Goal: Task Accomplishment & Management: Use online tool/utility

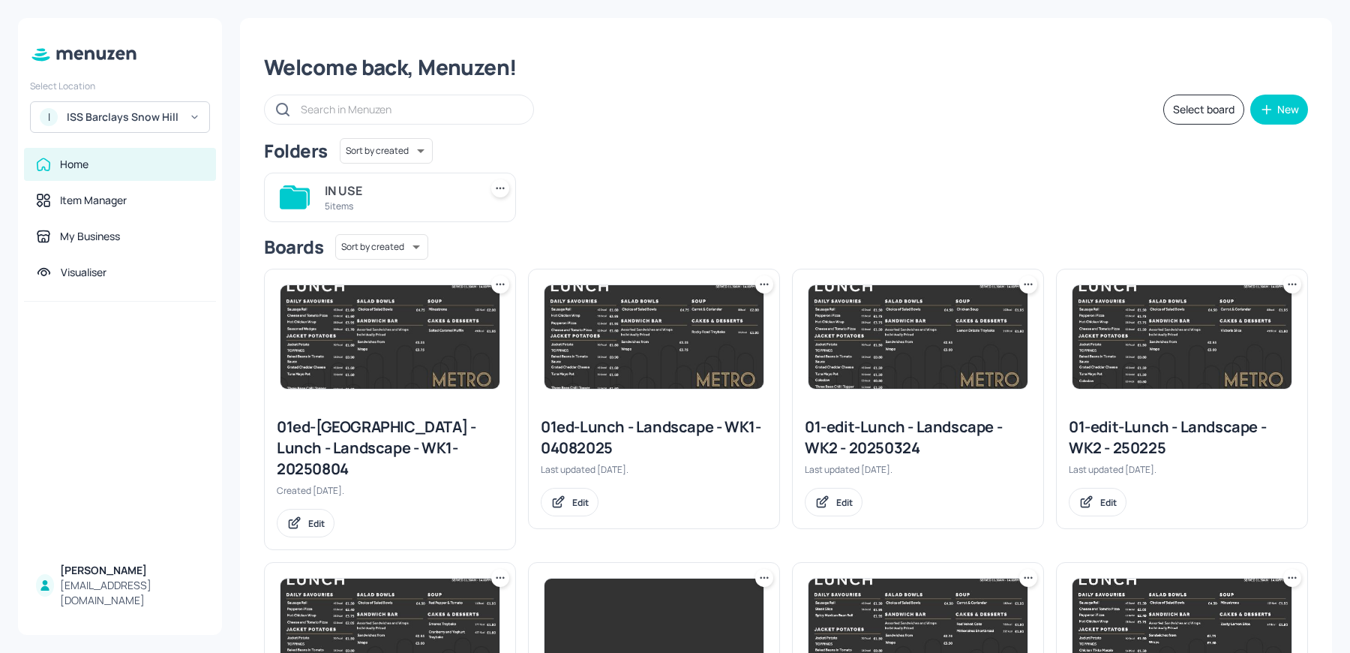
click at [140, 118] on div "ISS Barclays Snow Hill" at bounding box center [123, 117] width 113 height 15
click at [65, 108] on div "I ISS Barclays Snow Hill" at bounding box center [120, 117] width 180 height 32
click at [65, 108] on div at bounding box center [675, 326] width 1350 height 653
click at [65, 108] on div "I ISS Barclays Snow Hill" at bounding box center [120, 117] width 180 height 32
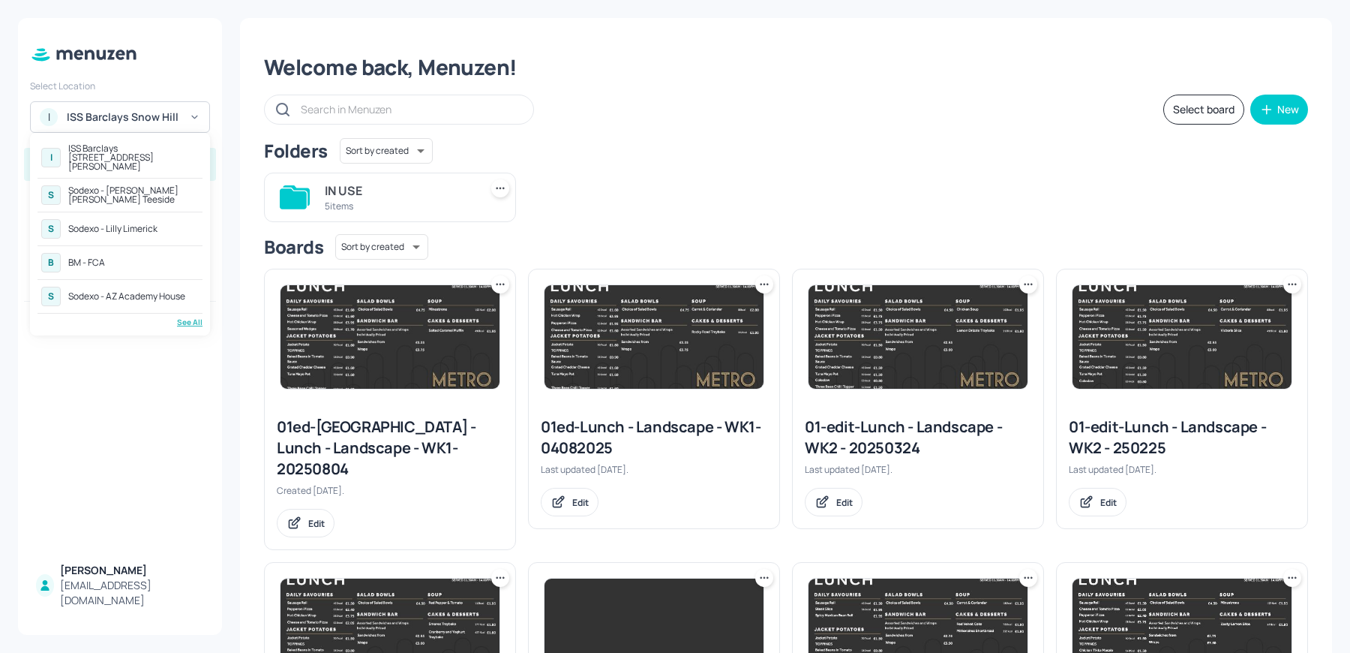
click at [164, 296] on div "S Sodexo - AZ Academy House" at bounding box center [120, 296] width 165 height 27
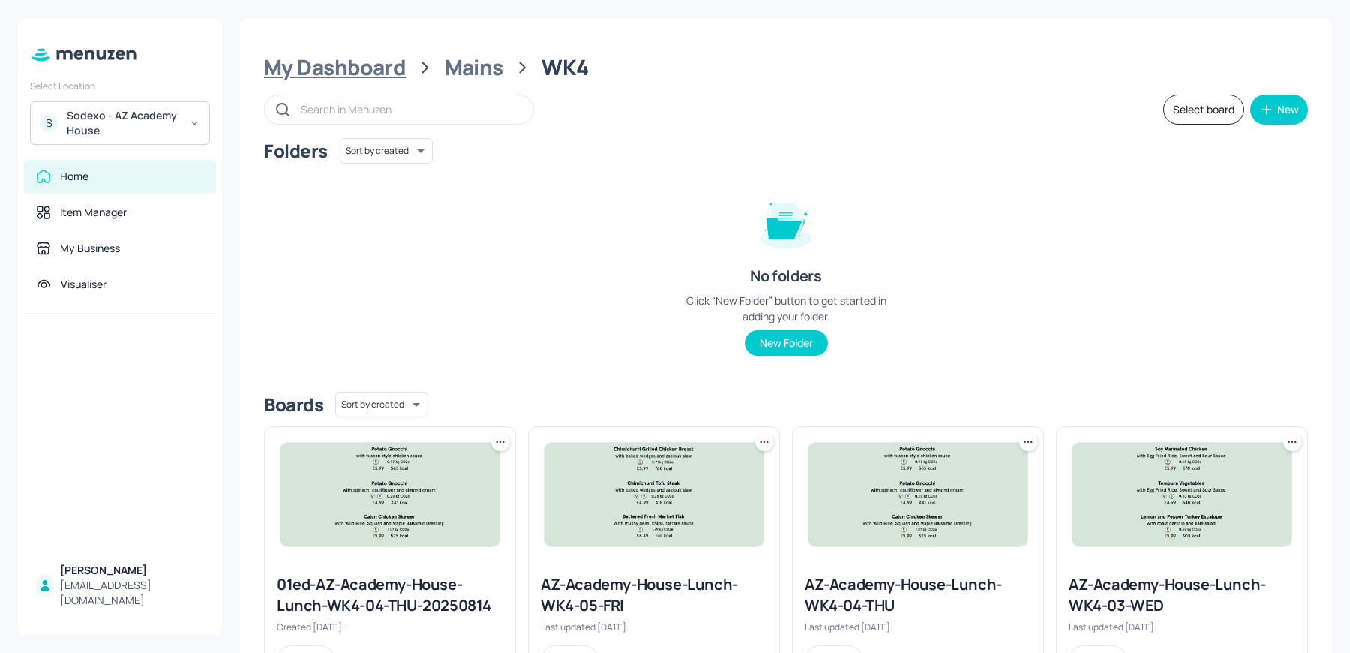
click at [341, 74] on div "My Dashboard" at bounding box center [335, 67] width 142 height 27
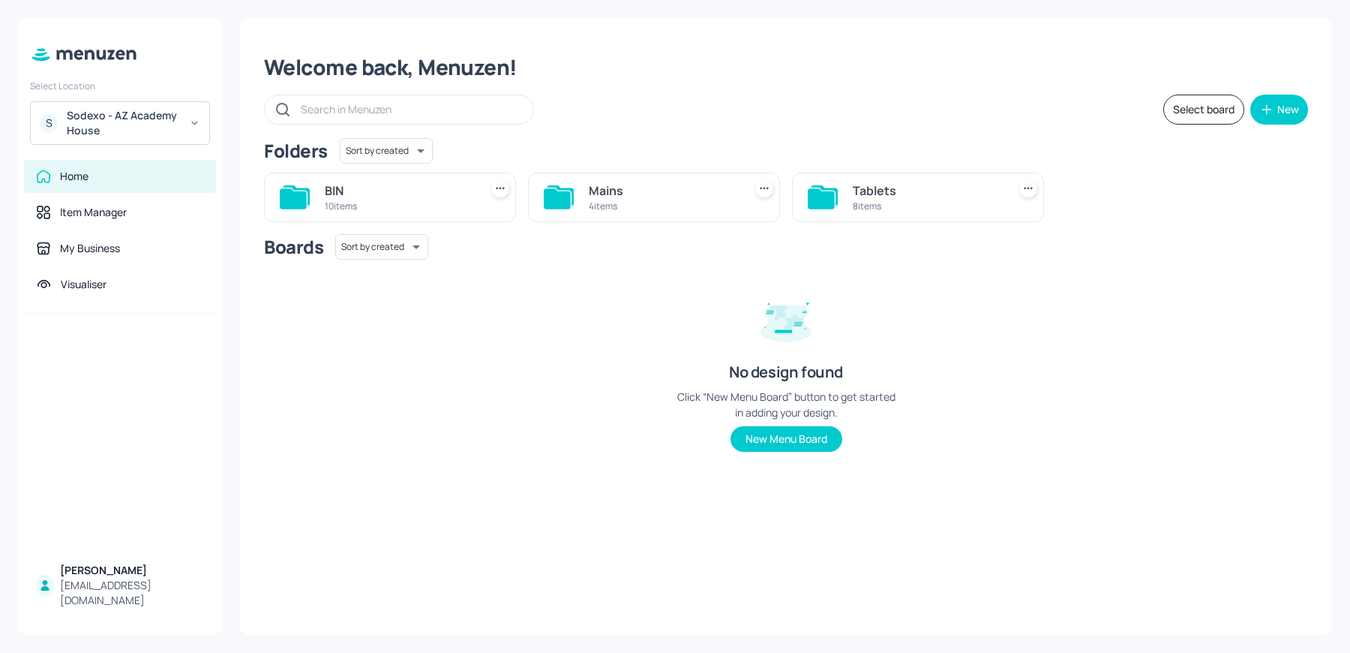
click at [632, 188] on div "Mains" at bounding box center [663, 191] width 149 height 18
click at [407, 182] on div "WK4" at bounding box center [399, 191] width 149 height 18
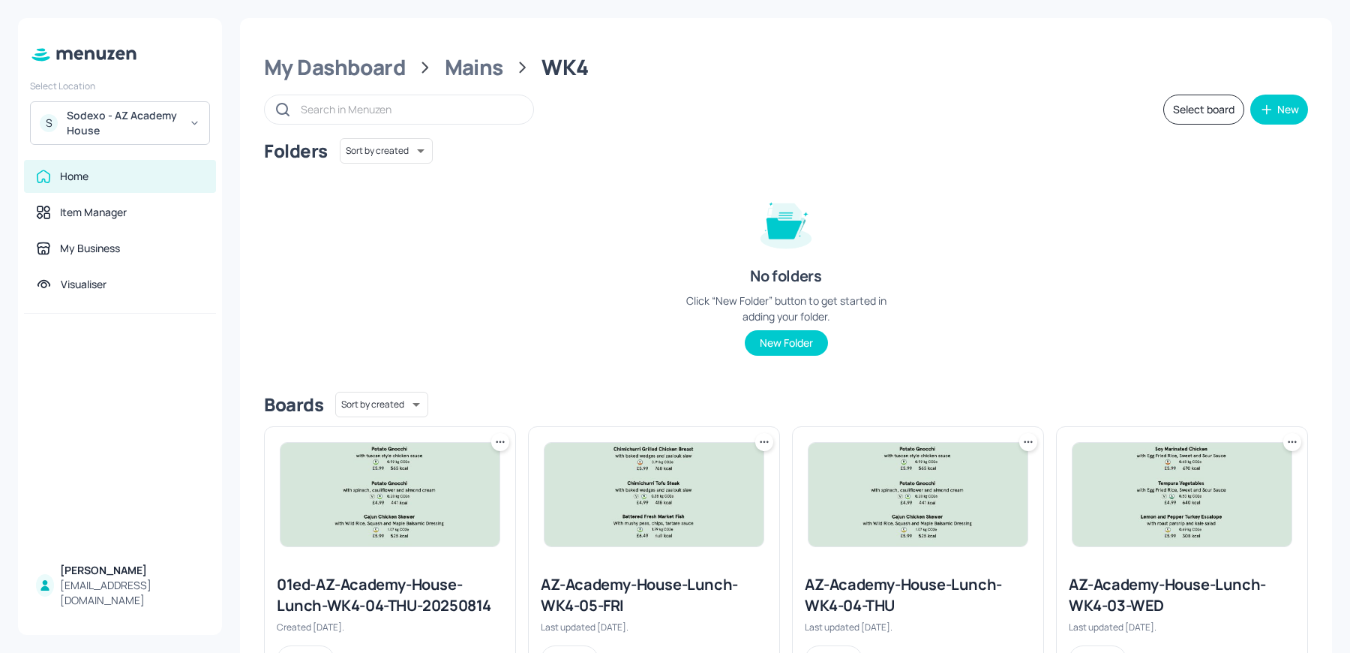
scroll to position [323, 0]
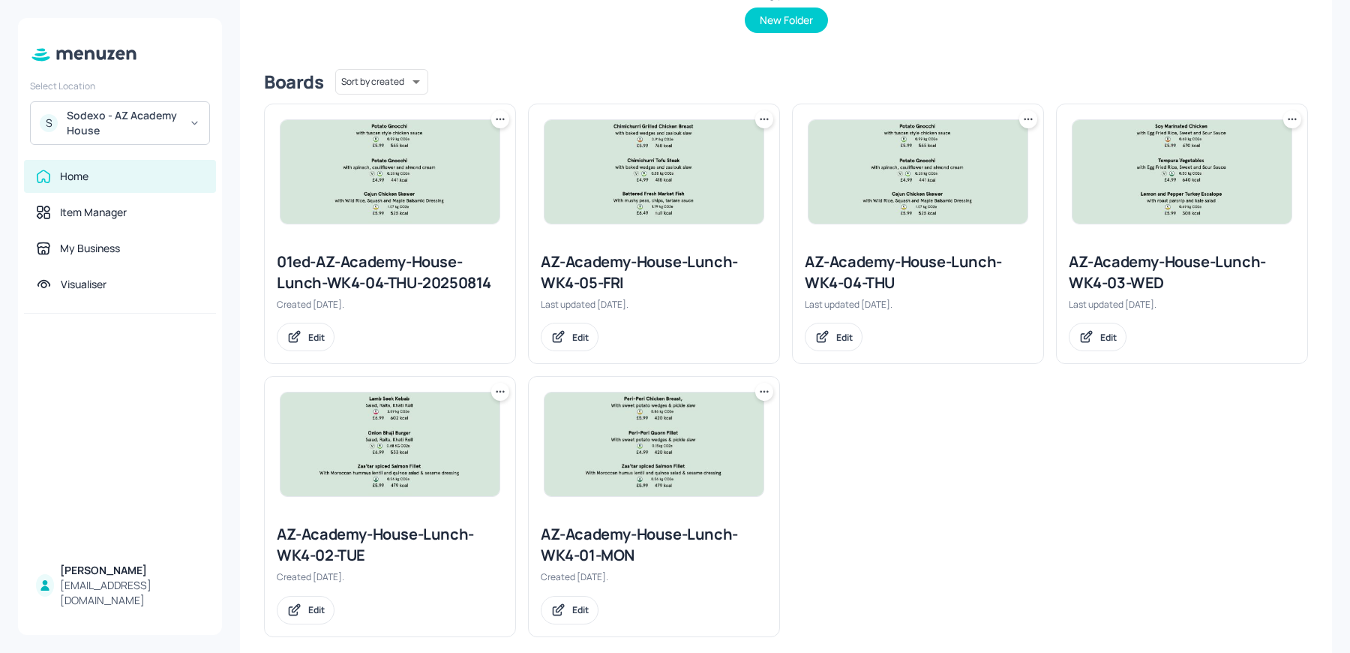
click at [503, 392] on icon at bounding box center [500, 391] width 15 height 15
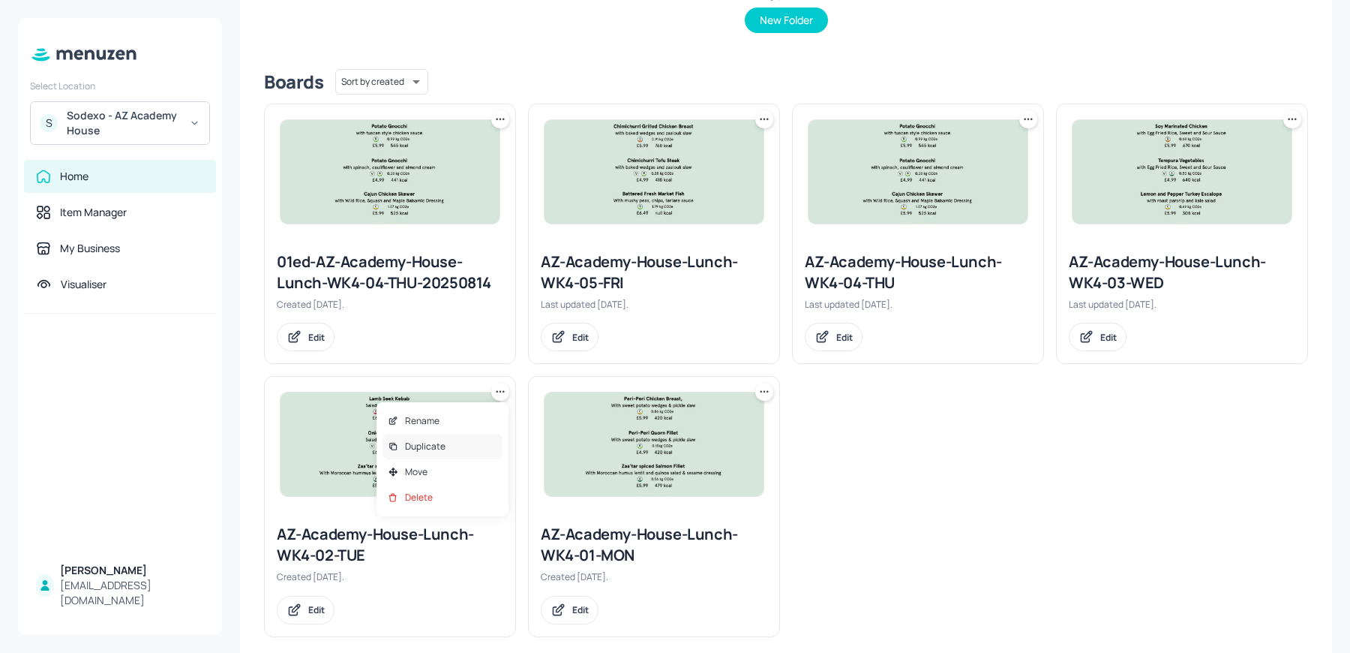
click at [452, 444] on div "Duplicate" at bounding box center [443, 447] width 120 height 26
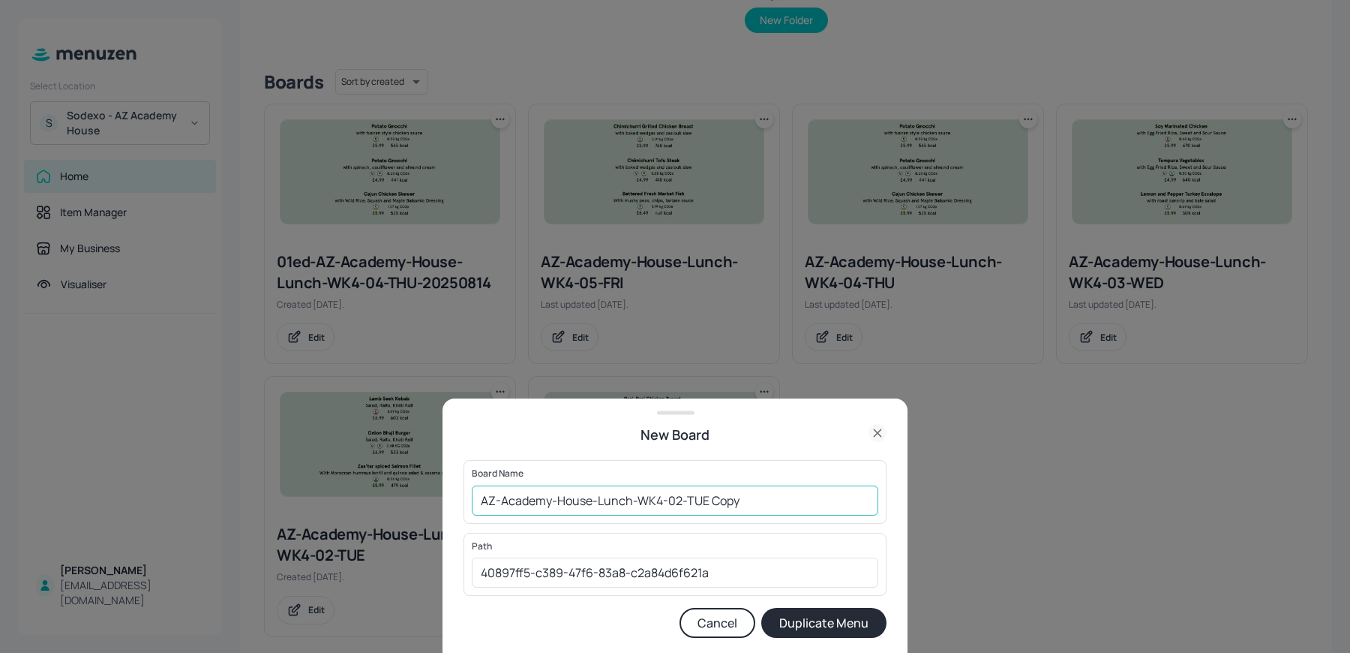
click at [474, 500] on input "AZ-Academy-House-Lunch-WK4-02-TUE Copy" at bounding box center [675, 500] width 407 height 30
drag, startPoint x: 743, startPoint y: 503, endPoint x: 858, endPoint y: 509, distance: 114.9
click at [858, 509] on input "01ed-AZ-Academy-House-Lunch-WK4-02-TUE Copy" at bounding box center [675, 500] width 407 height 30
type input "01ed-AZ-Academy-House-Lunch-WK4-02-TUE 190825"
click at [761, 608] on button "Duplicate Menu" at bounding box center [823, 623] width 125 height 30
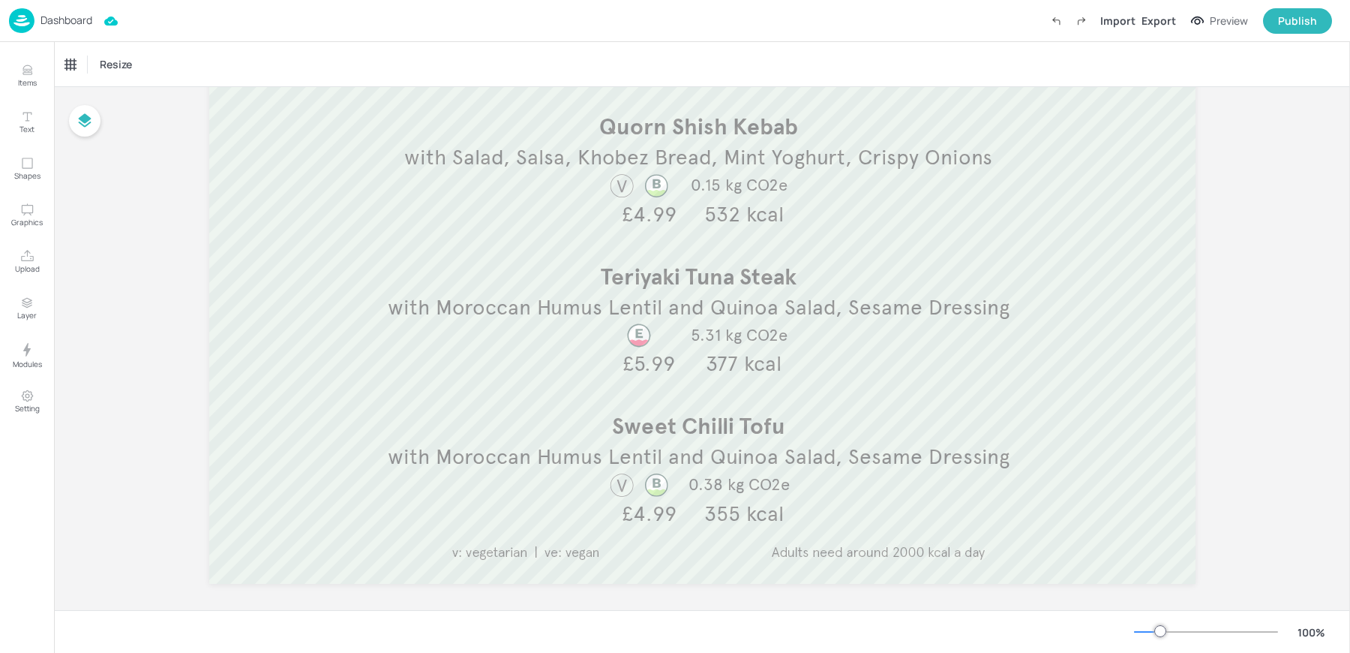
scroll to position [368, 0]
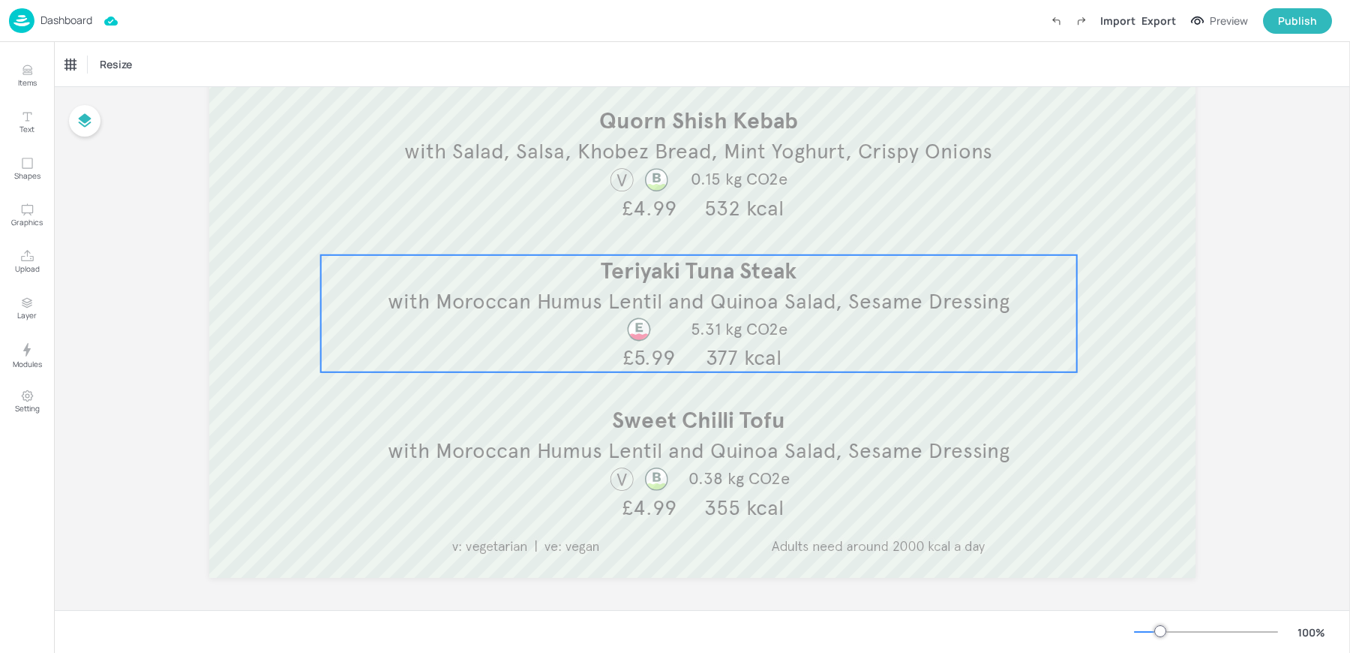
click at [611, 289] on span "with Moroccan Humus Lentil and Quinoa Salad, Sesame Dressing" at bounding box center [699, 301] width 622 height 26
click at [687, 227] on icon "Edit Item" at bounding box center [689, 230] width 13 height 12
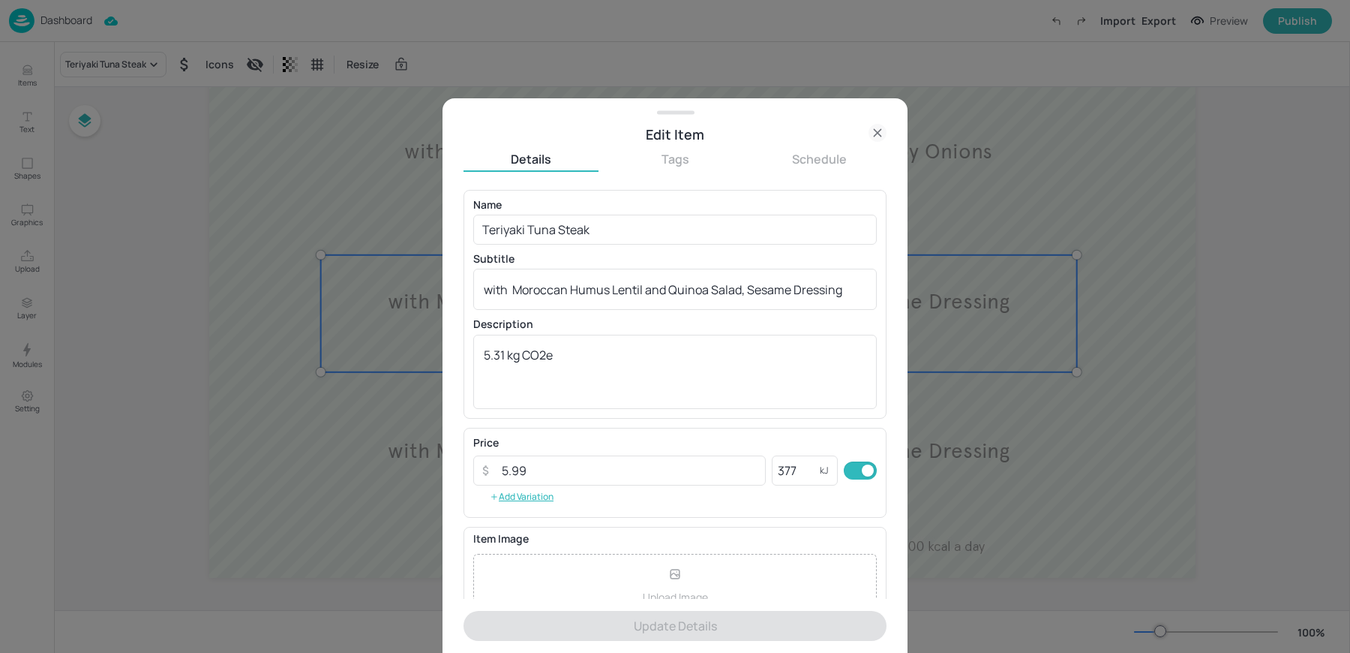
drag, startPoint x: 527, startPoint y: 233, endPoint x: 388, endPoint y: 211, distance: 141.2
click at [388, 211] on div "Edit Item Details Tags Schedule Name Teriyaki Tuna Steak ​ Subtitle with Morocc…" at bounding box center [675, 326] width 1350 height 653
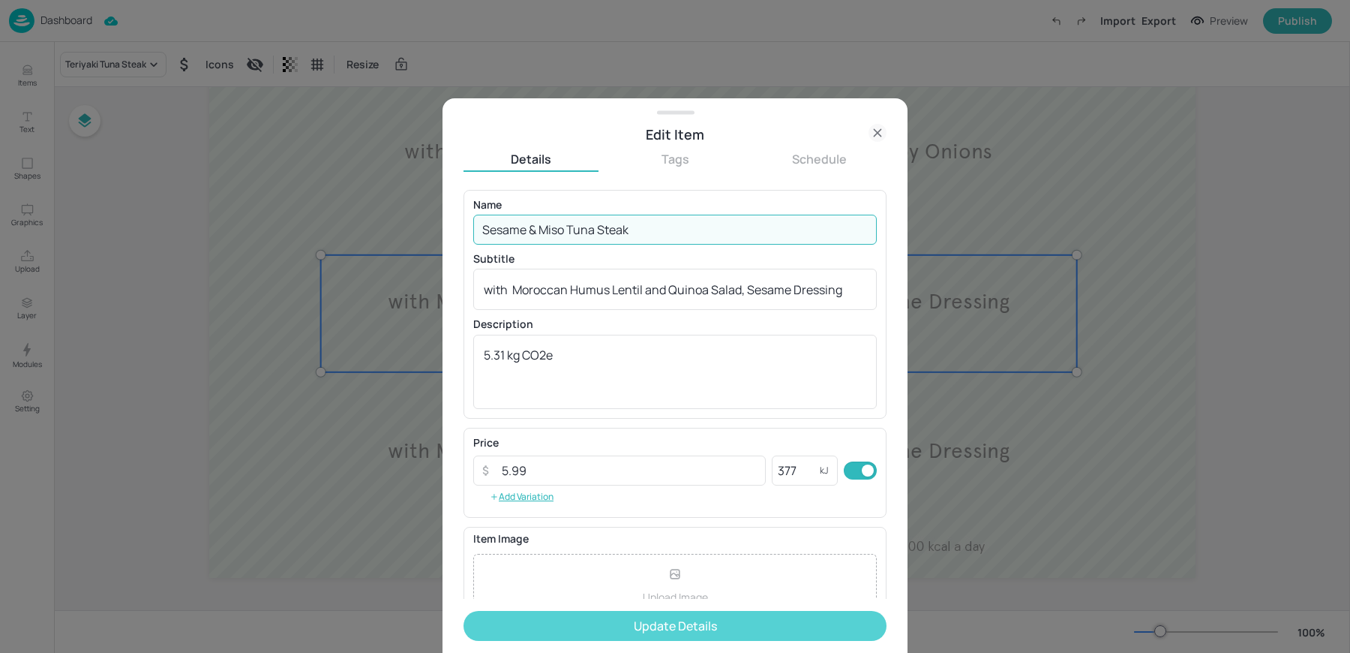
type input "Sesame & Miso Tuna Steak"
click at [574, 613] on button "Update Details" at bounding box center [675, 626] width 423 height 30
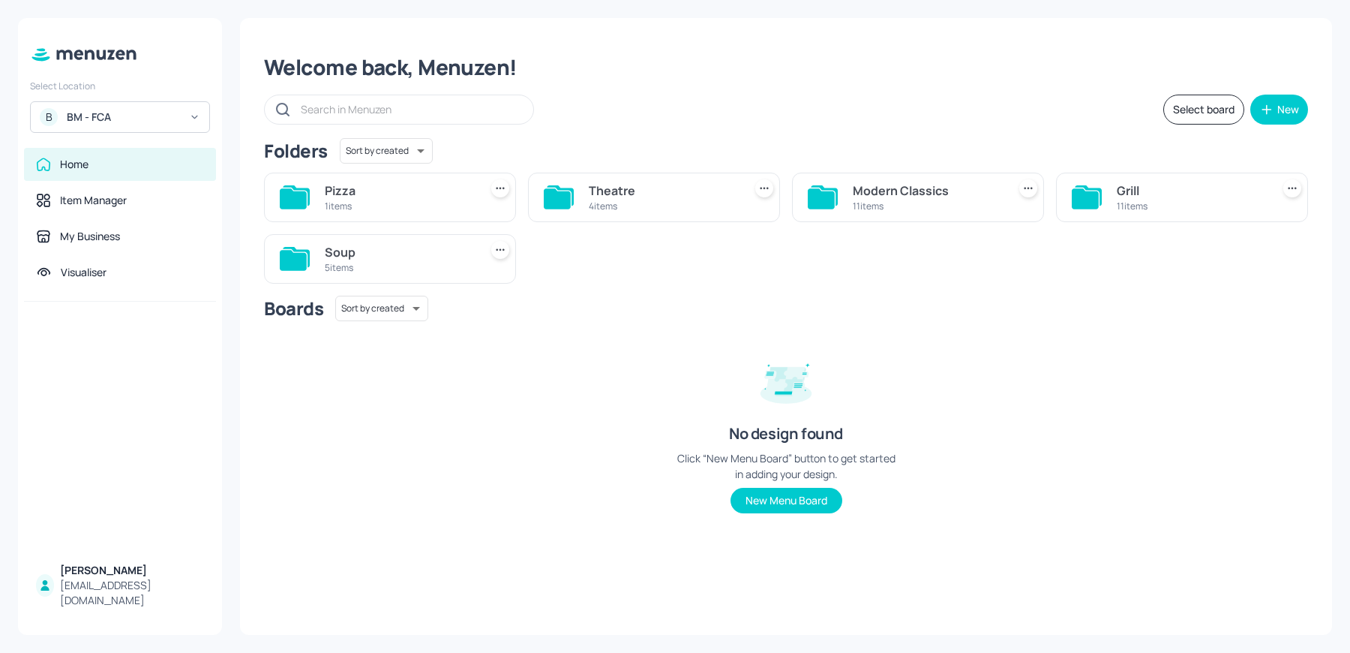
click at [384, 244] on div "Soup" at bounding box center [399, 252] width 149 height 18
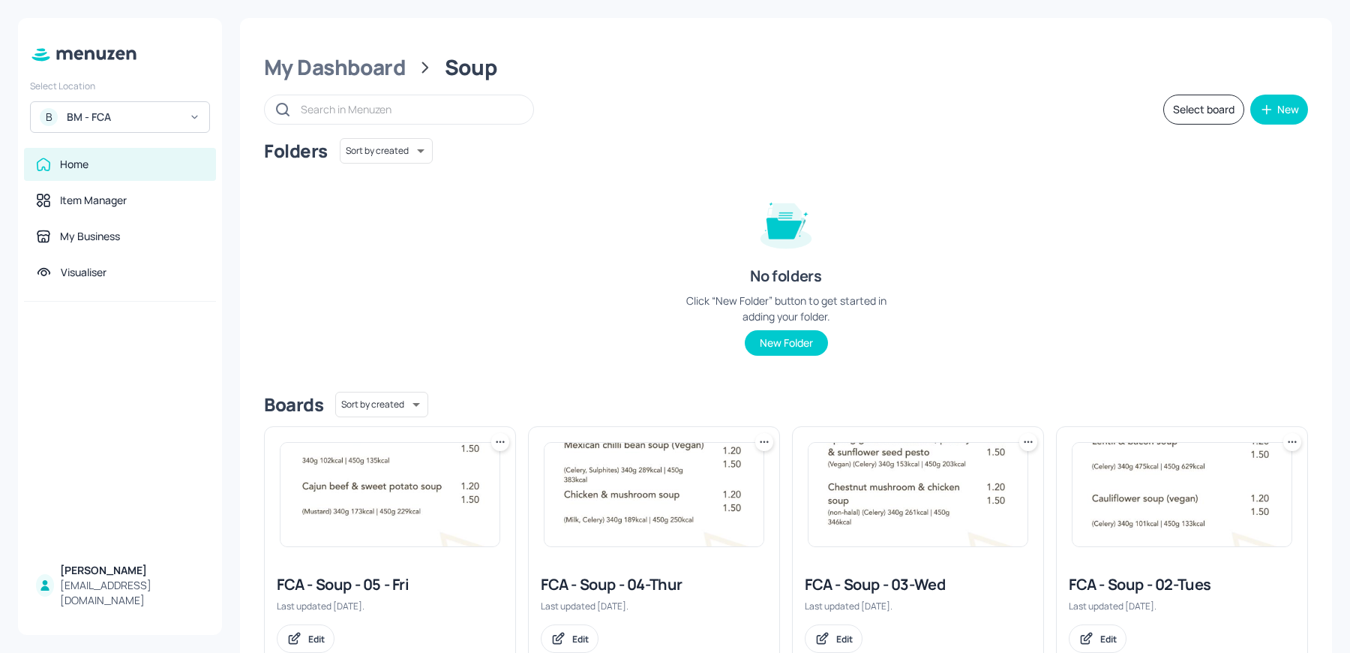
click at [1158, 491] on img at bounding box center [1182, 495] width 219 height 104
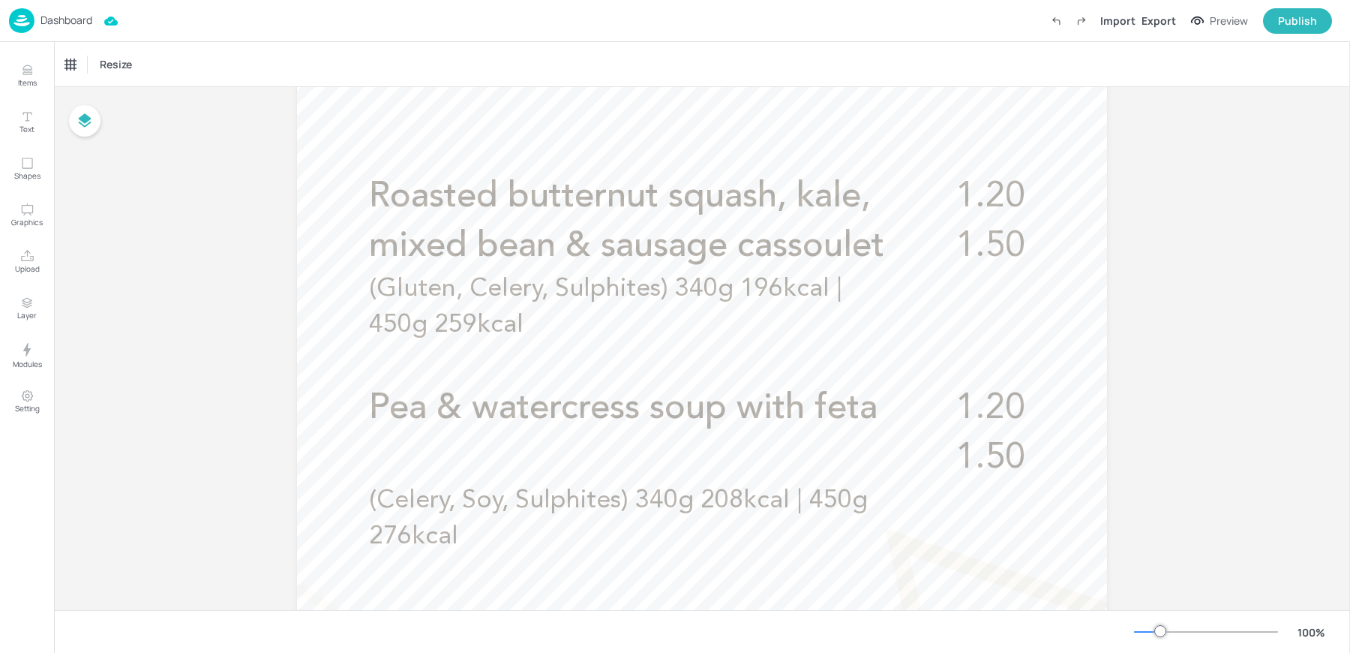
scroll to position [465, 0]
click at [425, 224] on p "Roasted butternut squash, kale, mixed bean & sausage cassoulet" at bounding box center [643, 222] width 548 height 99
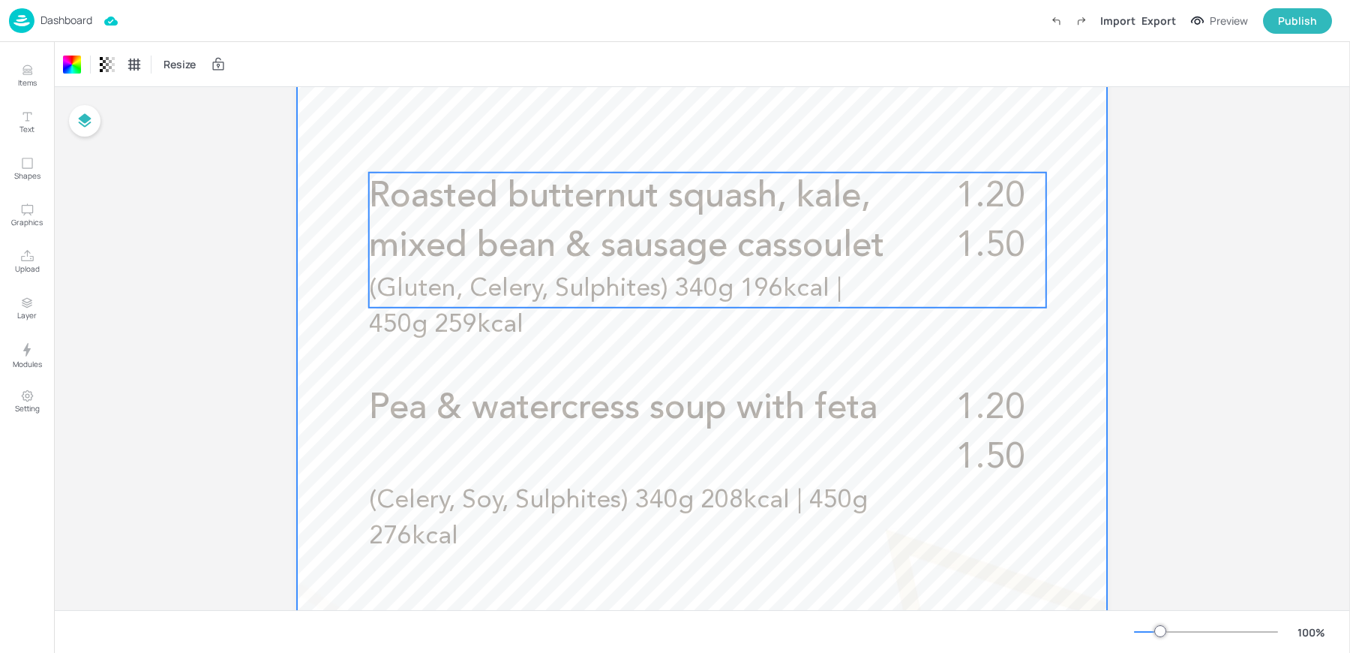
click at [635, 209] on span "Roasted butternut squash, kale, mixed bean & sausage cassoulet" at bounding box center [626, 221] width 515 height 85
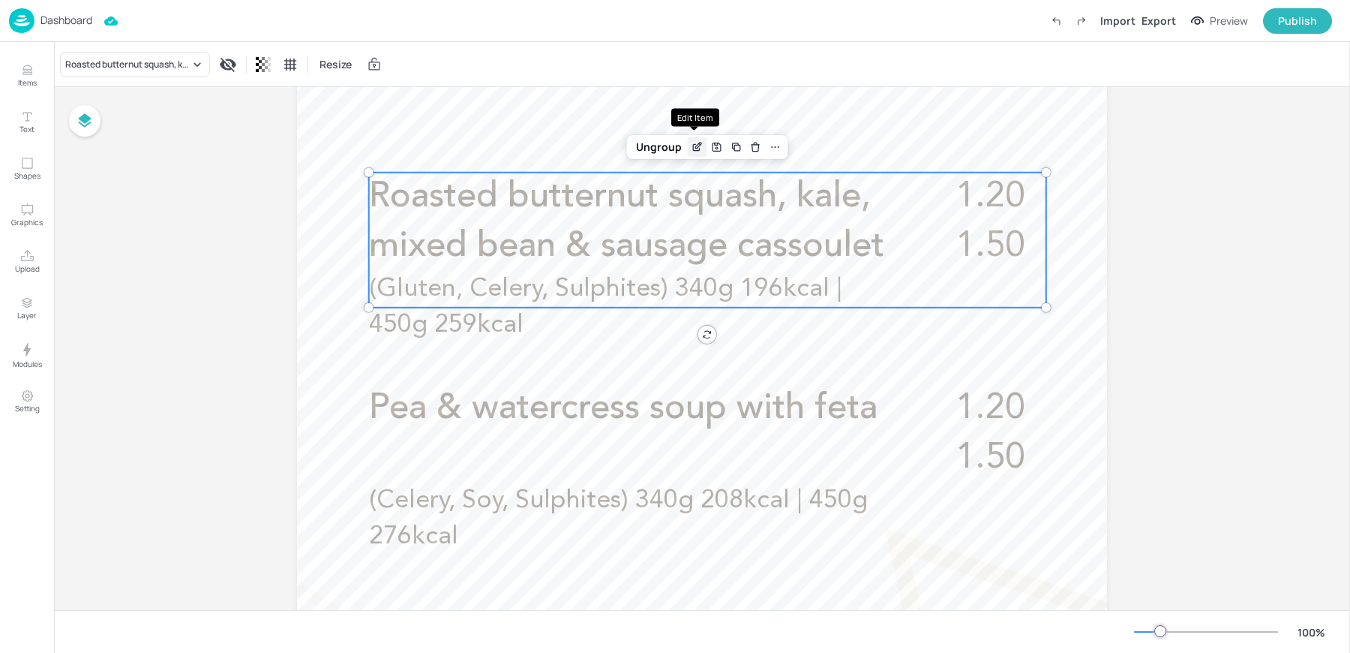
click at [692, 149] on icon "Edit Item" at bounding box center [697, 147] width 13 height 12
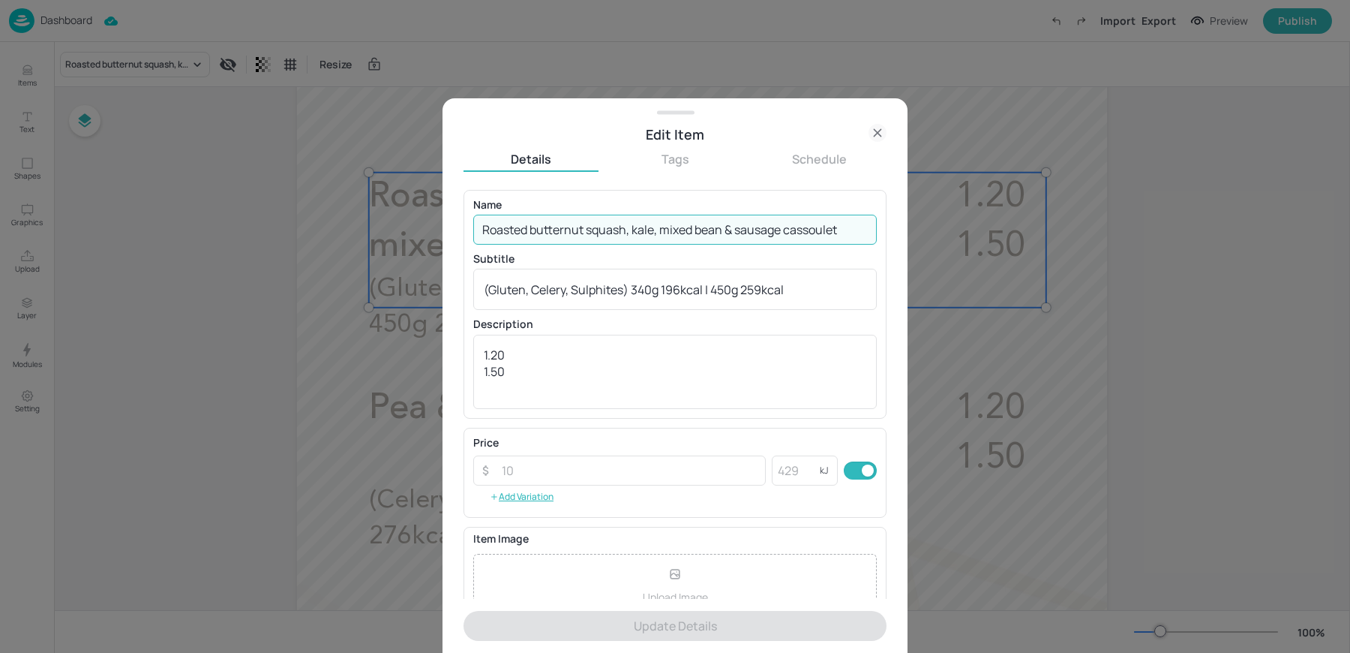
click at [584, 225] on input "Roasted butternut squash, kale, mixed bean & sausage cassoulet" at bounding box center [675, 230] width 404 height 30
paste input "Chipotle beef & bean soup (non-halal) (Celery)"
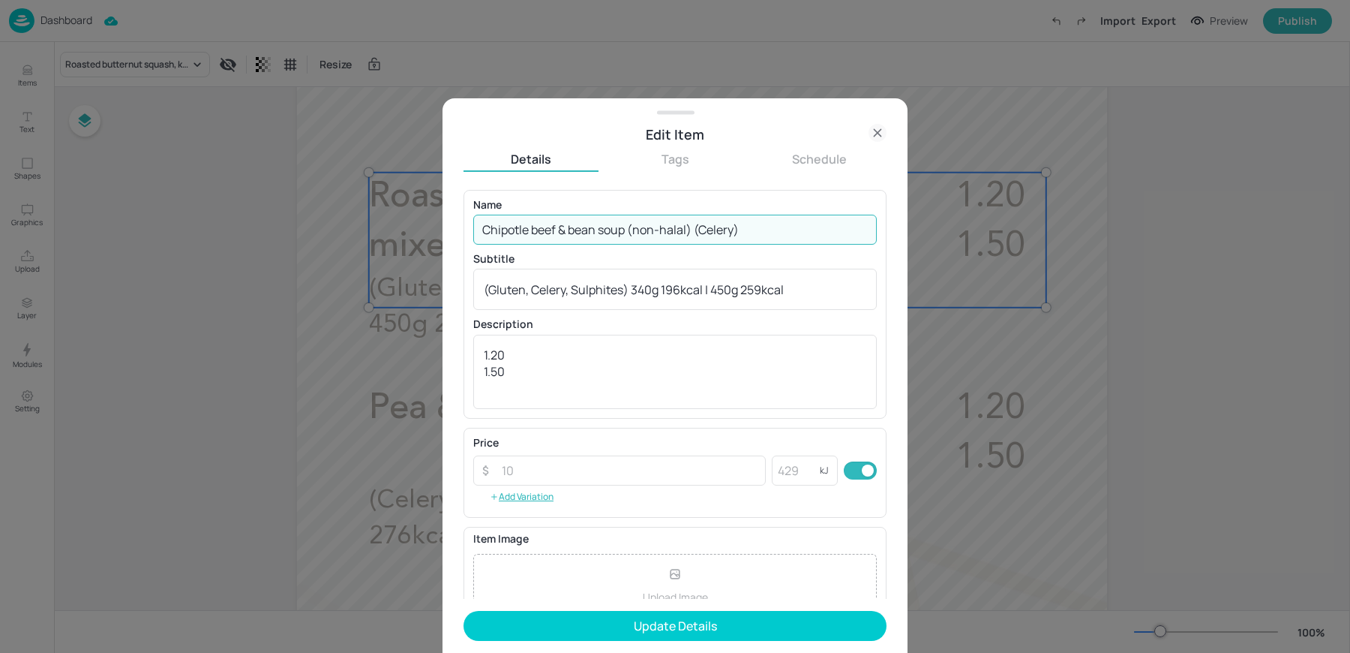
drag, startPoint x: 632, startPoint y: 228, endPoint x: 842, endPoint y: 230, distance: 210.8
click at [842, 230] on input "Chipotle beef & bean soup (non-halal) (Celery)" at bounding box center [675, 230] width 404 height 30
click at [699, 236] on input "Chipotle beef & bean soup (non-halal) (Celery)" at bounding box center [675, 230] width 404 height 30
drag, startPoint x: 695, startPoint y: 228, endPoint x: 873, endPoint y: 229, distance: 177.8
click at [873, 229] on div "Name Chipotle beef & bean soup (non-halal) (Celery) ​ Subtitle (Gluten, Celery,…" at bounding box center [675, 304] width 423 height 229
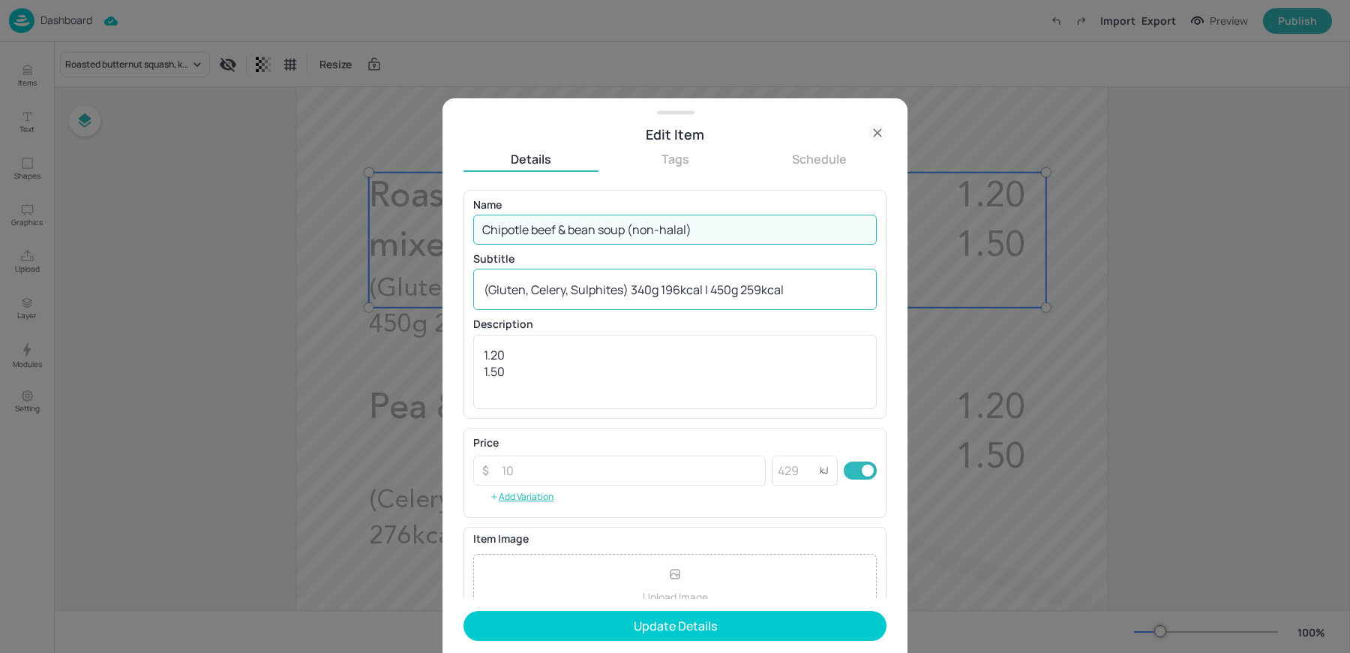
type input "Chipotle beef & bean soup (non-halal)"
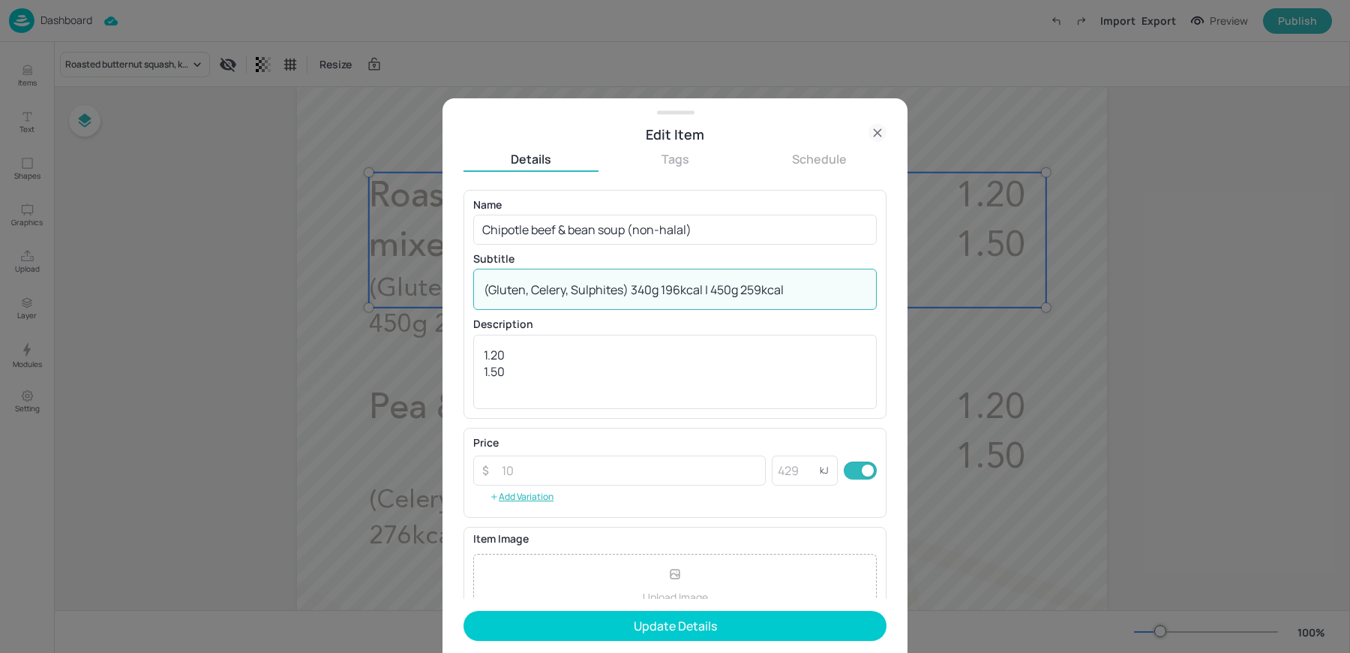
click at [645, 291] on textarea "(Gluten, Celery, Sulphites) 340g 196kcal | 450g 259kcal" at bounding box center [675, 289] width 383 height 17
paste textarea "Celery)"
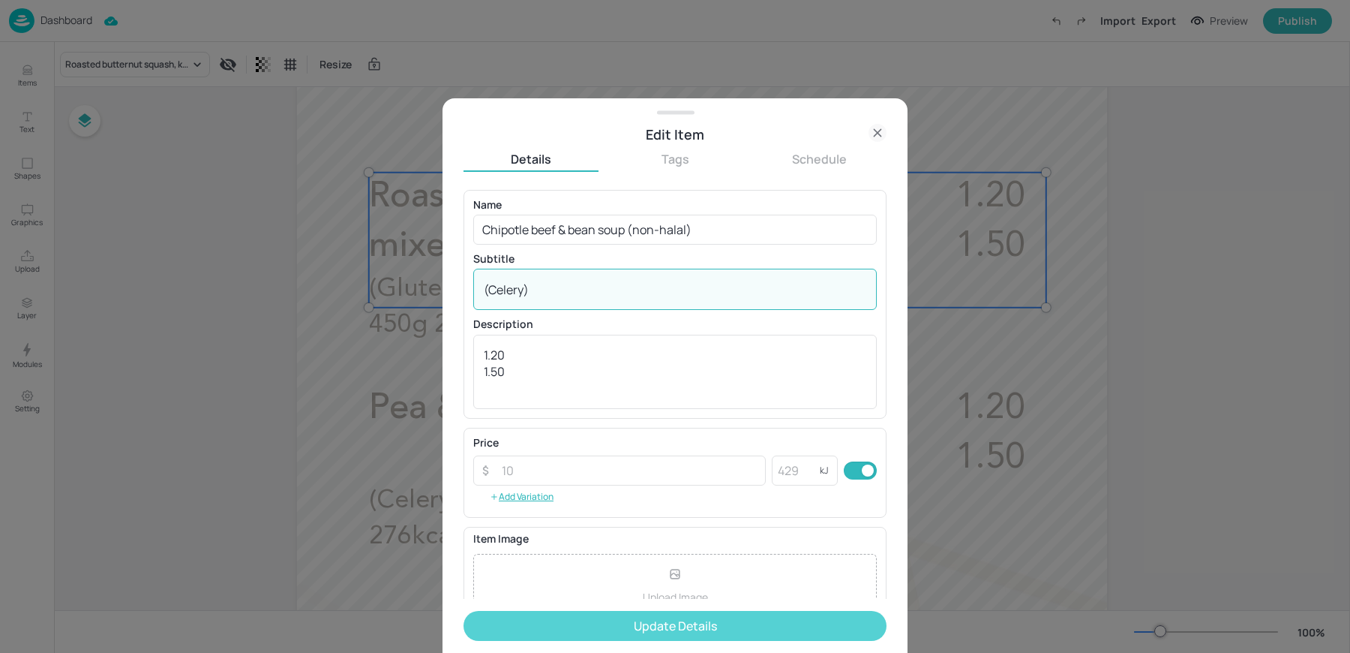
type textarea "(Celery)"
click at [560, 624] on button "Update Details" at bounding box center [675, 626] width 423 height 30
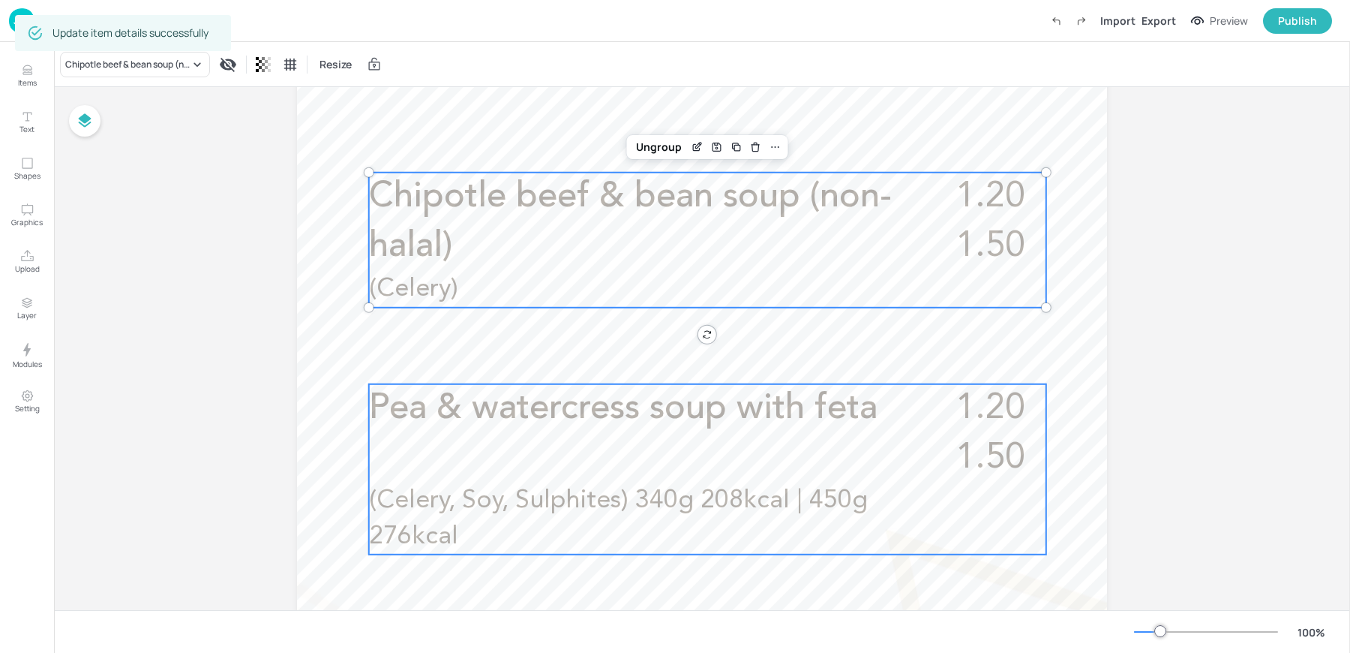
click at [465, 418] on span "Pea & watercress soup with feta" at bounding box center [623, 408] width 509 height 35
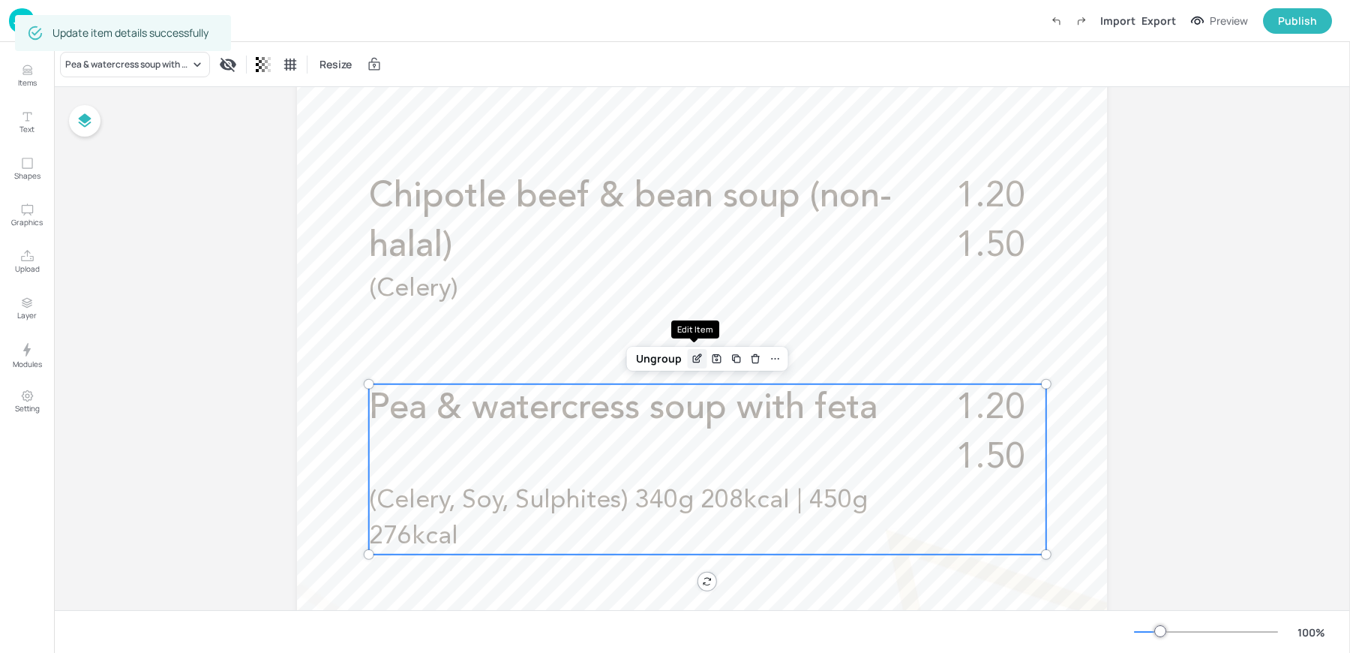
click at [695, 359] on icon "Edit Item" at bounding box center [698, 357] width 6 height 6
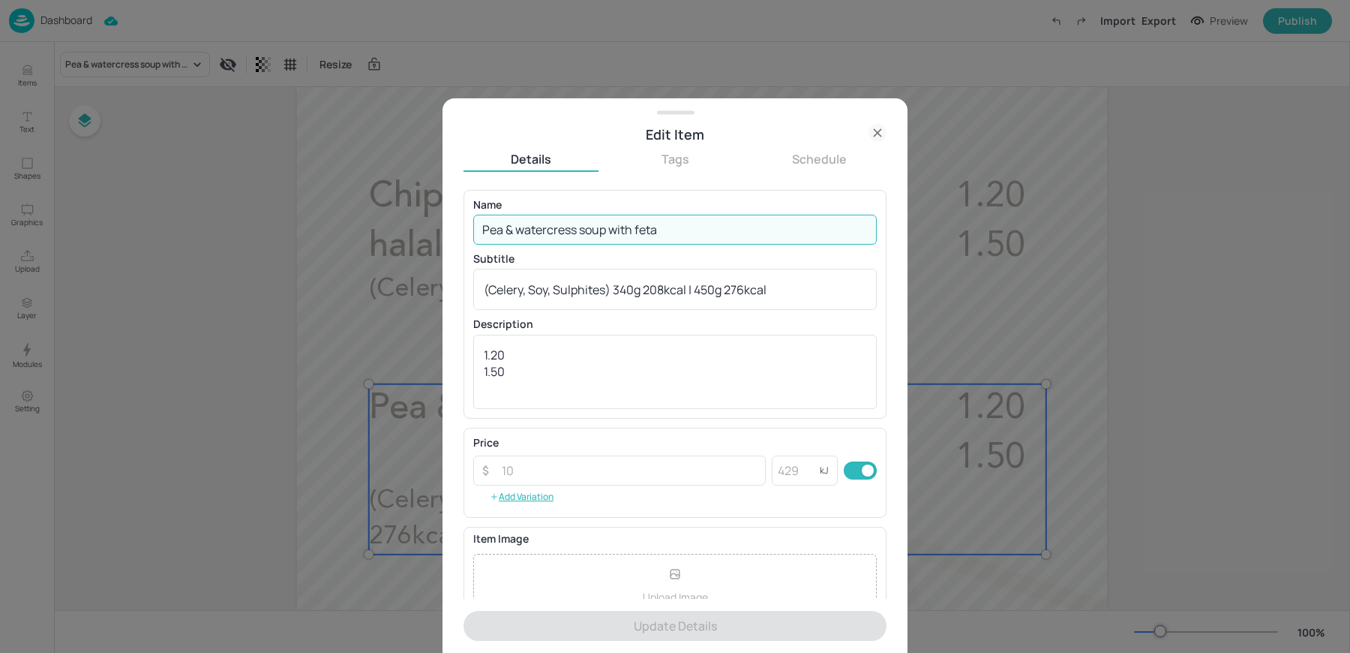
click at [649, 242] on input "Pea & watercress soup with feta" at bounding box center [675, 230] width 404 height 30
paste input "Country spinach & plant-based cream soup (vegan) (Celery)"
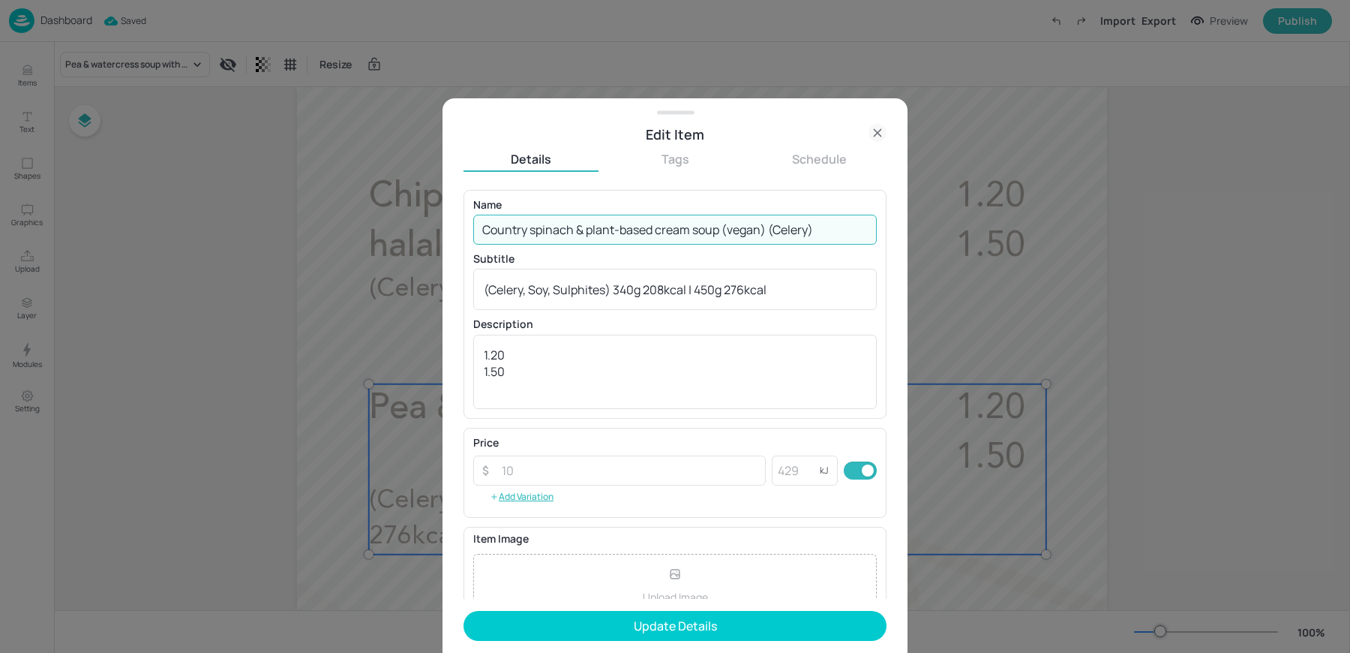
drag, startPoint x: 723, startPoint y: 231, endPoint x: 891, endPoint y: 239, distance: 168.2
click at [891, 239] on div "Edit Item Details Tags Schedule Name Country spinach & plant-based cream soup (…" at bounding box center [675, 375] width 465 height 555
type input "Country spinach & plant-based cream soup"
click at [624, 290] on textarea "(Celery, Soy, Sulphites) 340g 208kcal | 450g 276kcal" at bounding box center [675, 289] width 383 height 17
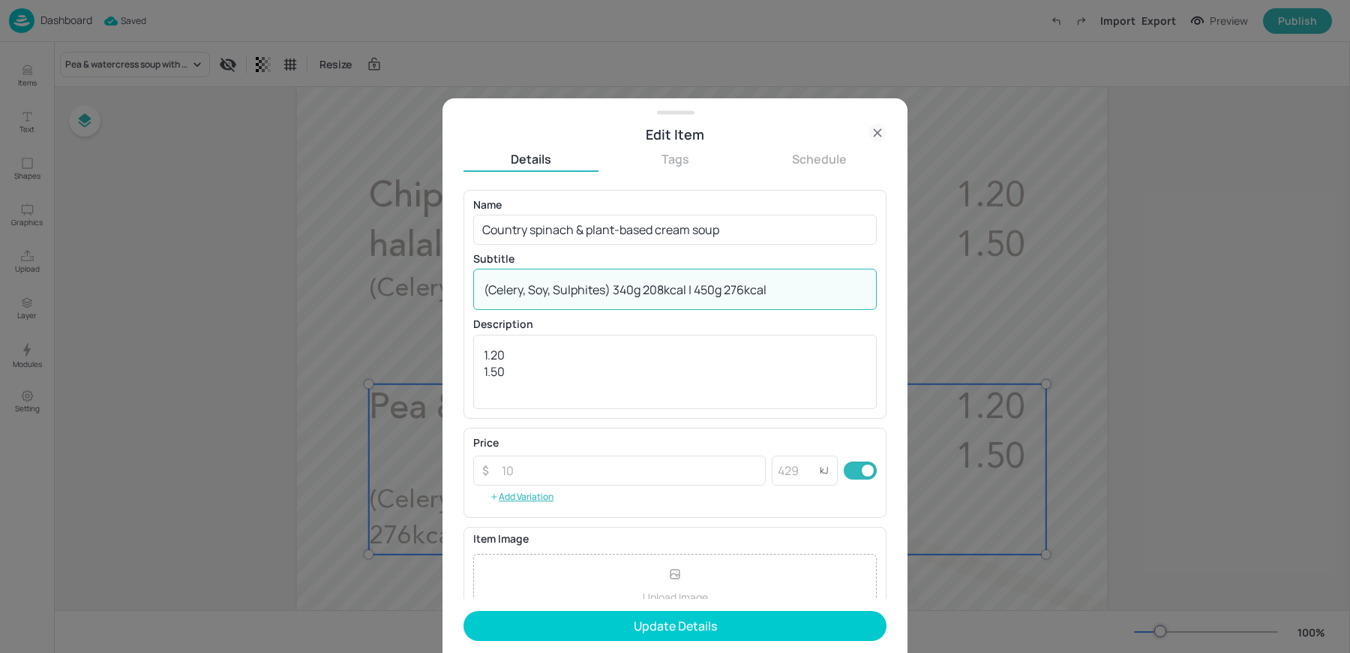
click at [624, 290] on textarea "(Celery, Soy, Sulphites) 340g 208kcal | 450g 276kcal" at bounding box center [675, 289] width 383 height 17
paste textarea "vegan) (Celery)"
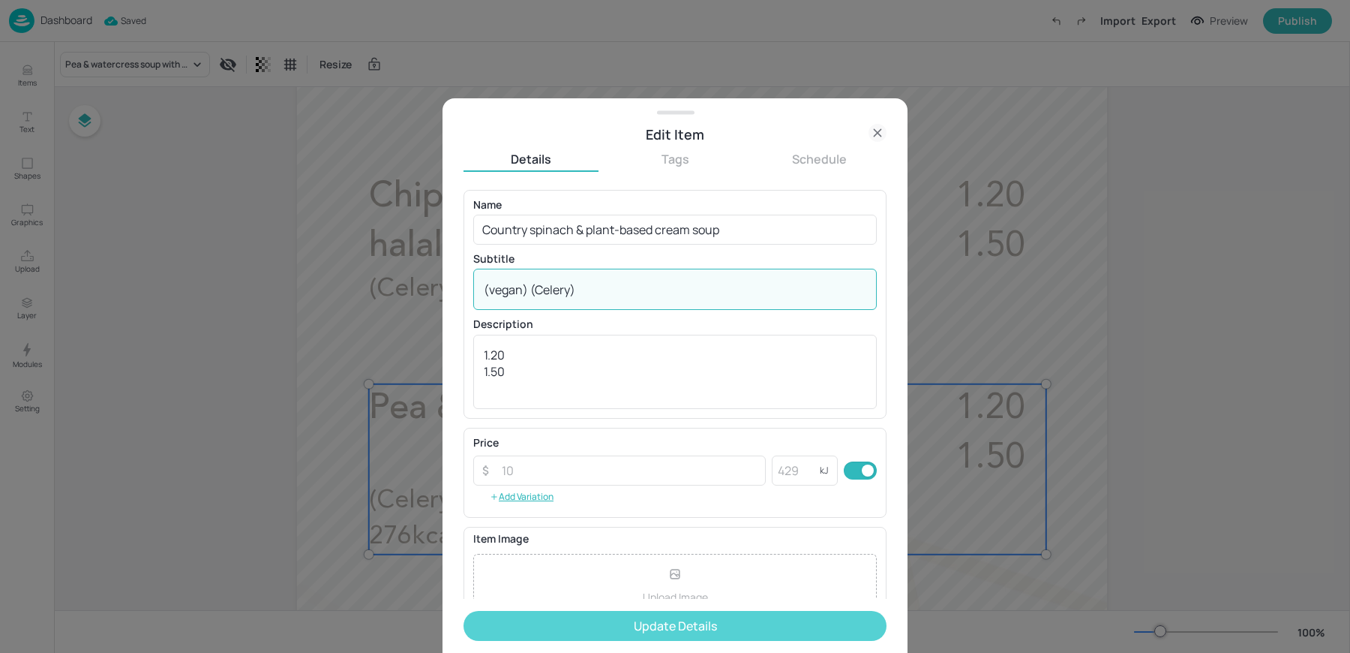
type textarea "(vegan) (Celery)"
click at [560, 631] on button "Update Details" at bounding box center [675, 626] width 423 height 30
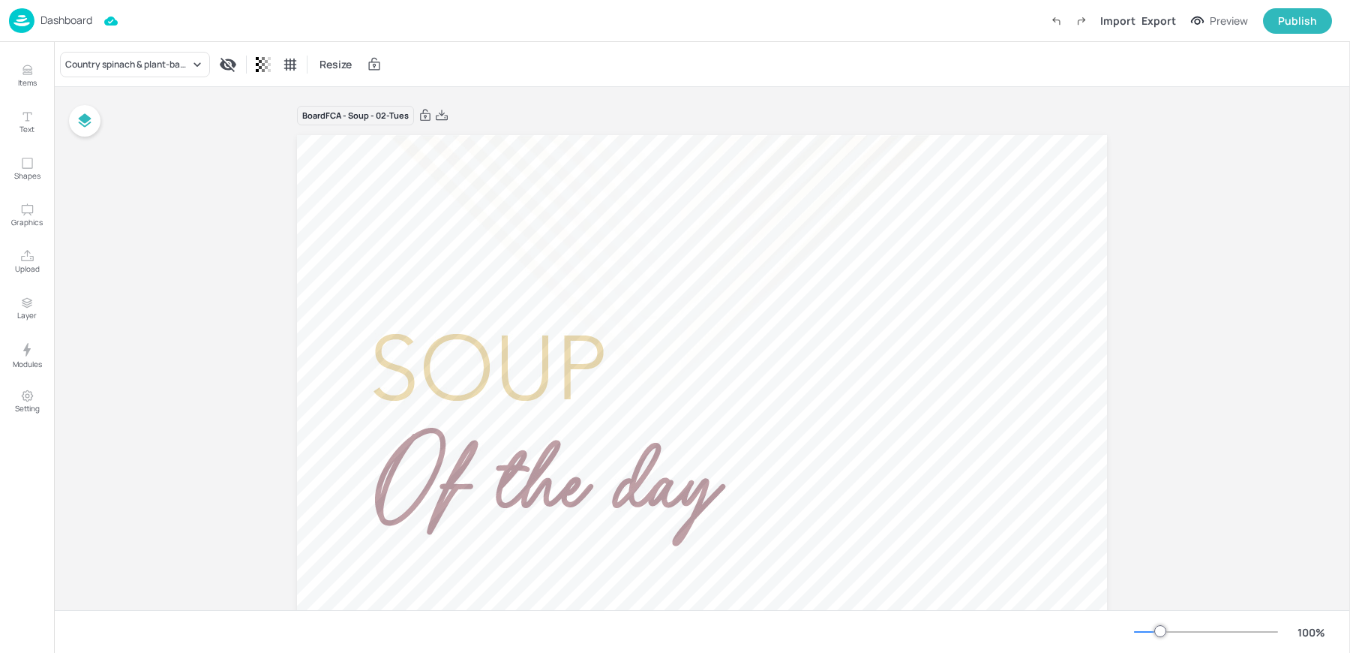
click at [689, 78] on div "Country spinach & plant-based cream soup Resize" at bounding box center [702, 64] width 1296 height 44
click at [44, 20] on p "Dashboard" at bounding box center [67, 20] width 52 height 11
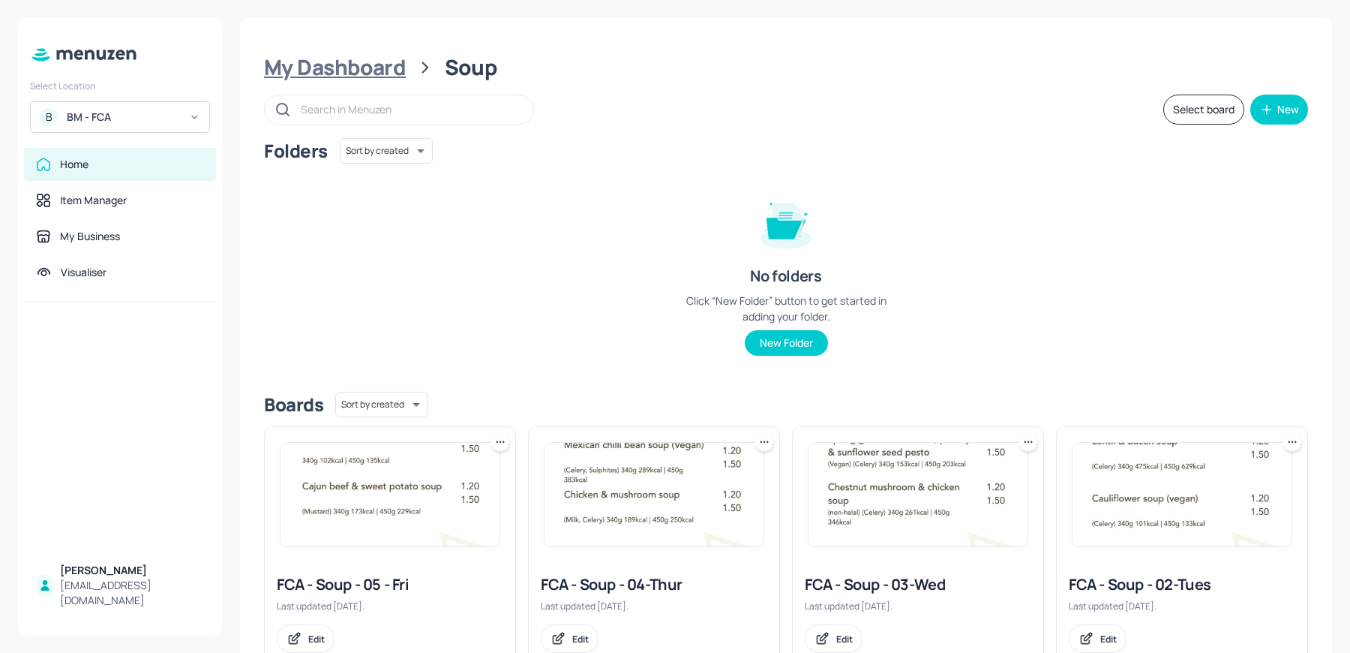
click at [338, 74] on div "My Dashboard" at bounding box center [335, 67] width 142 height 27
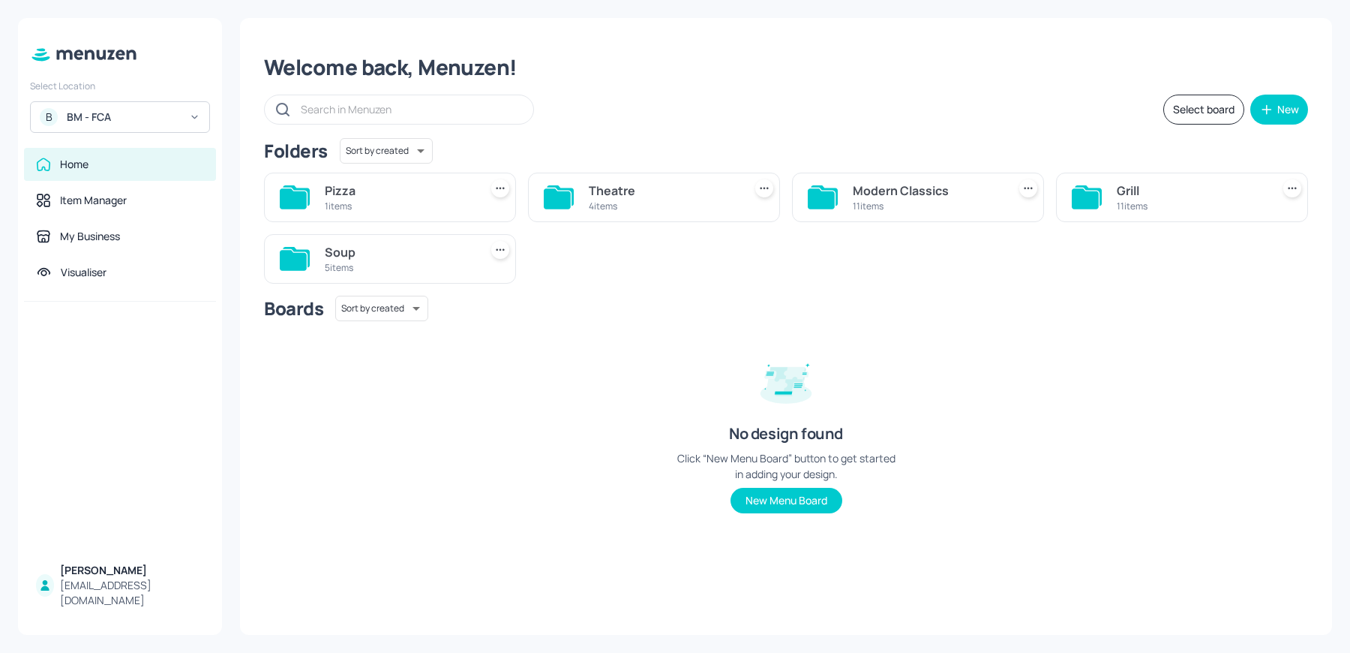
click at [1137, 194] on div "Grill" at bounding box center [1191, 191] width 149 height 18
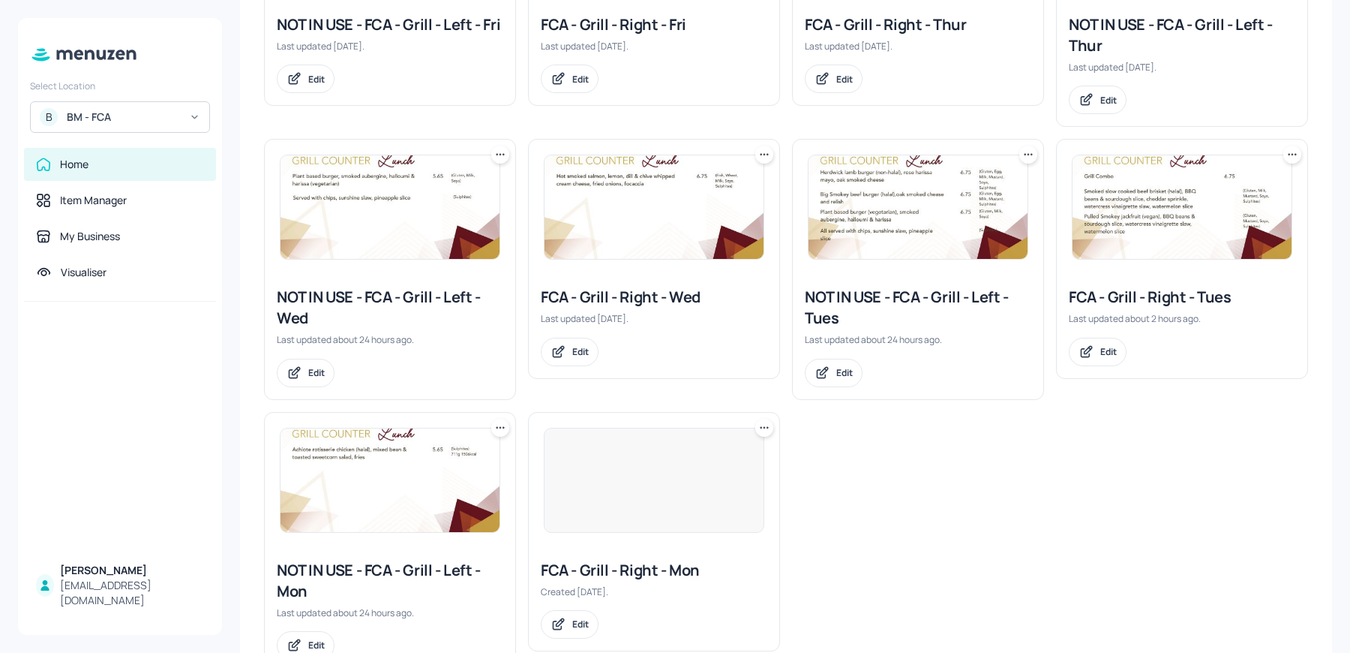
scroll to position [453, 0]
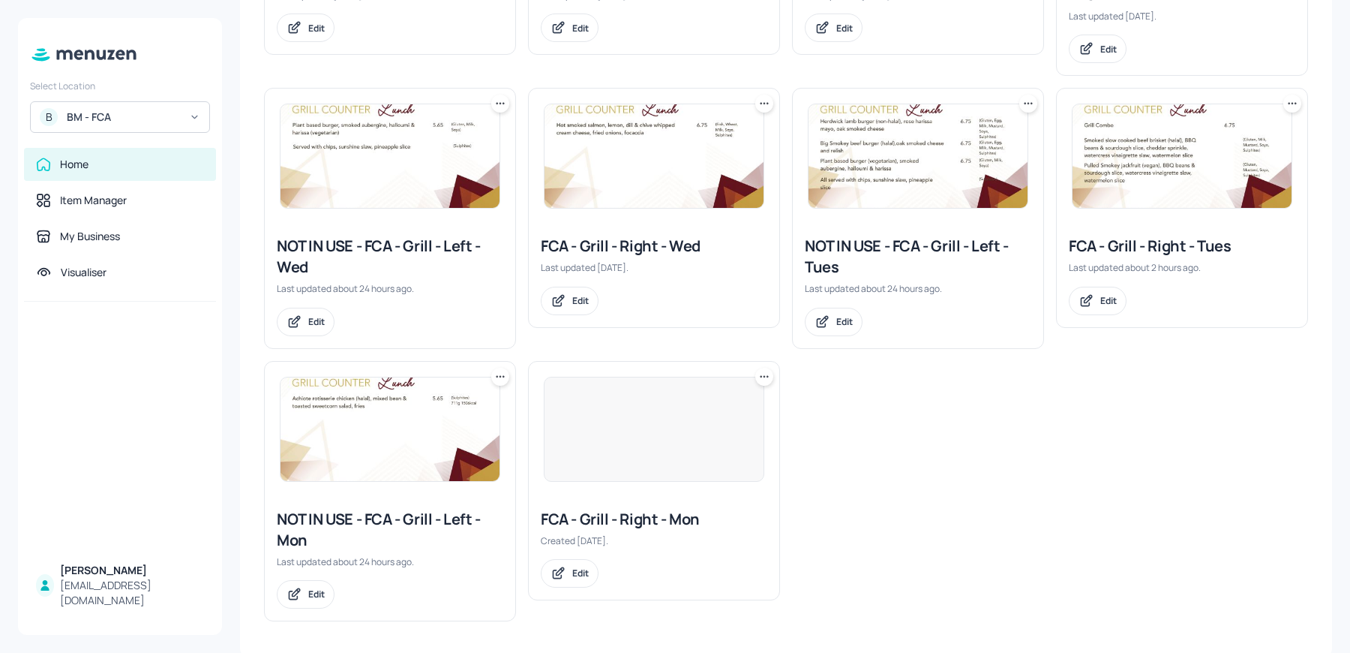
click at [1140, 242] on div "FCA - Grill - Right - Tues" at bounding box center [1182, 246] width 227 height 21
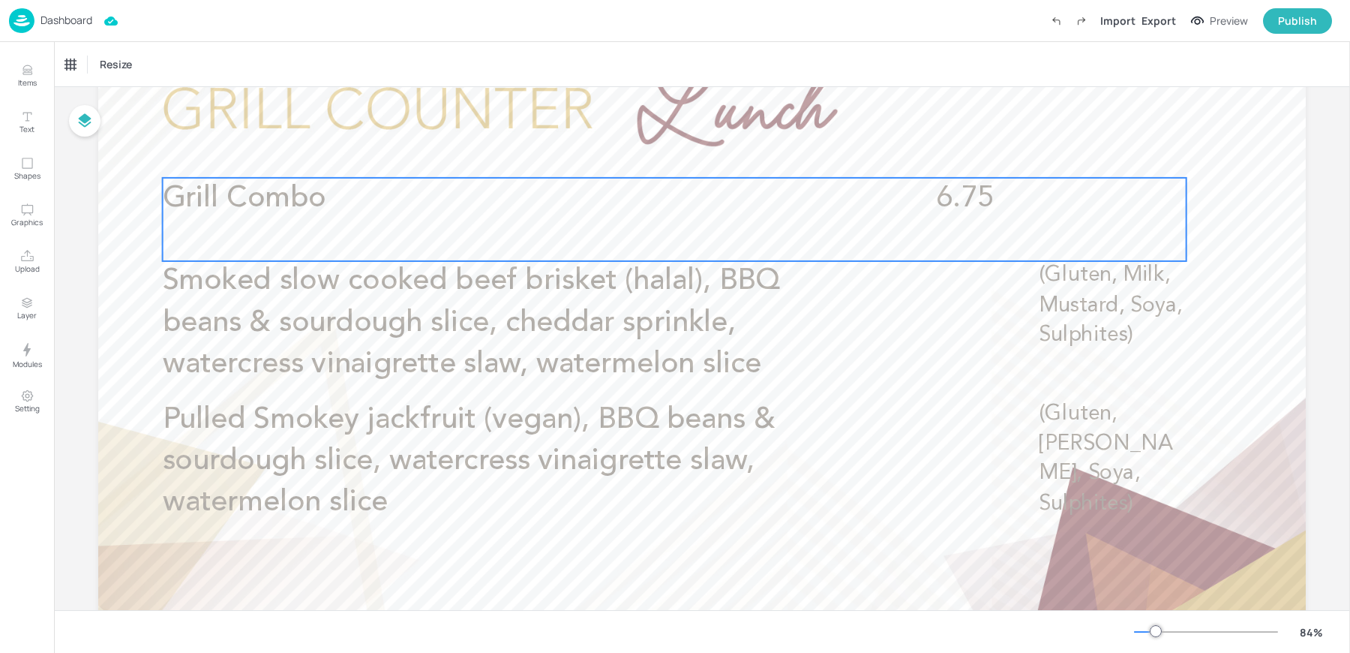
scroll to position [128, 0]
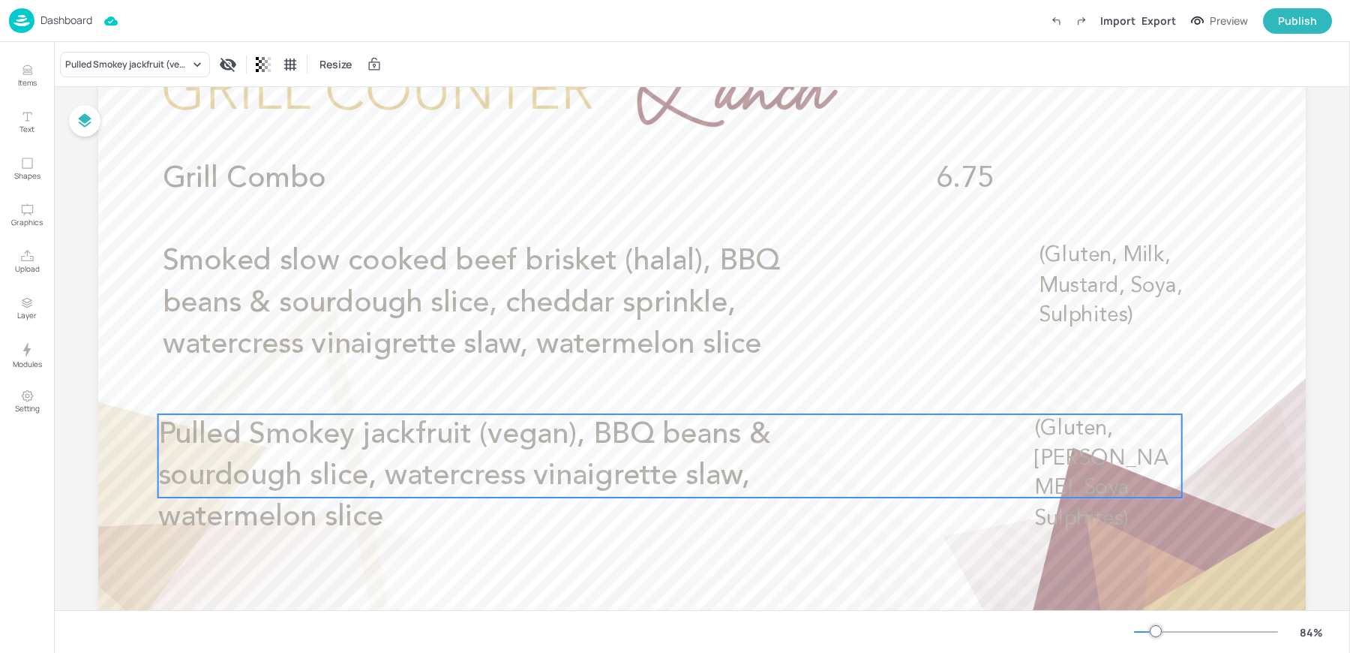
drag, startPoint x: 323, startPoint y: 406, endPoint x: 319, endPoint y: 440, distance: 34.8
click at [319, 440] on span "Pulled Smokey jackfruit (vegan), BBQ beans & sourdough slice, watercress vinaig…" at bounding box center [464, 475] width 613 height 113
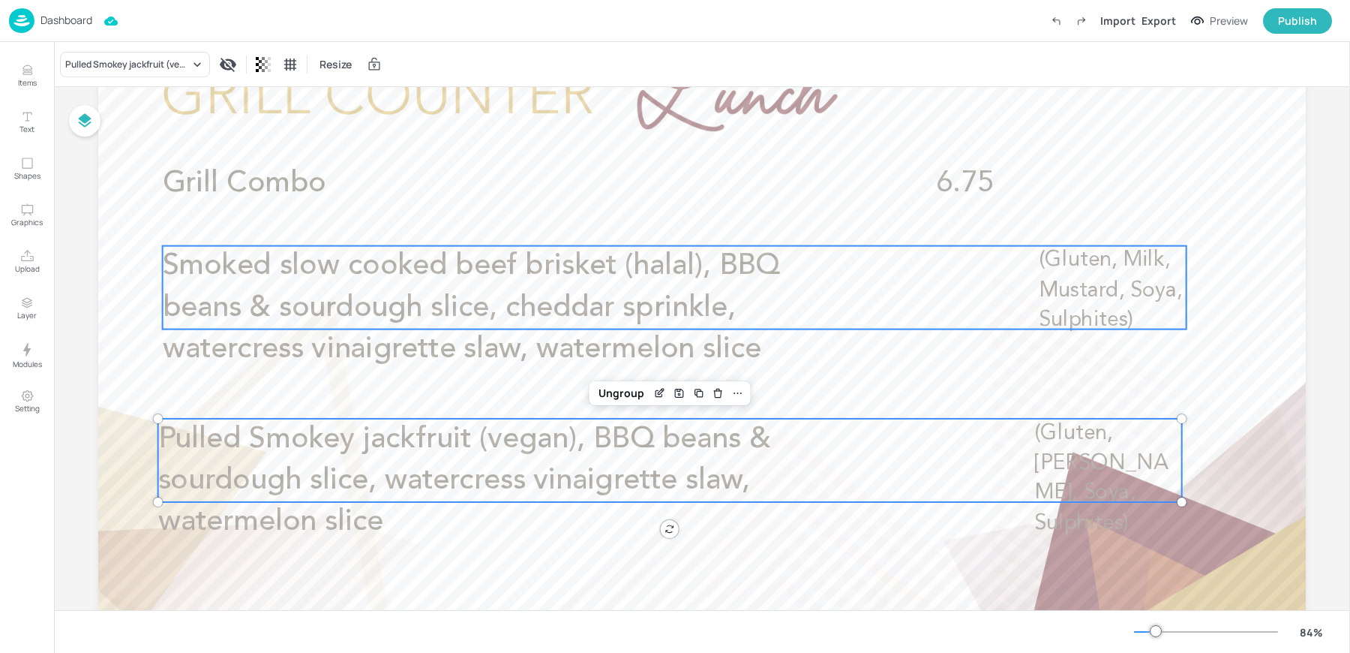
scroll to position [99, 0]
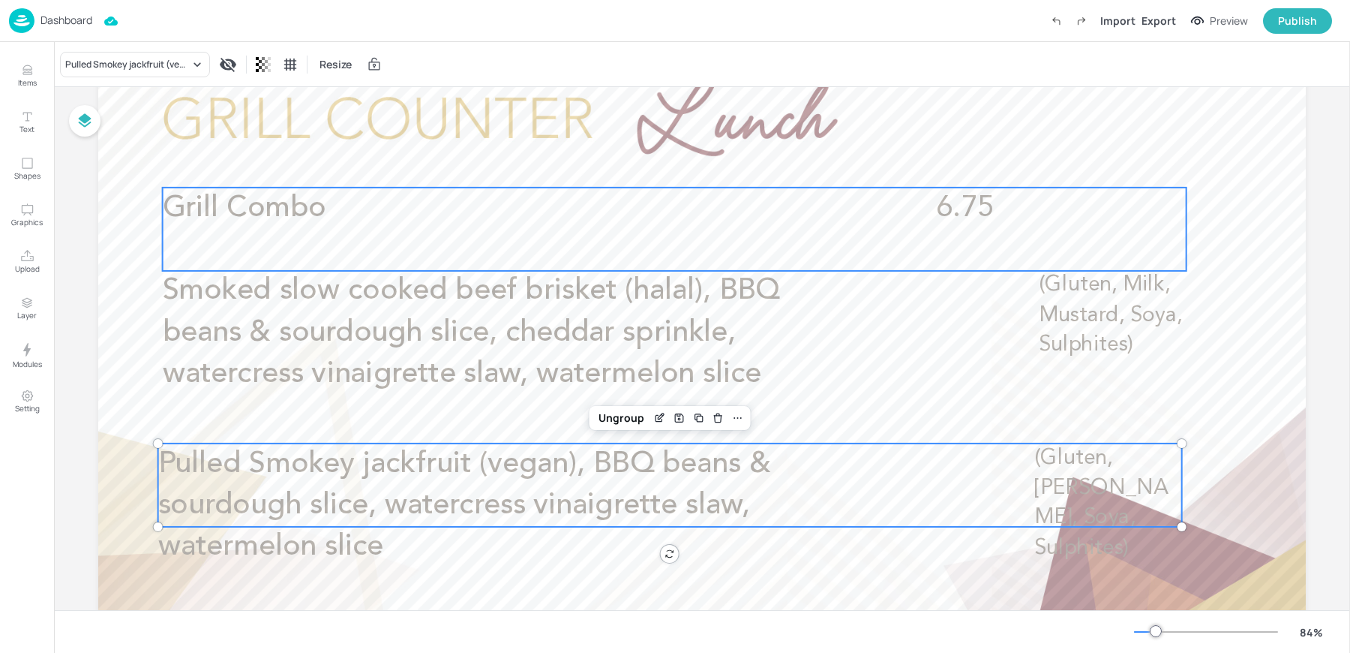
click at [416, 234] on div "Grill Combo 6.75" at bounding box center [675, 229] width 1024 height 83
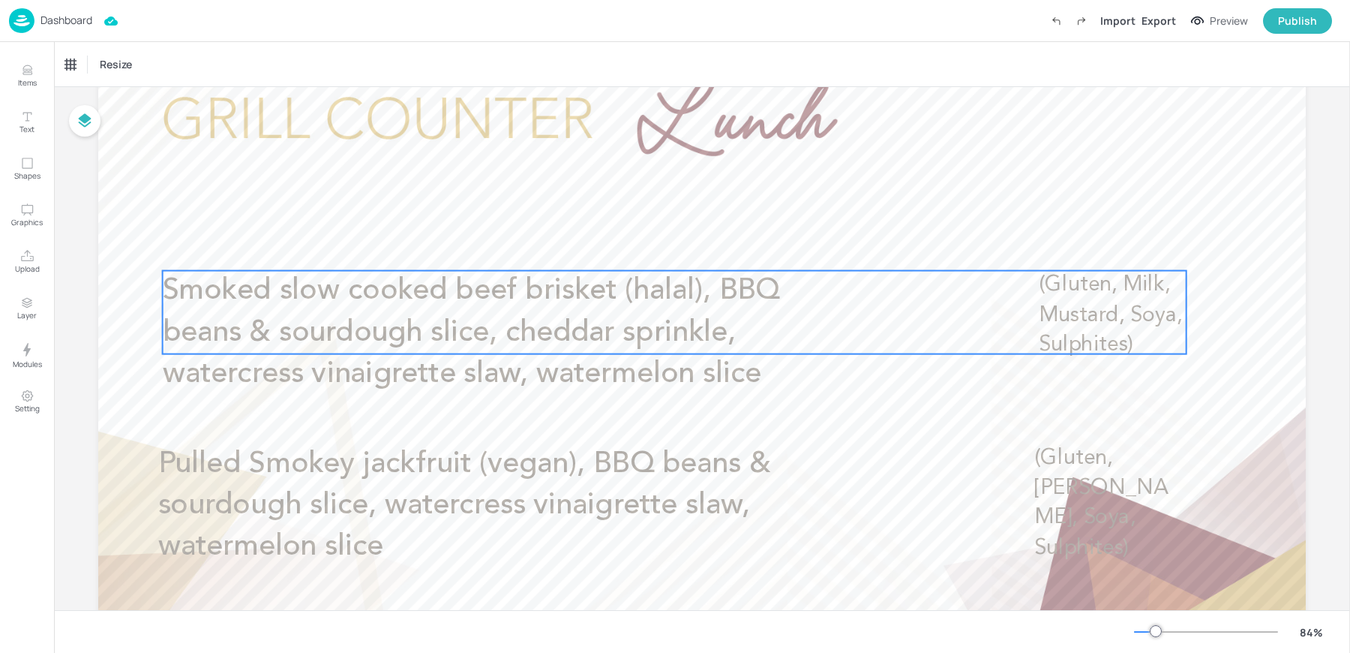
click at [373, 317] on span "Smoked slow cooked beef brisket (halal), BBQ beans & sourdough slice, cheddar s…" at bounding box center [471, 332] width 617 height 113
click at [658, 245] on icon "Edit Item" at bounding box center [664, 245] width 13 height 12
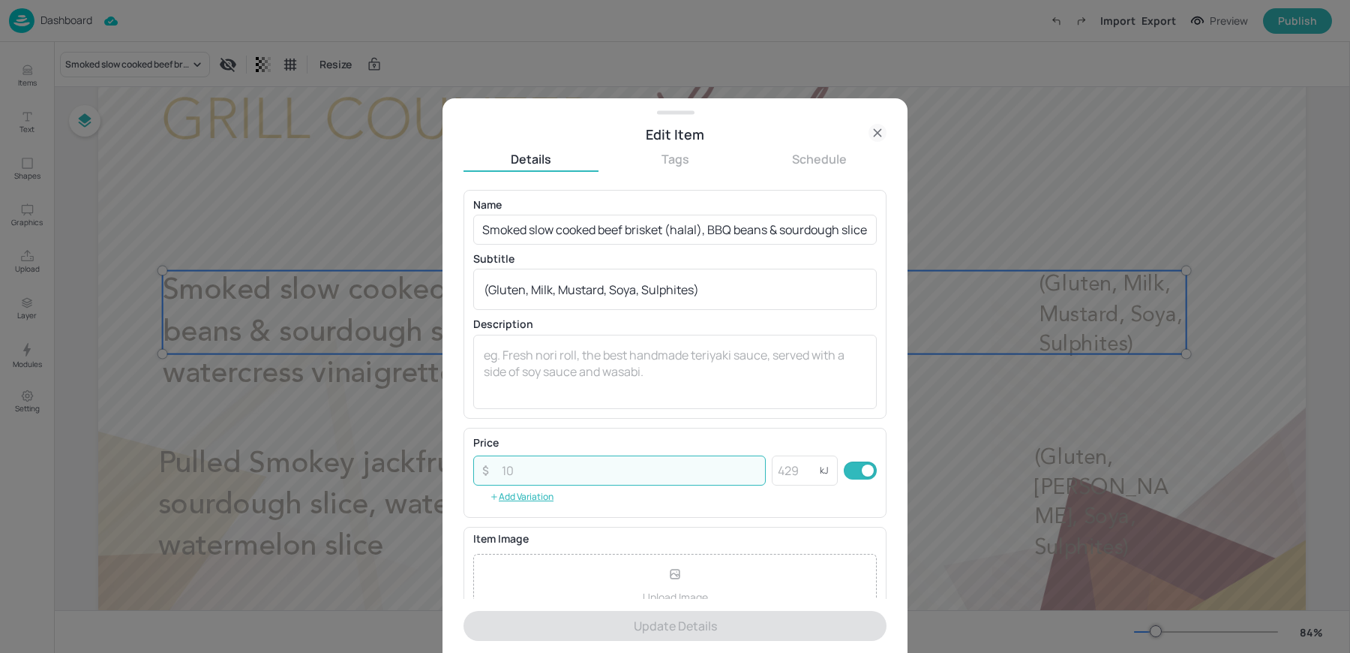
click at [544, 456] on input "number" at bounding box center [629, 470] width 273 height 30
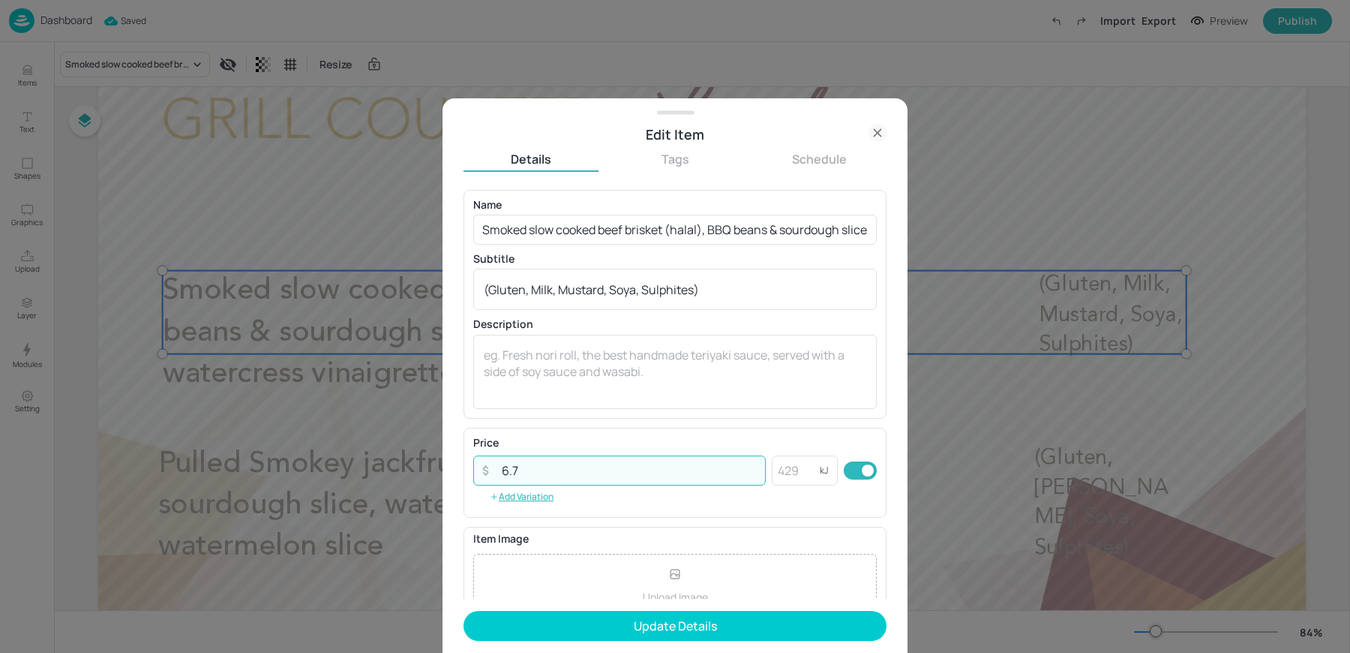
type input "6"
click at [535, 359] on textarea at bounding box center [675, 372] width 383 height 50
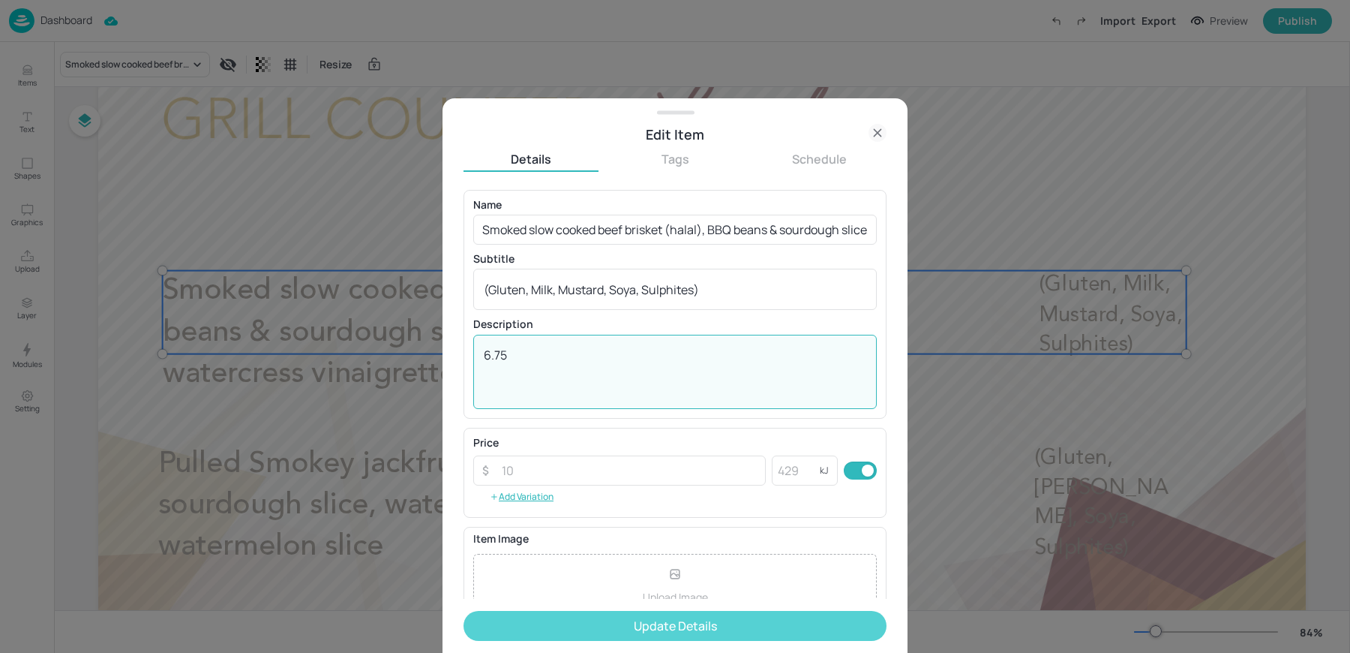
type textarea "6.75"
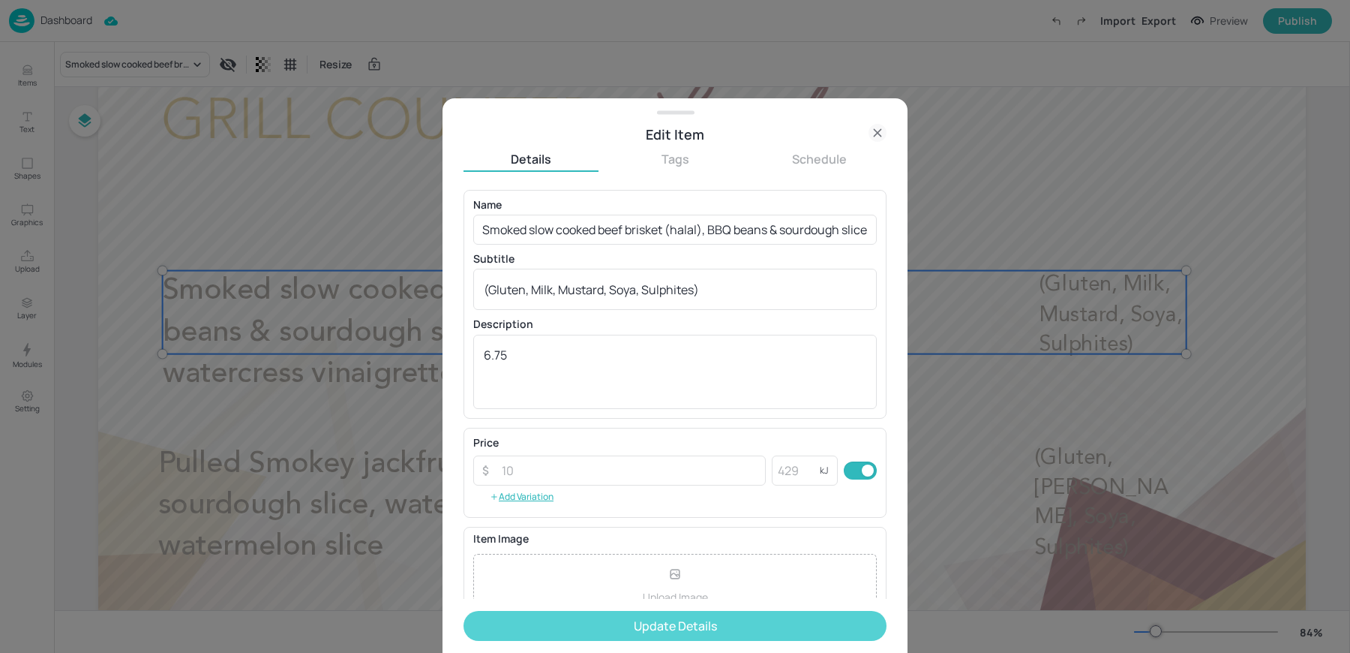
click at [538, 628] on button "Update Details" at bounding box center [675, 626] width 423 height 30
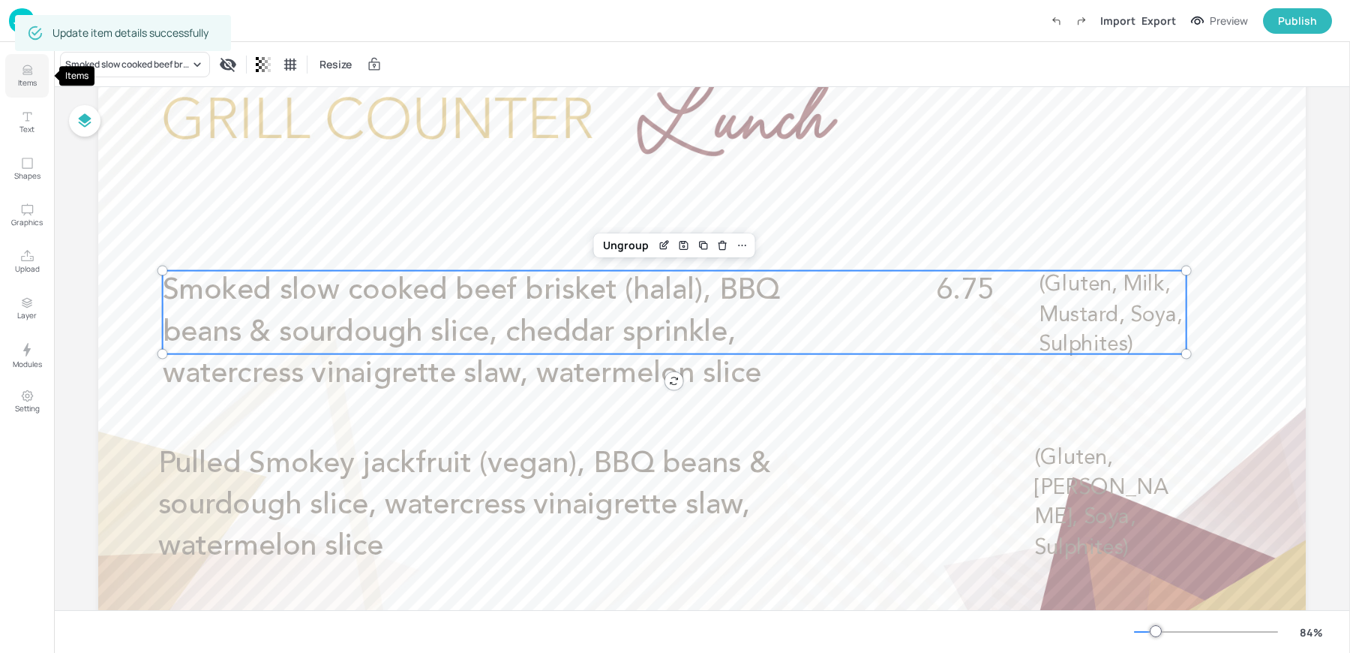
click at [26, 83] on p "Items" at bounding box center [27, 82] width 19 height 11
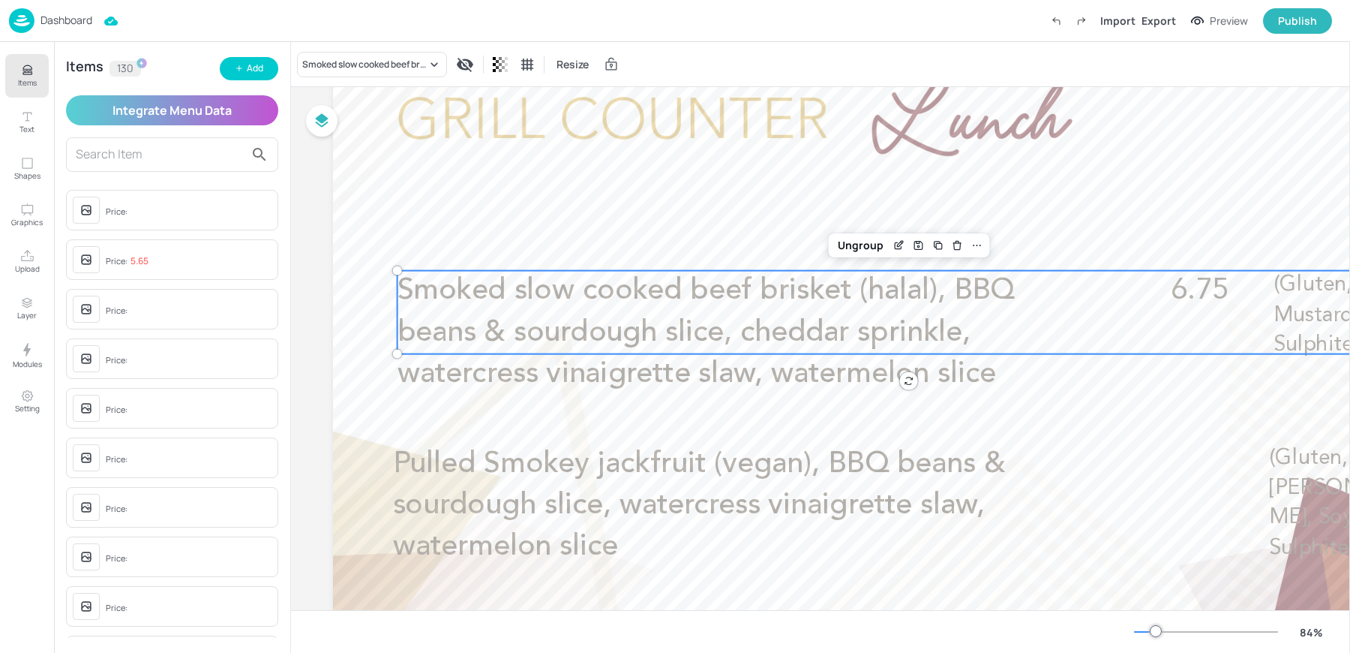
click at [109, 153] on input "text" at bounding box center [160, 155] width 169 height 24
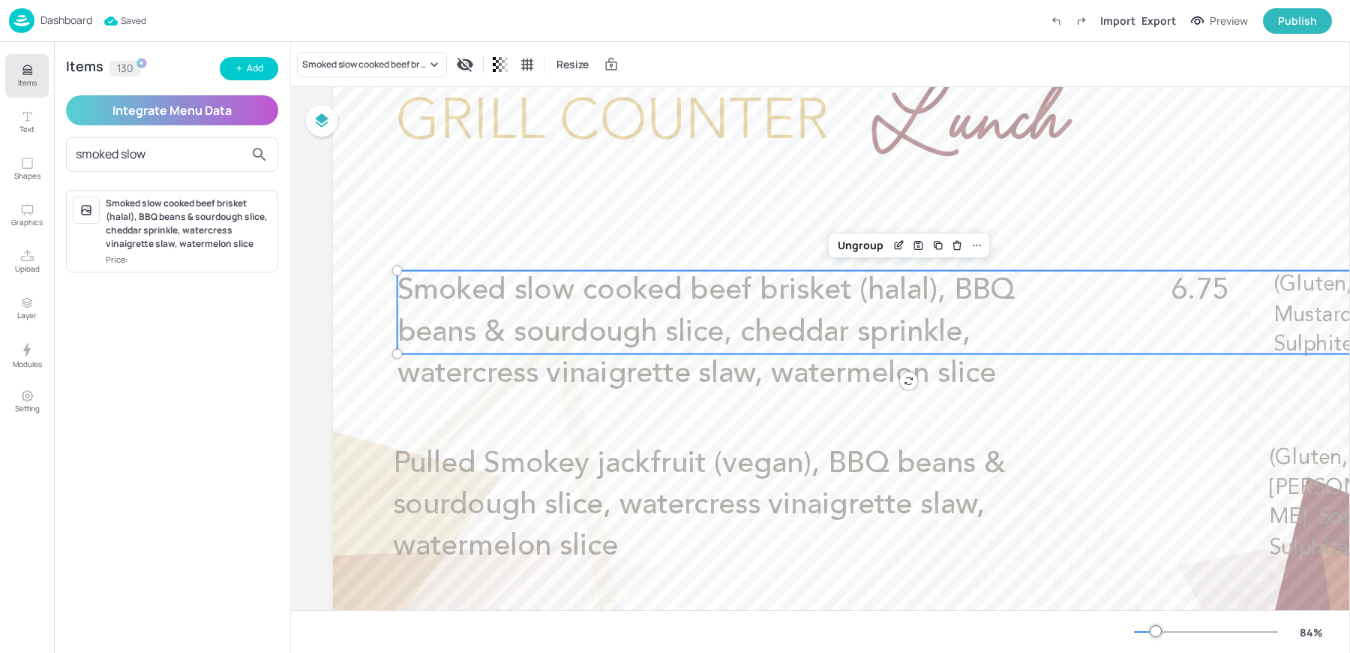
type input "smoked slow"
click at [167, 219] on div "Smoked slow cooked beef brisket (halal), BBQ beans & sourdough slice, cheddar s…" at bounding box center [189, 224] width 166 height 54
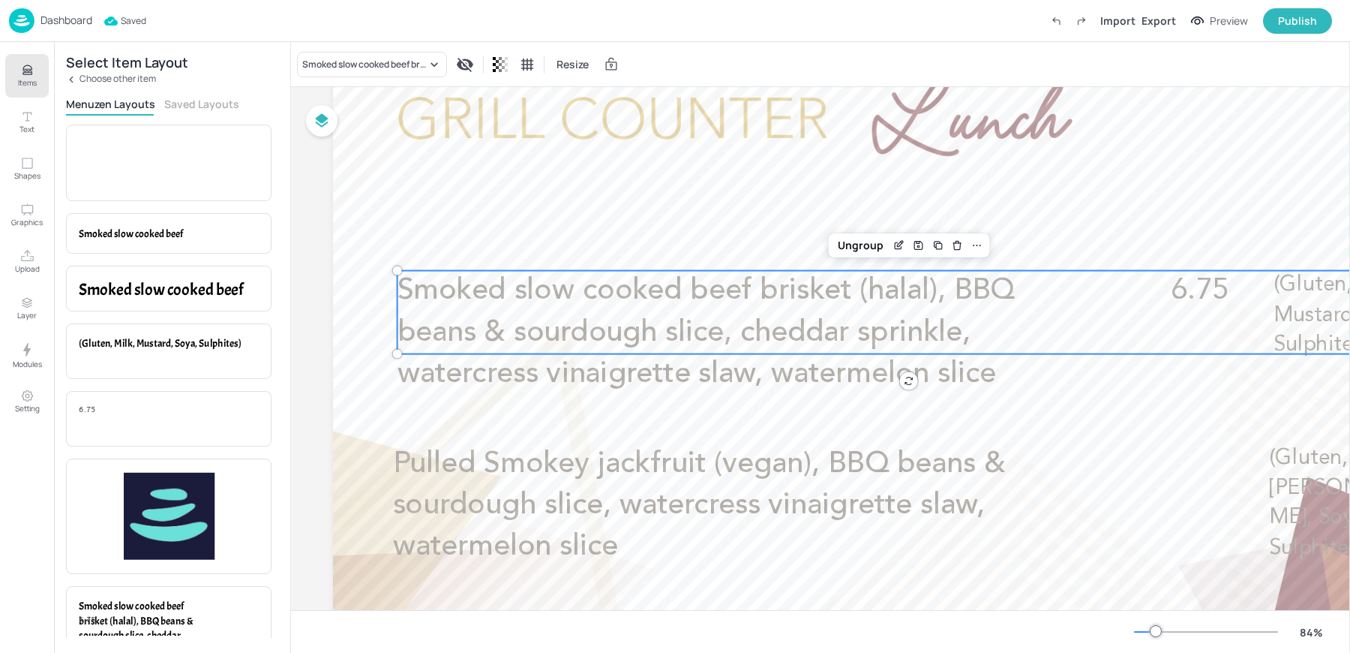
scroll to position [102, 0]
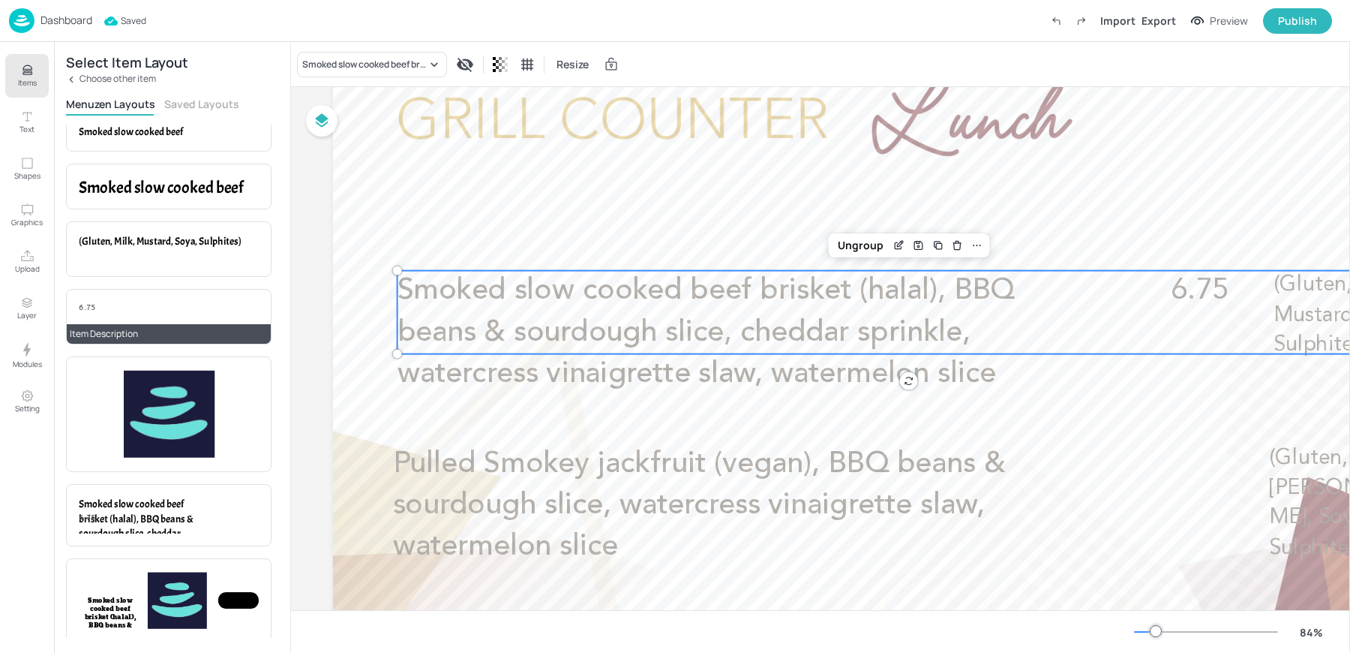
click at [120, 313] on div "6.75" at bounding box center [169, 317] width 180 height 30
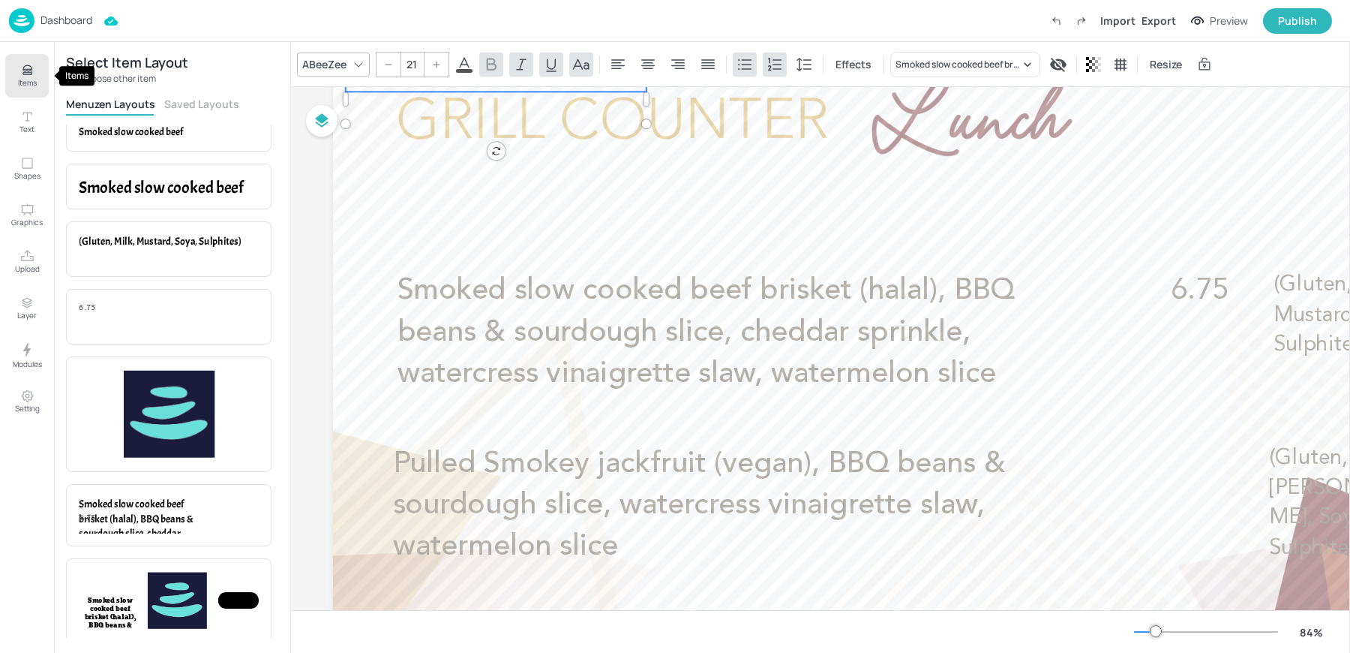
click at [13, 76] on button "Items" at bounding box center [27, 76] width 44 height 44
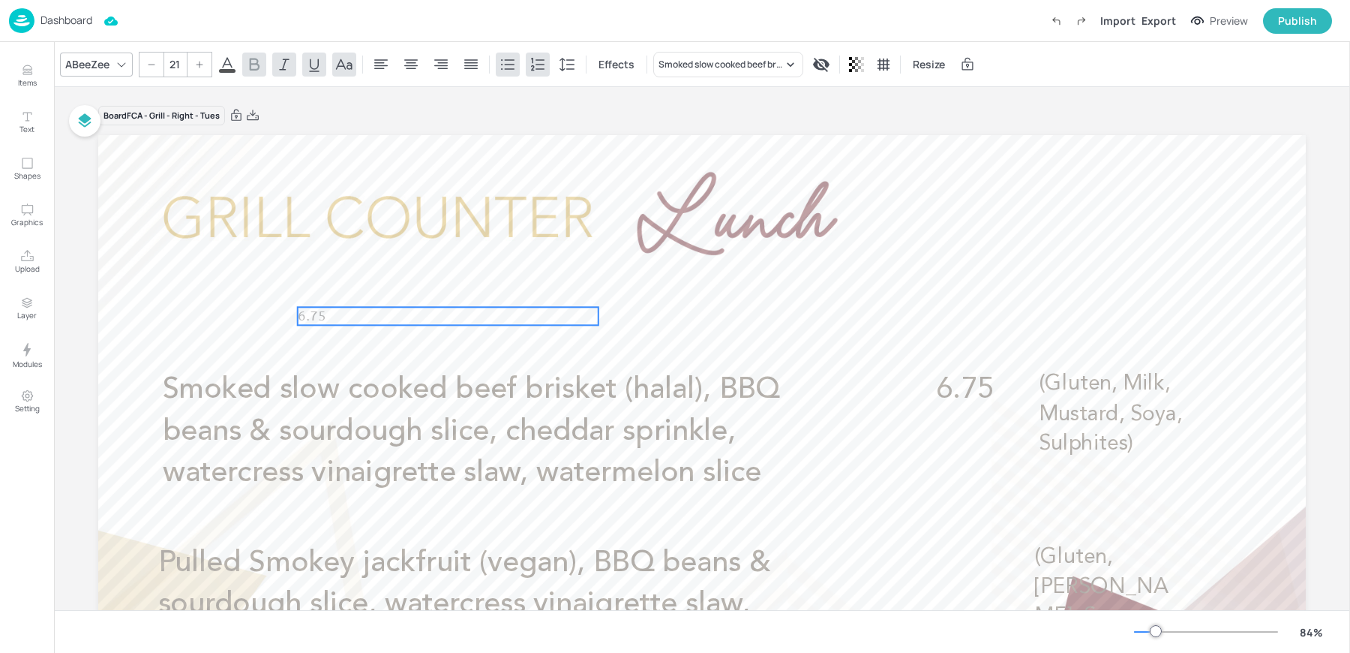
drag, startPoint x: 271, startPoint y: 182, endPoint x: 494, endPoint y: 341, distance: 273.3
click at [494, 326] on p "6.75" at bounding box center [448, 316] width 301 height 19
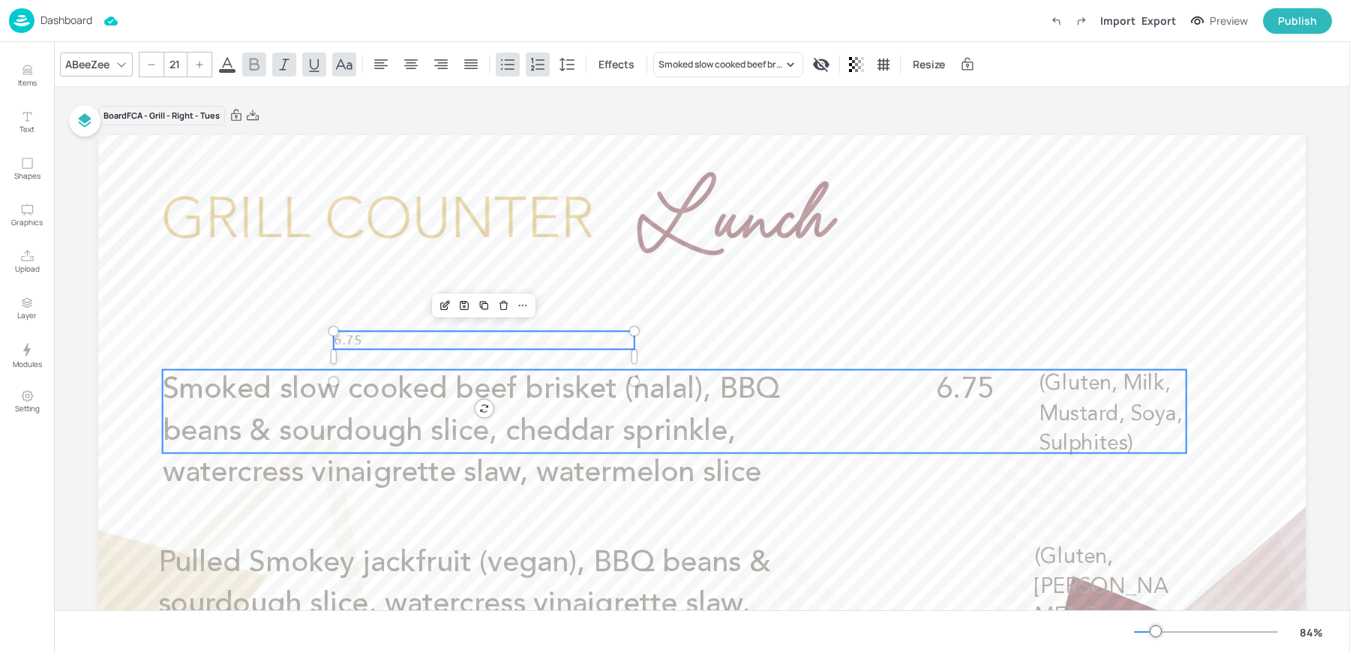
click at [345, 403] on span "Smoked slow cooked beef brisket (halal), BBQ beans & sourdough slice, cheddar s…" at bounding box center [471, 431] width 617 height 113
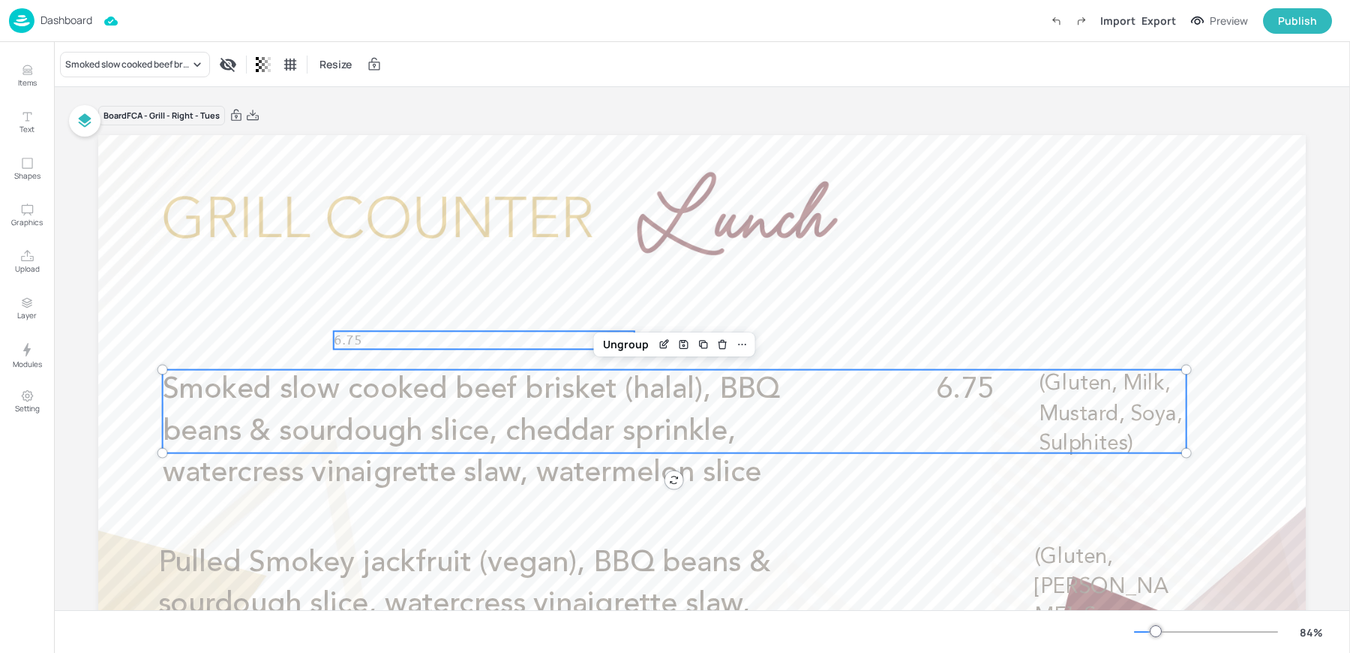
click at [339, 337] on span "6.75" at bounding box center [348, 340] width 29 height 16
click at [1028, 392] on div "Smoked slow cooked beef brisket (halal), BBQ beans & sourdough slice, cheddar s…" at bounding box center [675, 411] width 1024 height 83
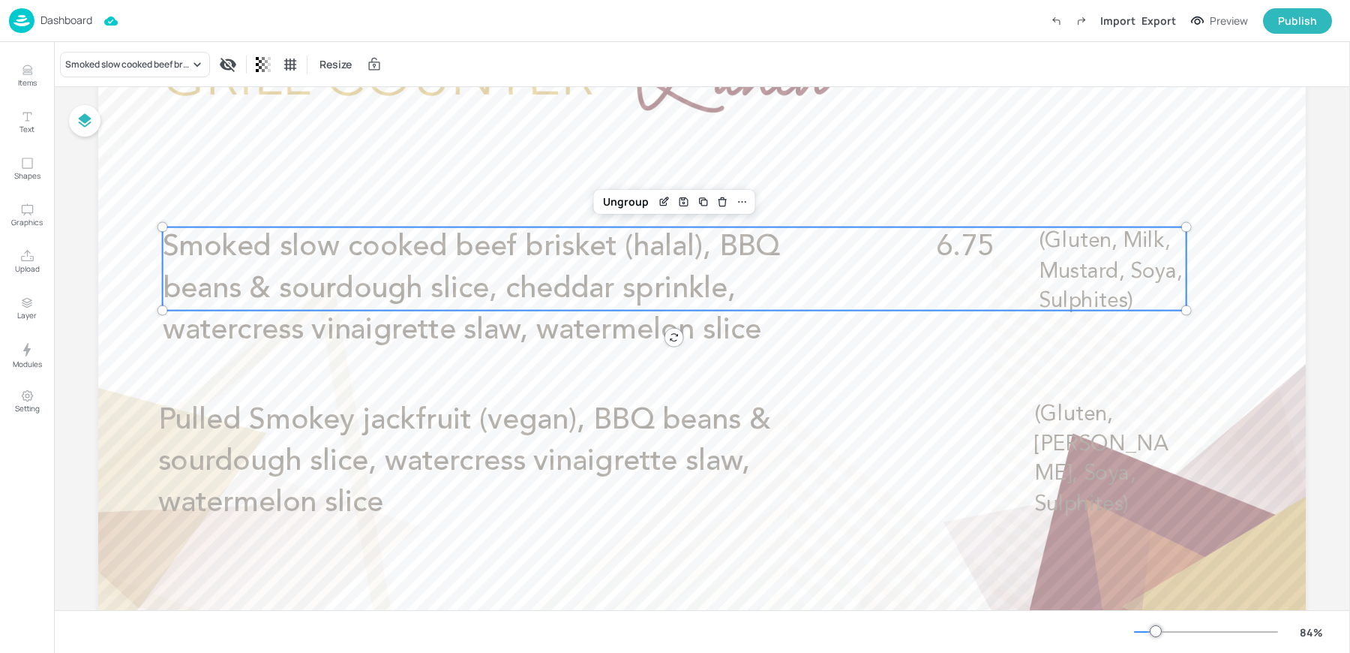
scroll to position [125, 0]
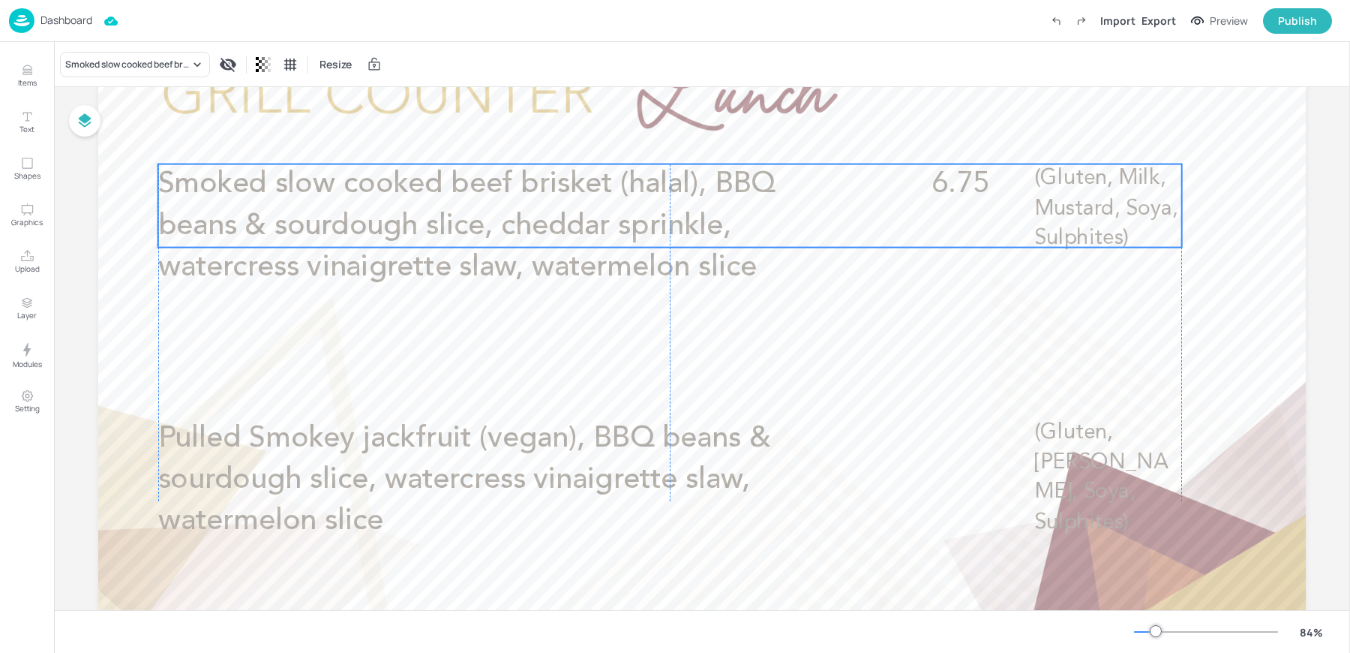
drag, startPoint x: 446, startPoint y: 293, endPoint x: 444, endPoint y: 212, distance: 81.1
click at [444, 212] on span "Smoked slow cooked beef brisket (halal), BBQ beans & sourdough slice, cheddar s…" at bounding box center [466, 226] width 617 height 113
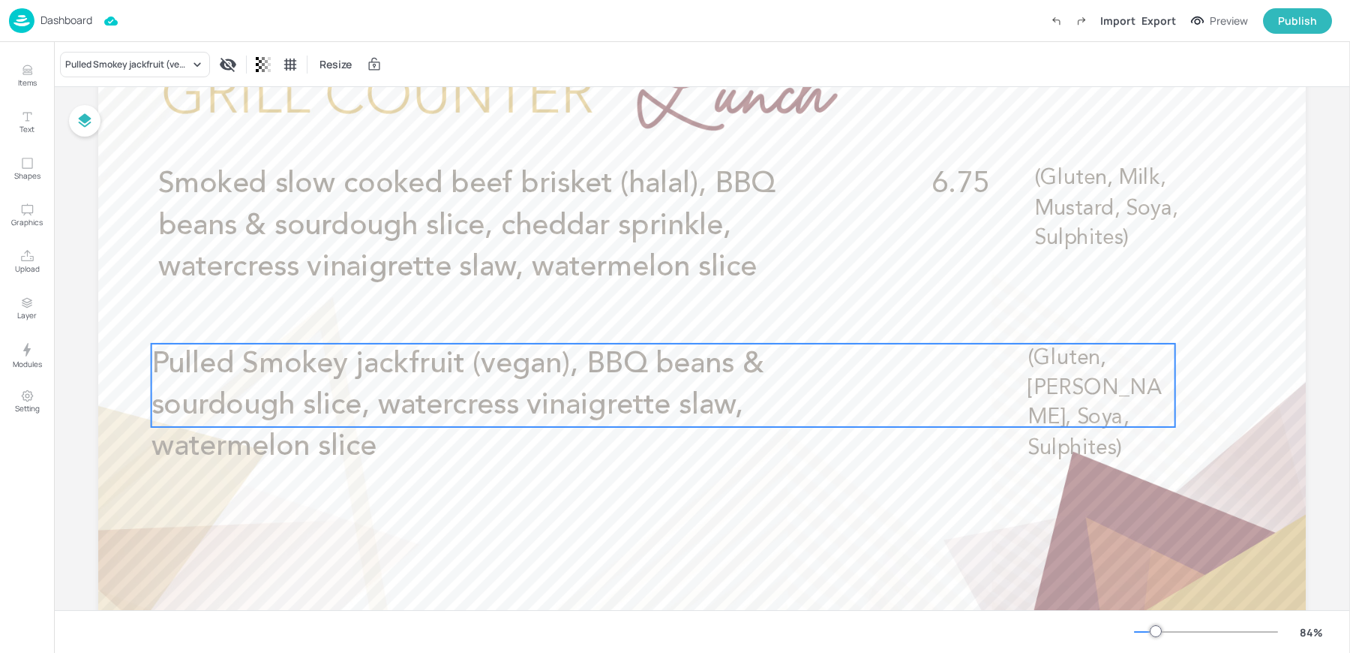
drag, startPoint x: 320, startPoint y: 432, endPoint x: 314, endPoint y: 358, distance: 74.6
click at [314, 358] on span "Pulled Smokey jackfruit (vegan), BBQ beans & sourdough slice, watercress vinaig…" at bounding box center [458, 405] width 613 height 113
click at [650, 317] on icon "Edit Item" at bounding box center [653, 318] width 13 height 12
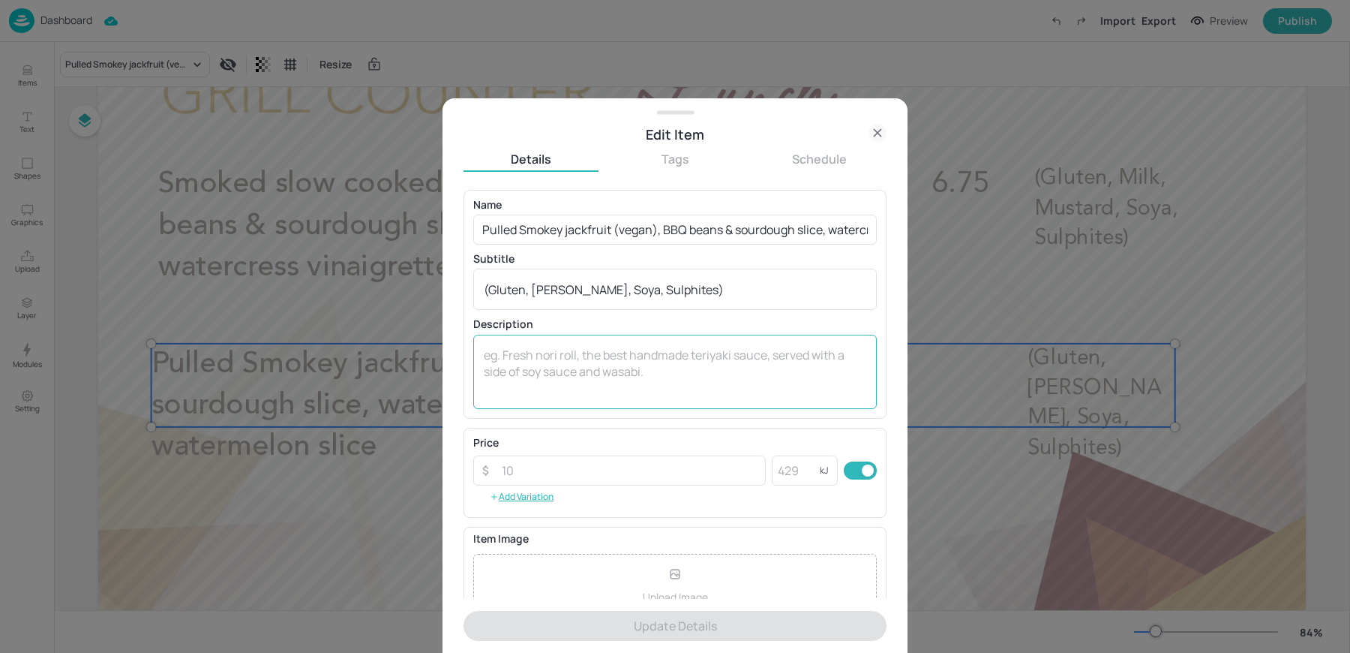
click at [524, 373] on textarea at bounding box center [675, 372] width 383 height 50
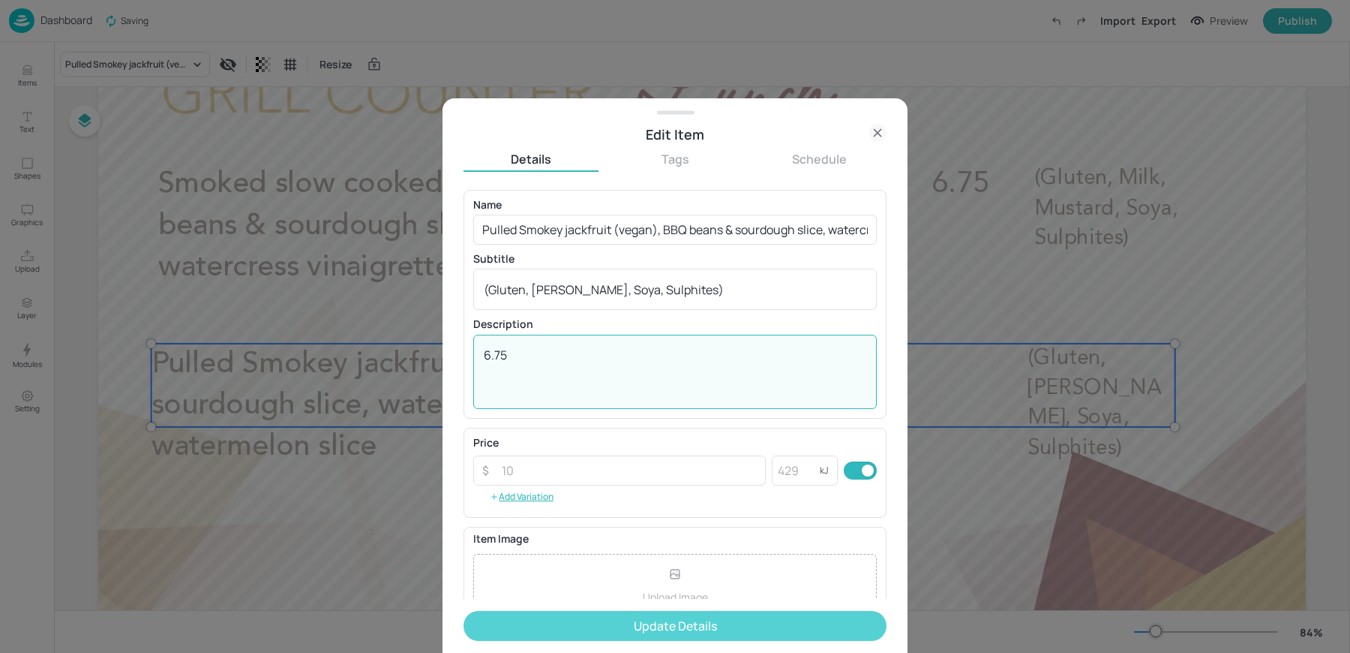
type textarea "6.75"
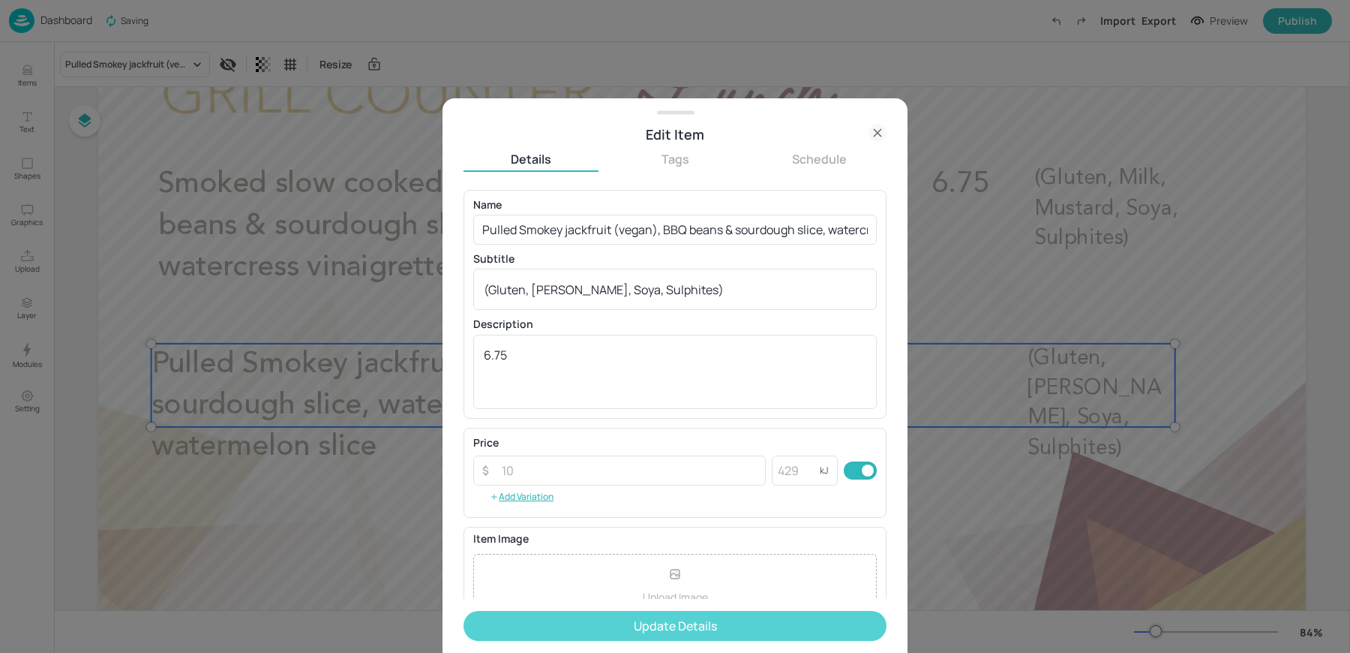
click at [683, 627] on button "Update Details" at bounding box center [675, 626] width 423 height 30
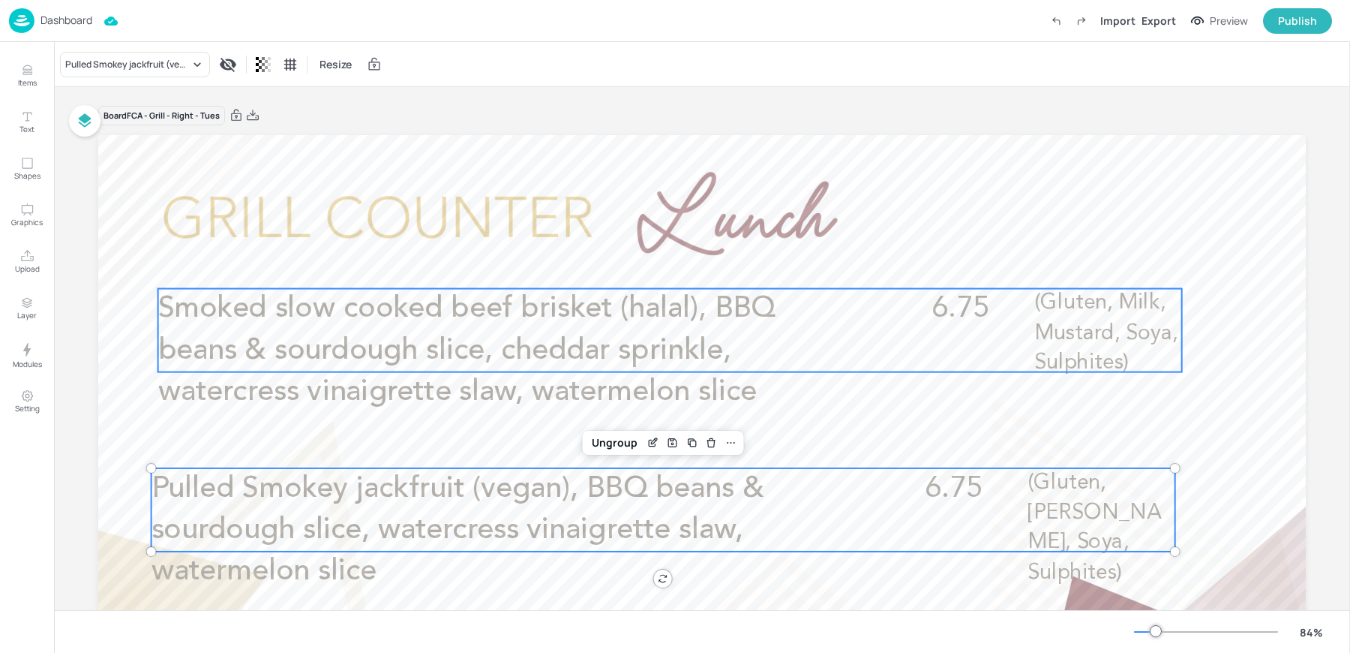
click at [296, 358] on span "Smoked slow cooked beef brisket (halal), BBQ beans & sourdough slice, cheddar s…" at bounding box center [466, 350] width 617 height 113
click at [236, 510] on p "Pulled Smokey jackfruit (vegan), BBQ beans & sourdough slice, watercress vinaig…" at bounding box center [493, 530] width 683 height 125
click at [755, 267] on icon at bounding box center [757, 263] width 12 height 12
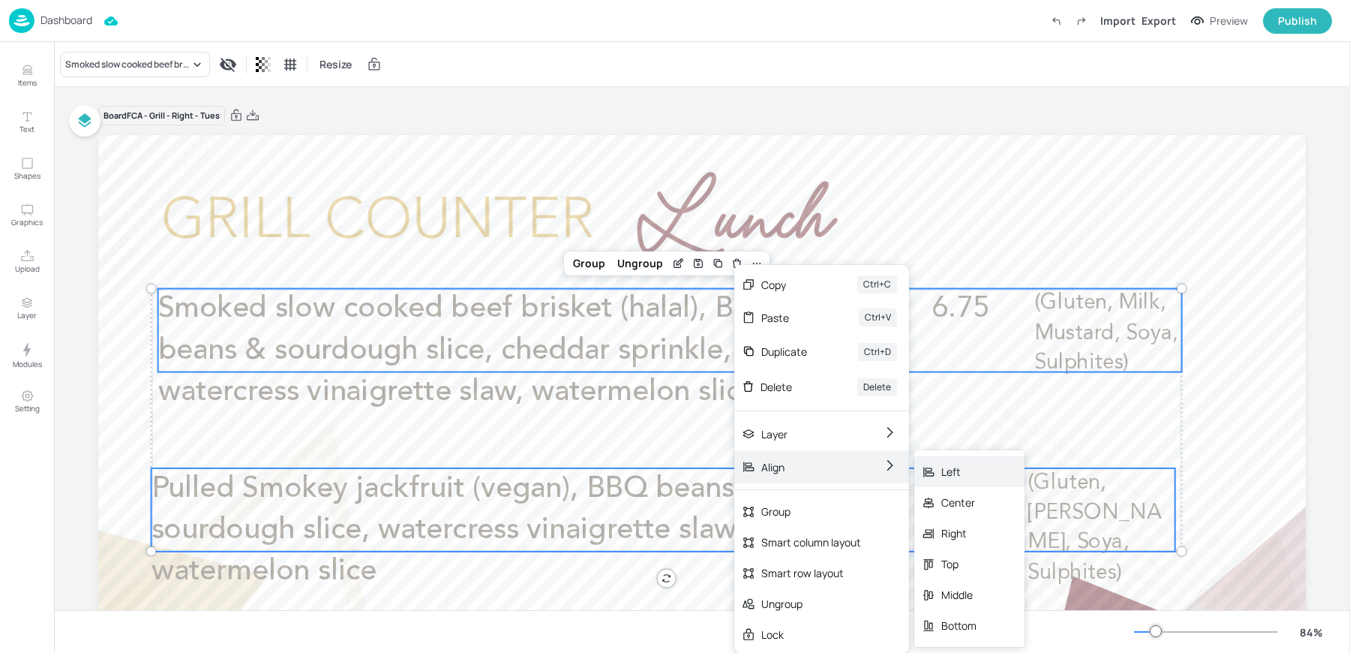
click at [973, 481] on div "Left" at bounding box center [969, 471] width 110 height 31
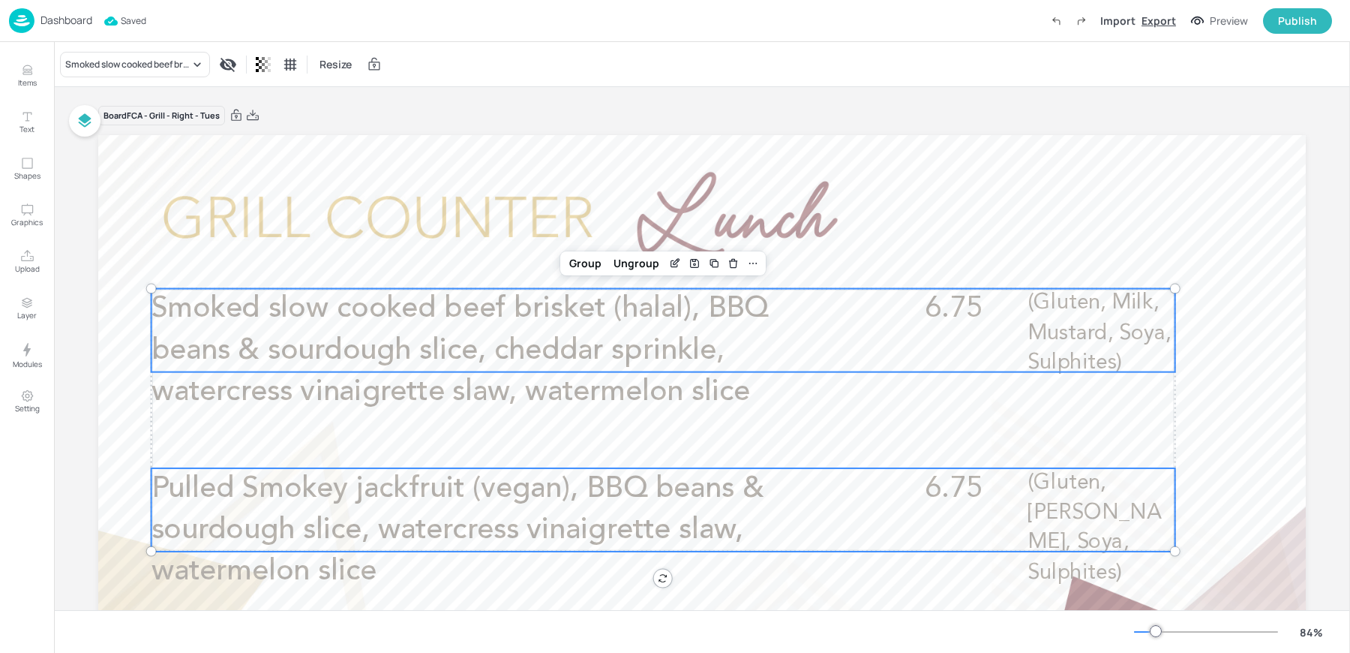
click at [1166, 24] on div "Export" at bounding box center [1159, 21] width 35 height 16
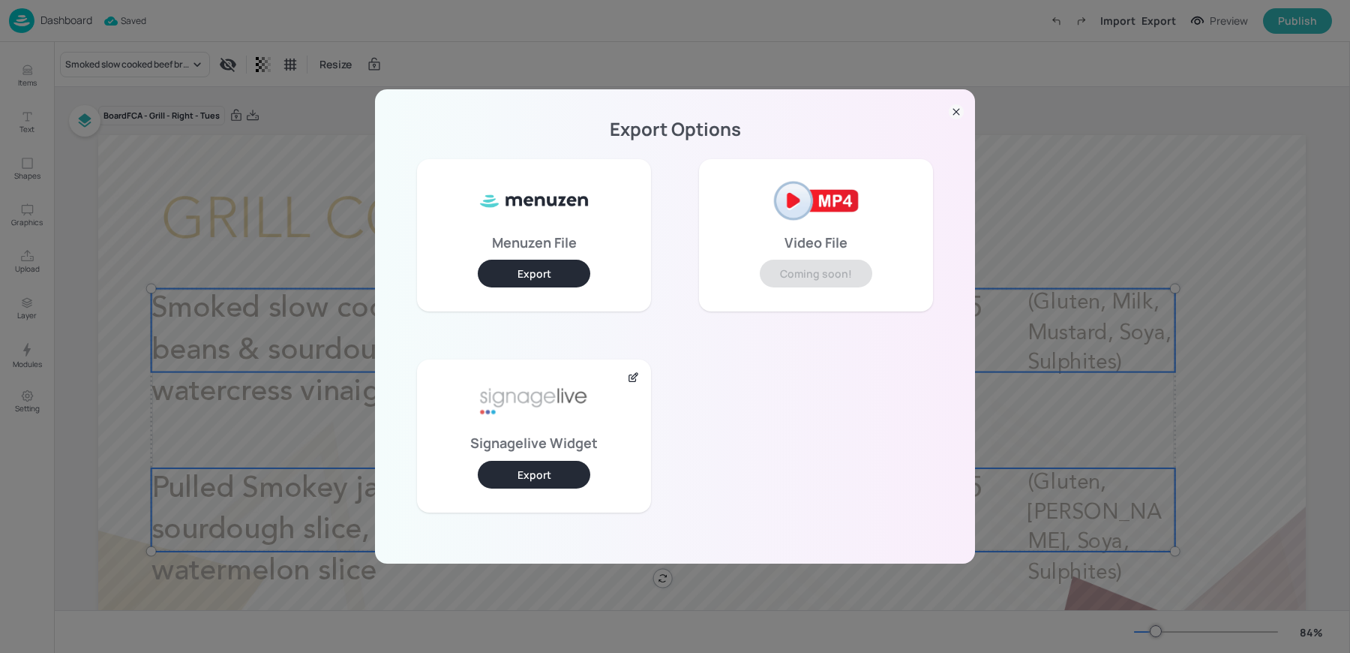
click at [503, 473] on button "Export" at bounding box center [534, 475] width 113 height 28
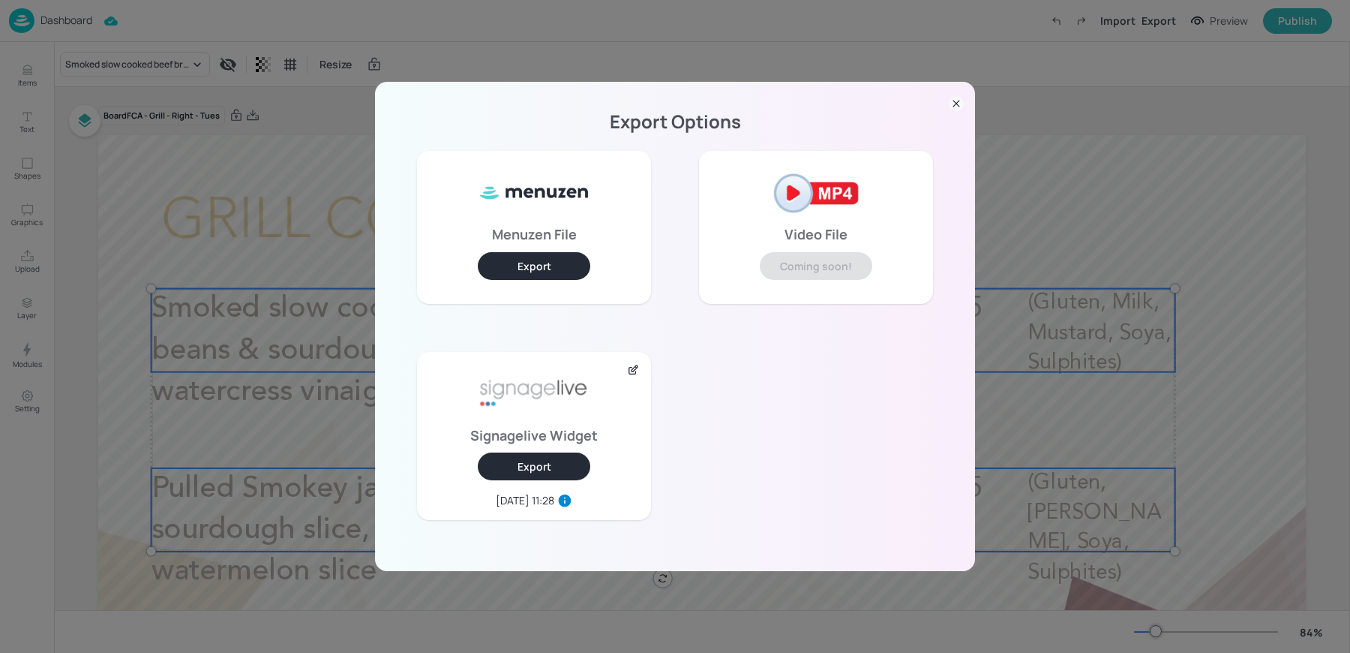
click at [244, 101] on div "Export Options Menuzen File Export Video File Coming soon! Signagelive Widget E…" at bounding box center [675, 326] width 1350 height 653
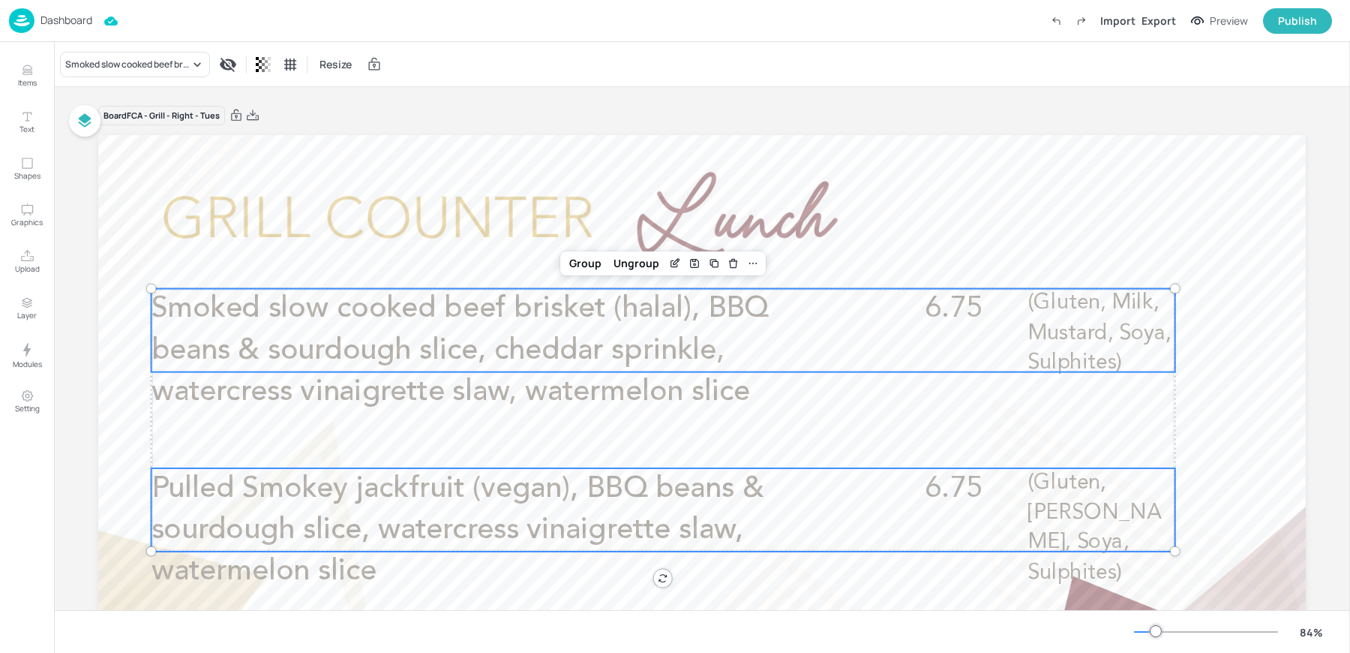
click at [81, 20] on p "Dashboard" at bounding box center [67, 20] width 52 height 11
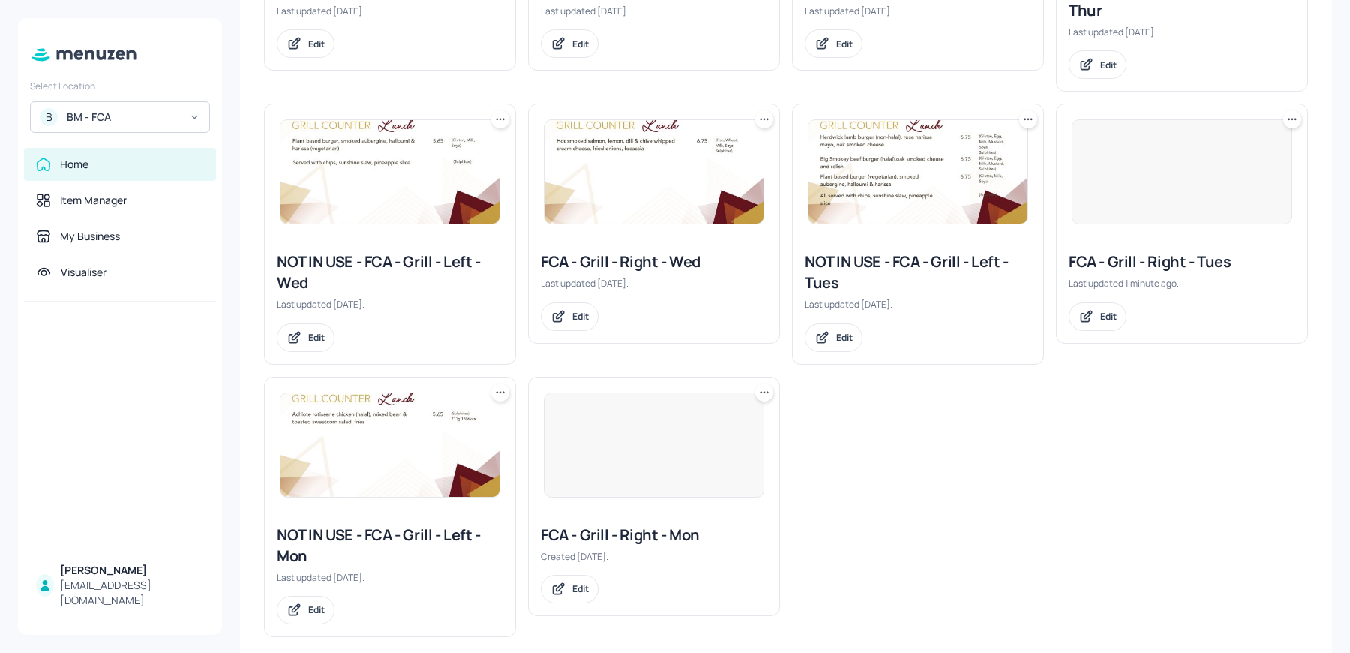
scroll to position [453, 0]
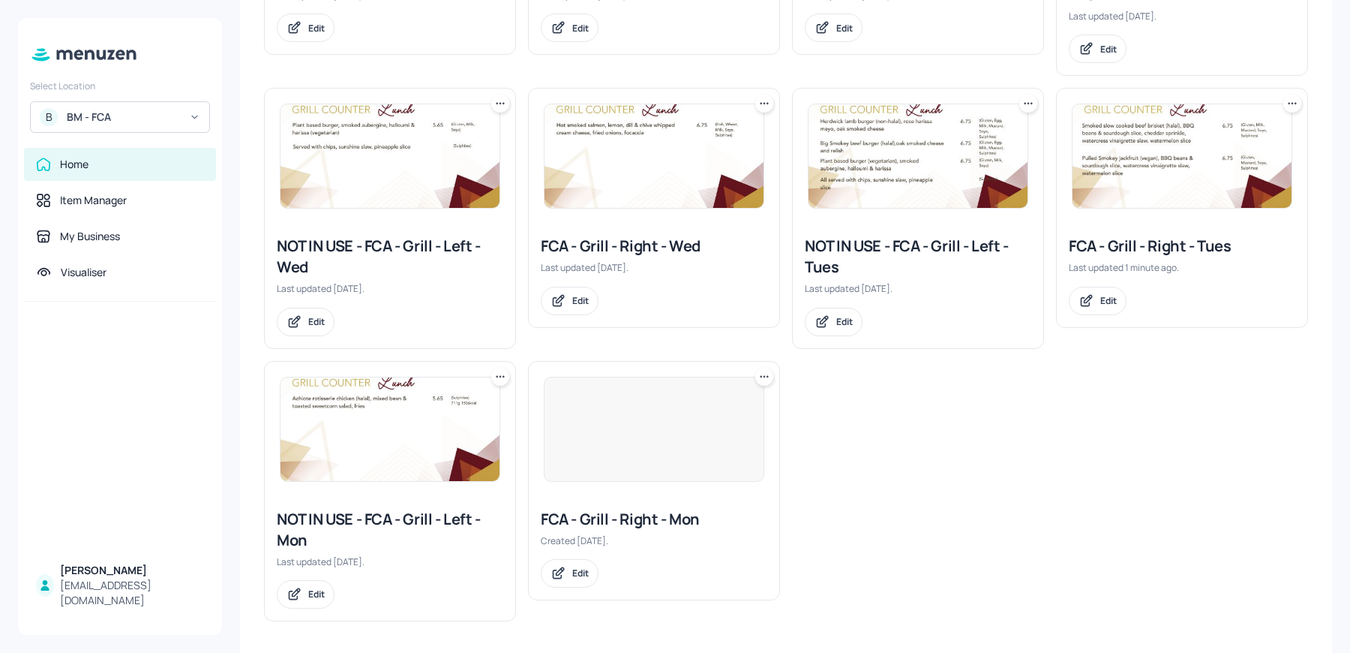
click at [1140, 168] on img at bounding box center [1182, 156] width 219 height 104
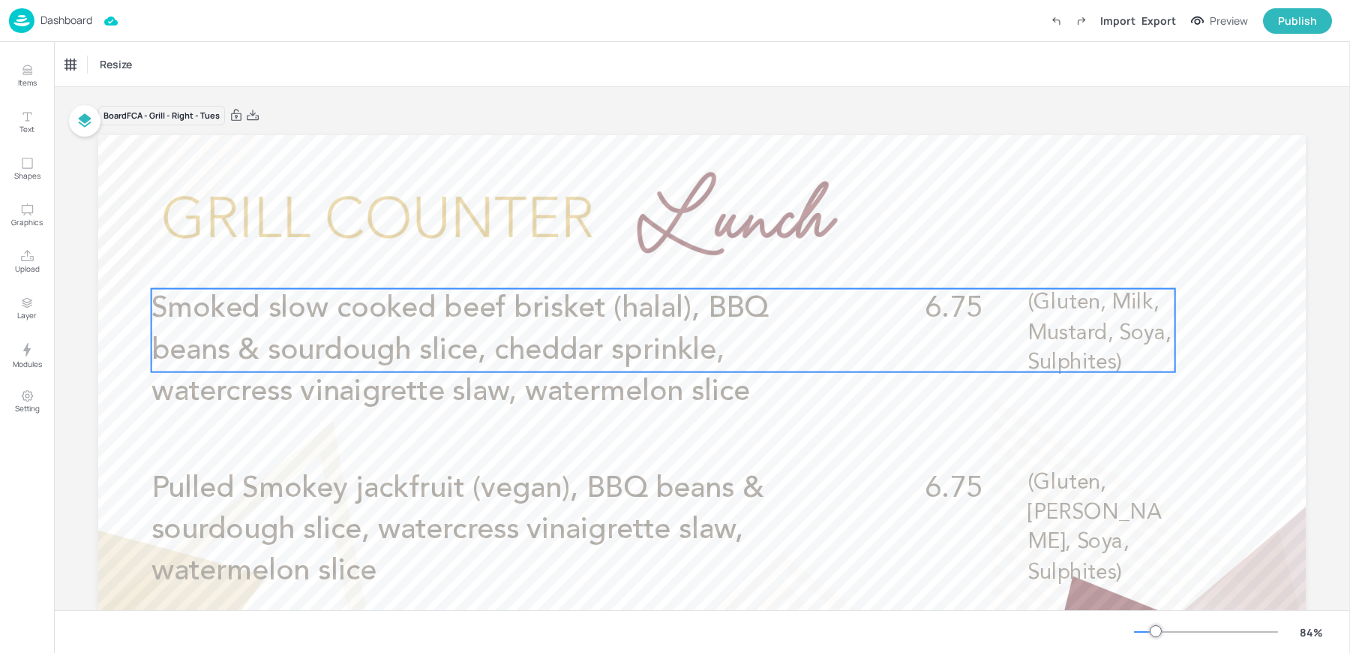
click at [475, 311] on span "Smoked slow cooked beef brisket (halal), BBQ beans & sourdough slice, cheddar s…" at bounding box center [460, 350] width 617 height 113
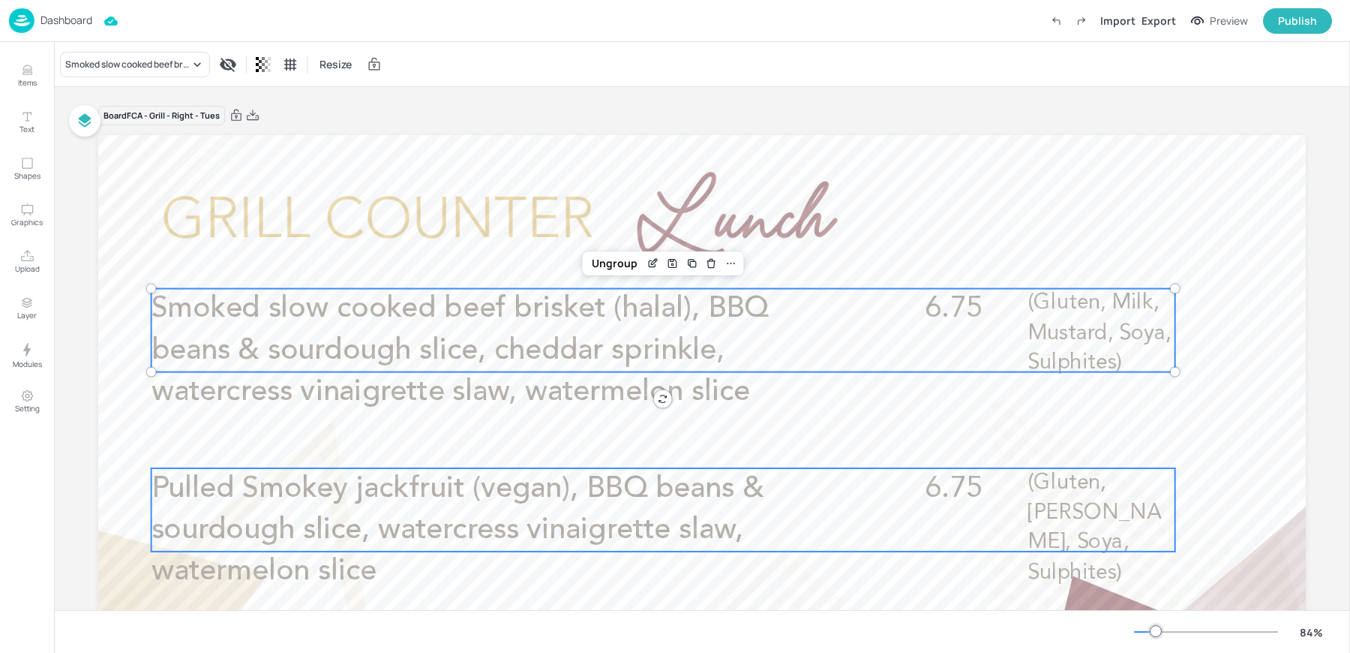
click at [422, 511] on p "Pulled Smokey jackfruit (vegan), BBQ beans & sourdough slice, watercress vinaig…" at bounding box center [493, 530] width 683 height 125
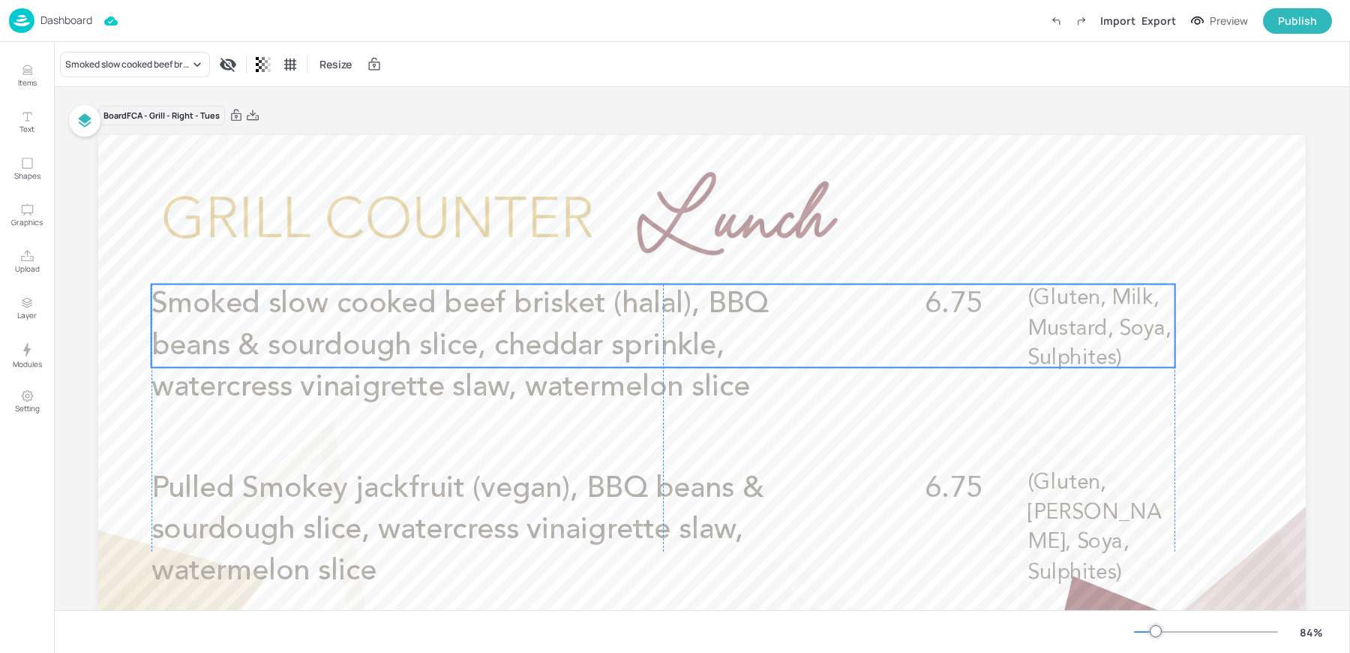
click at [376, 356] on span "Smoked slow cooked beef brisket (halal), BBQ beans & sourdough slice, cheddar s…" at bounding box center [460, 346] width 617 height 113
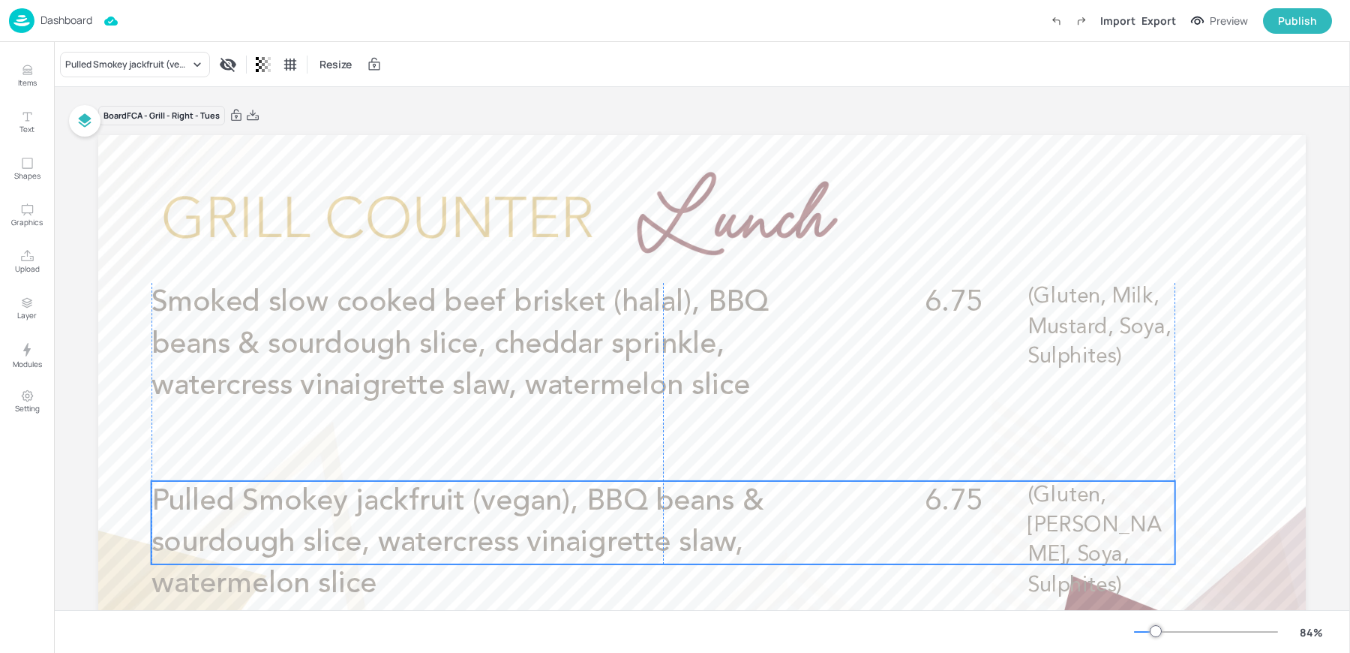
drag, startPoint x: 303, startPoint y: 505, endPoint x: 303, endPoint y: 518, distance: 12.8
click at [303, 518] on p "Pulled Smokey jackfruit (vegan), BBQ beans & sourdough slice, watercress vinaig…" at bounding box center [493, 543] width 683 height 125
click at [1164, 14] on div "Export" at bounding box center [1159, 21] width 35 height 16
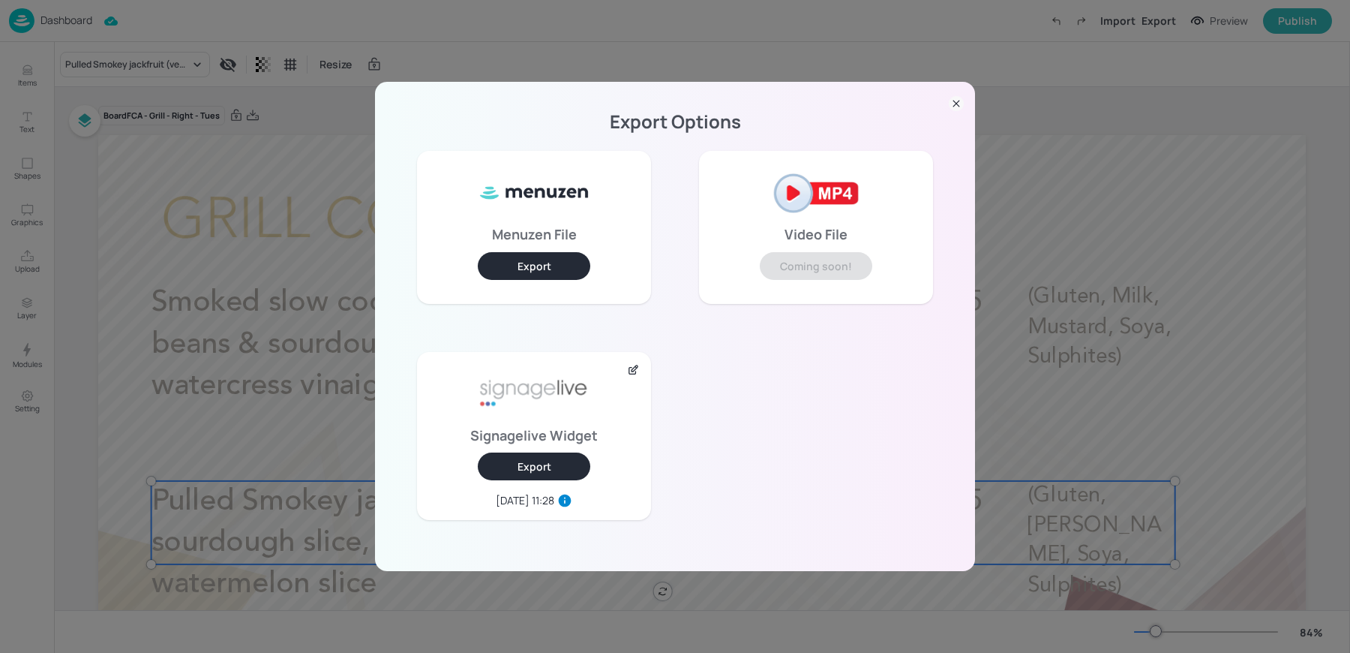
click at [524, 460] on button "Export" at bounding box center [534, 466] width 113 height 28
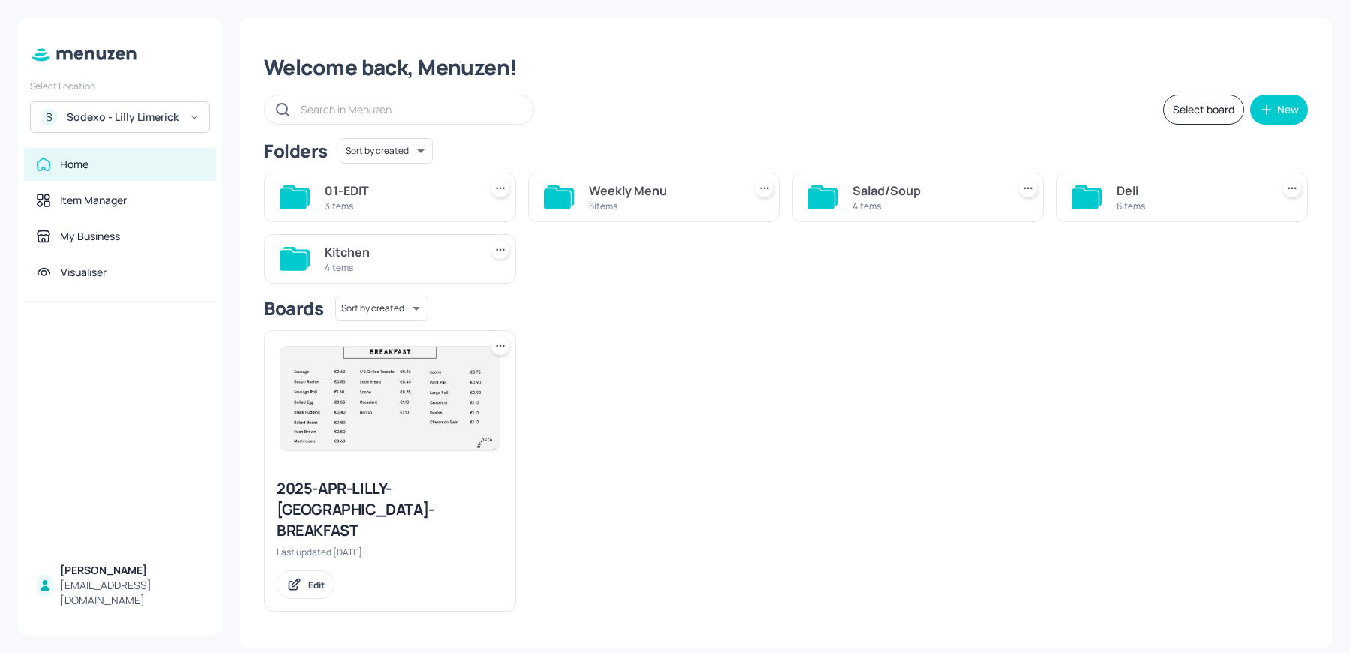
click at [905, 202] on div "4 items" at bounding box center [927, 206] width 149 height 13
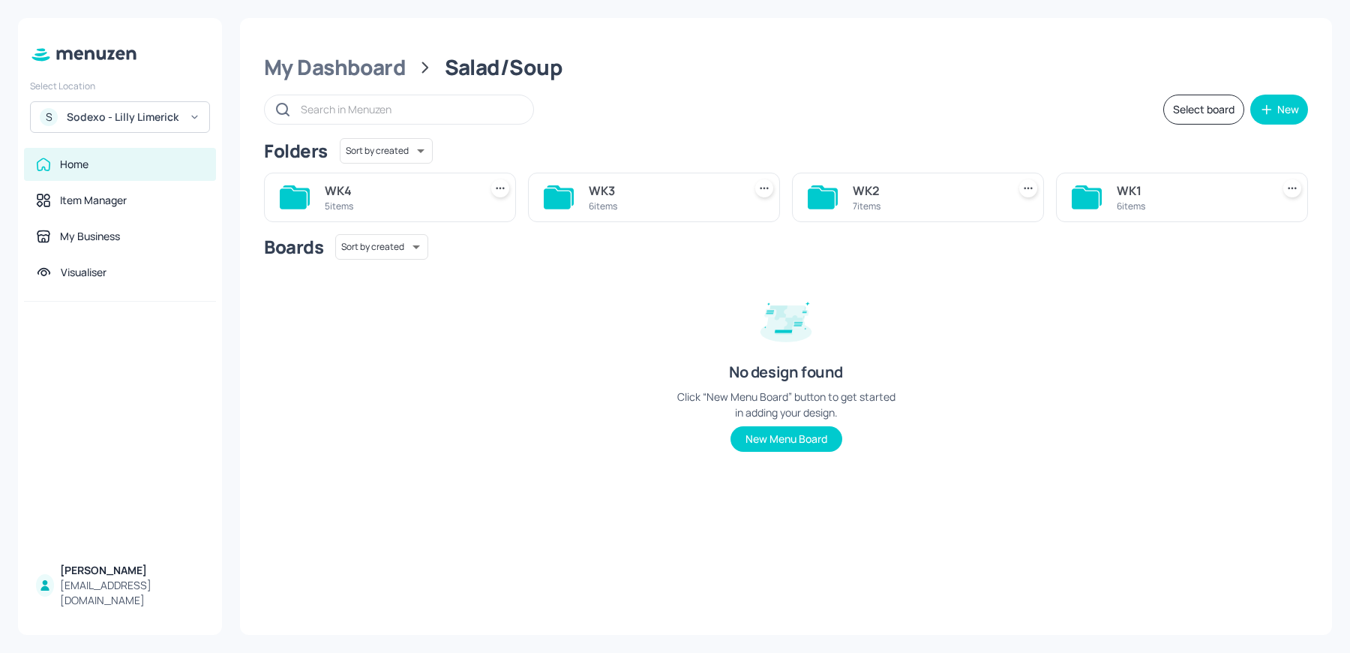
click at [1152, 197] on div "WK1" at bounding box center [1191, 191] width 149 height 18
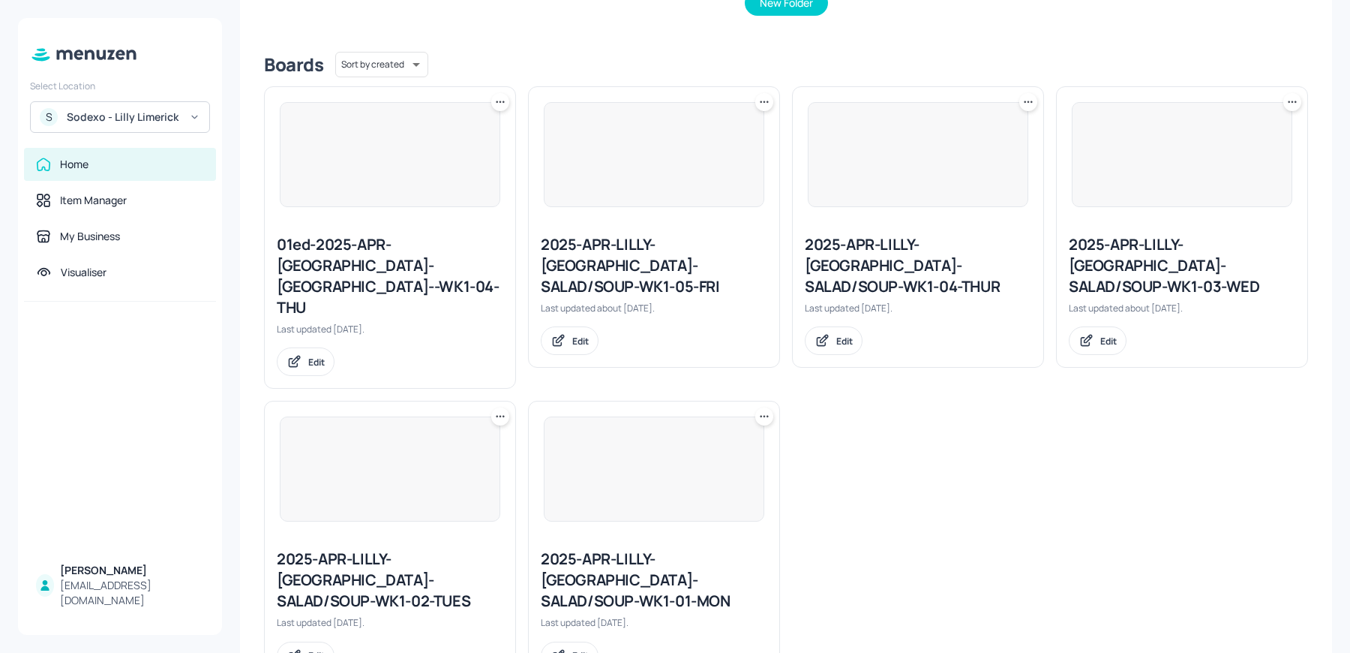
scroll to position [338, 0]
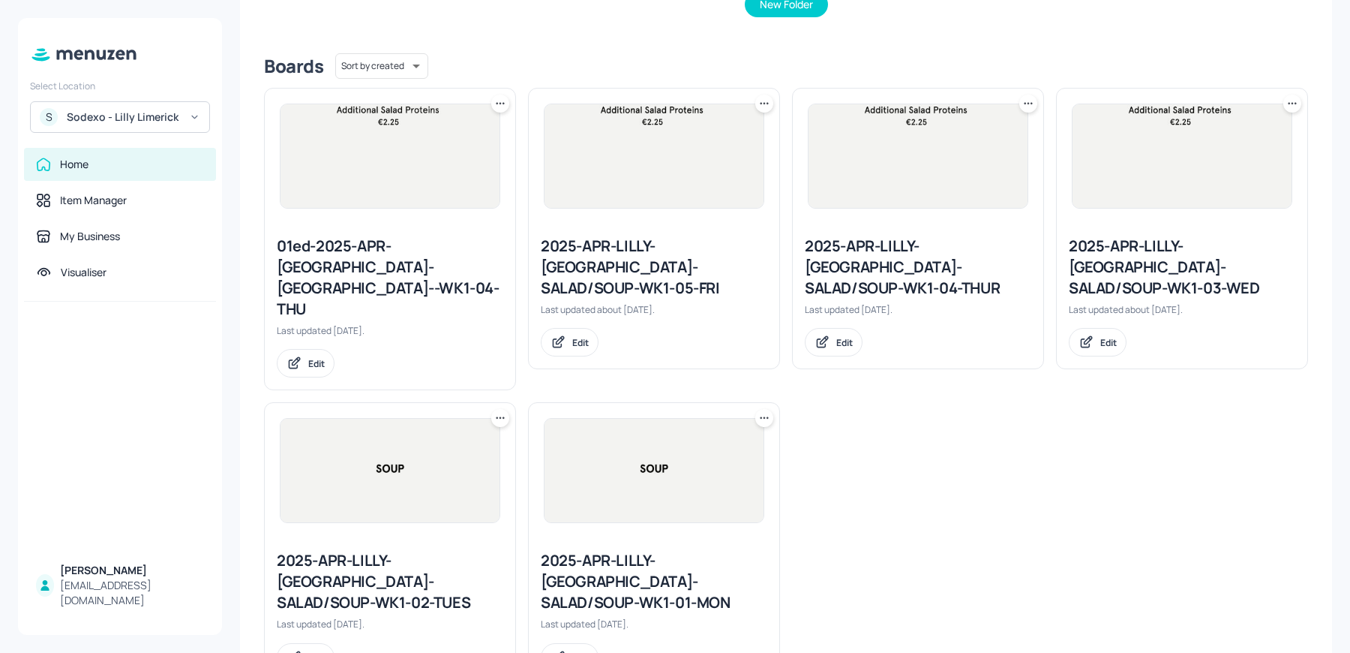
click at [496, 410] on icon at bounding box center [500, 417] width 15 height 15
click at [443, 427] on p "Duplicate" at bounding box center [425, 431] width 41 height 14
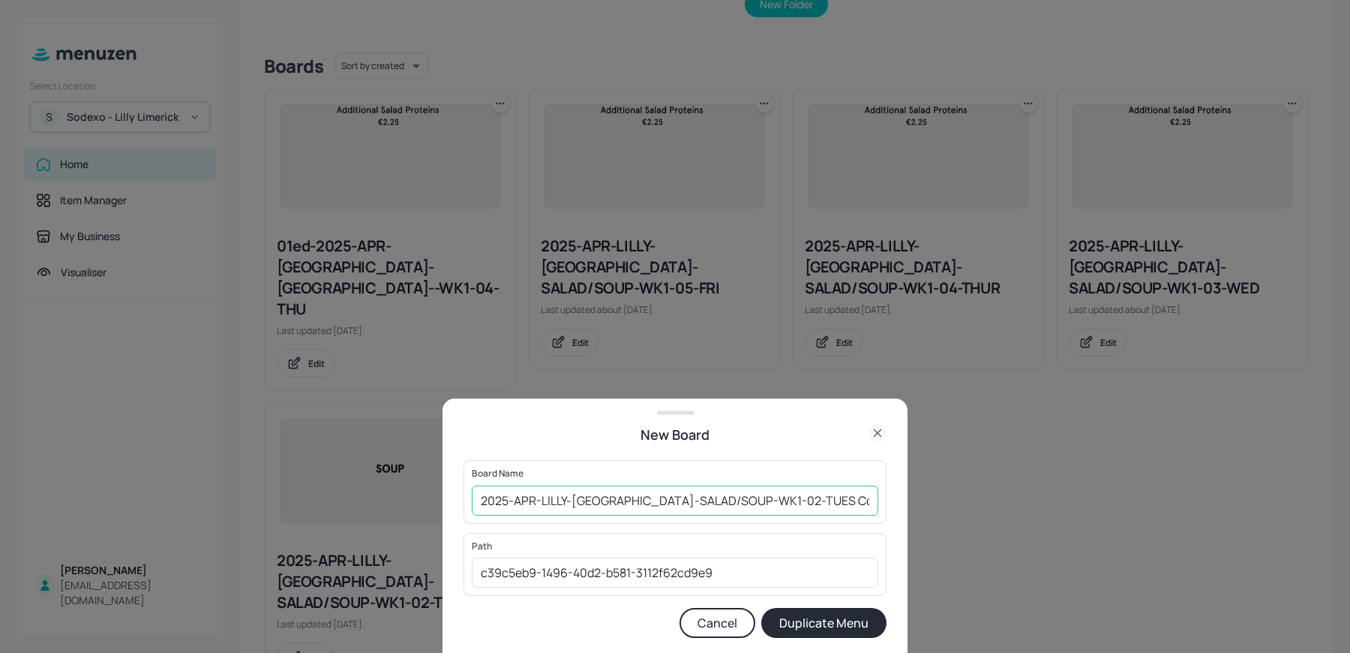
click at [475, 503] on input "2025-APR-LILLY-[GEOGRAPHIC_DATA]-SALAD/SOUP-WK1-02-TUES Copy" at bounding box center [675, 500] width 407 height 30
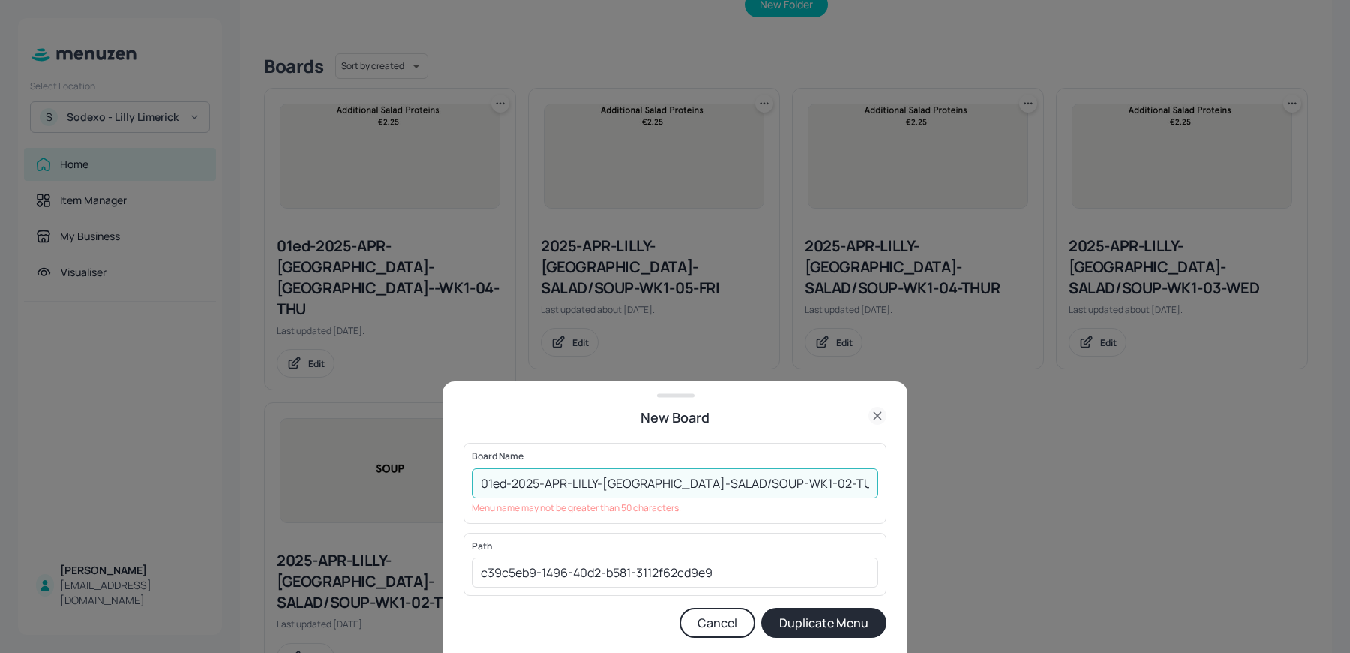
click at [598, 485] on input "01ed-2025-APR-LILLY-[GEOGRAPHIC_DATA]-SALAD/SOUP-WK1-02-TUES Copy" at bounding box center [675, 483] width 407 height 30
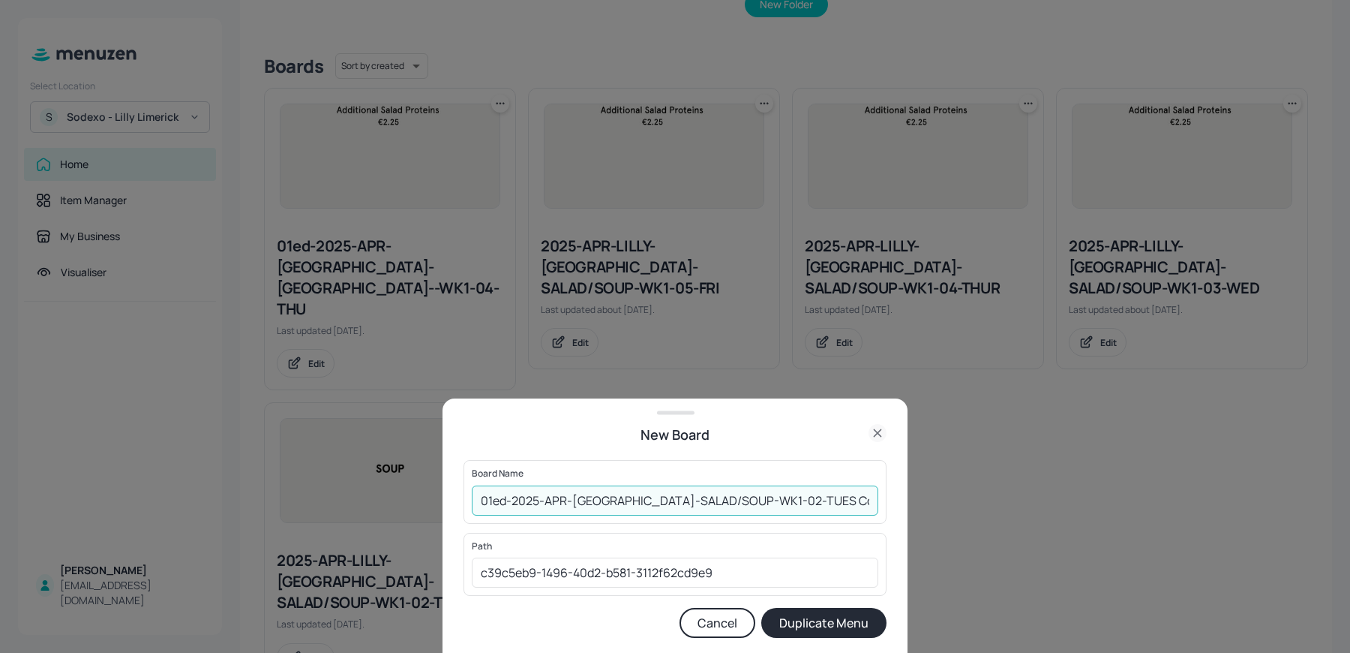
drag, startPoint x: 785, startPoint y: 501, endPoint x: 869, endPoint y: 501, distance: 83.3
click at [869, 501] on input "01ed-2025-APR-[GEOGRAPHIC_DATA]-SALAD/SOUP-WK1-02-TUES Copy" at bounding box center [675, 500] width 407 height 30
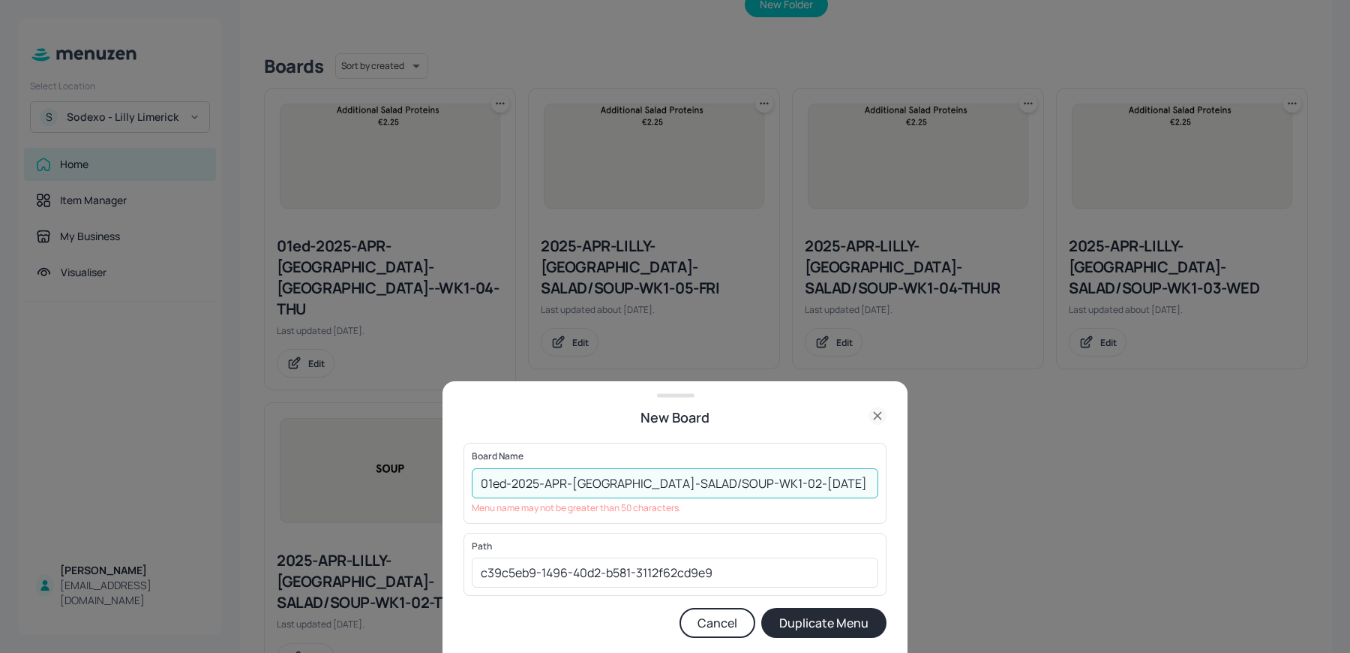
click at [761, 608] on button "Duplicate Menu" at bounding box center [823, 623] width 125 height 30
click at [671, 484] on input "01ed-2025-APR-[GEOGRAPHIC_DATA]-SALAD/SOUP-WK1-02-[DATE]" at bounding box center [675, 483] width 407 height 30
type input "01ed-2025-APR-[GEOGRAPHIC_DATA]-SOUP-WK1-02-[DATE]"
click at [761, 608] on button "Duplicate Menu" at bounding box center [823, 623] width 125 height 30
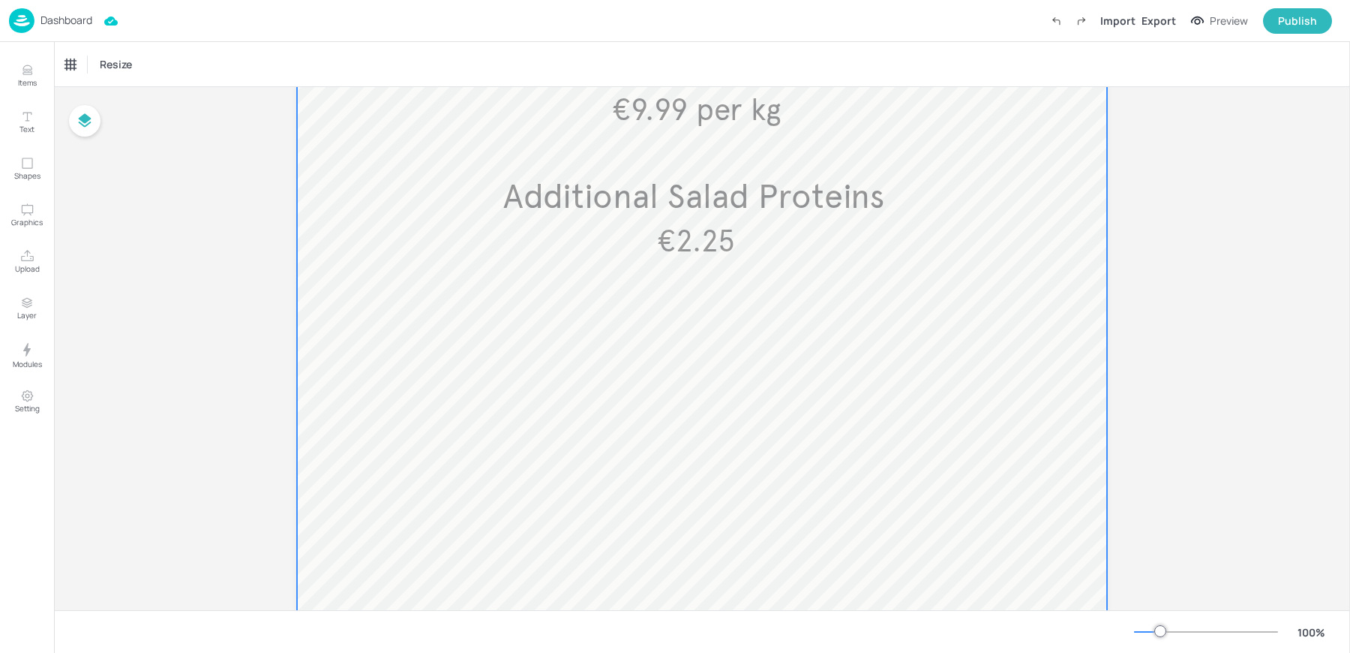
click at [618, 278] on div at bounding box center [702, 365] width 810 height 1440
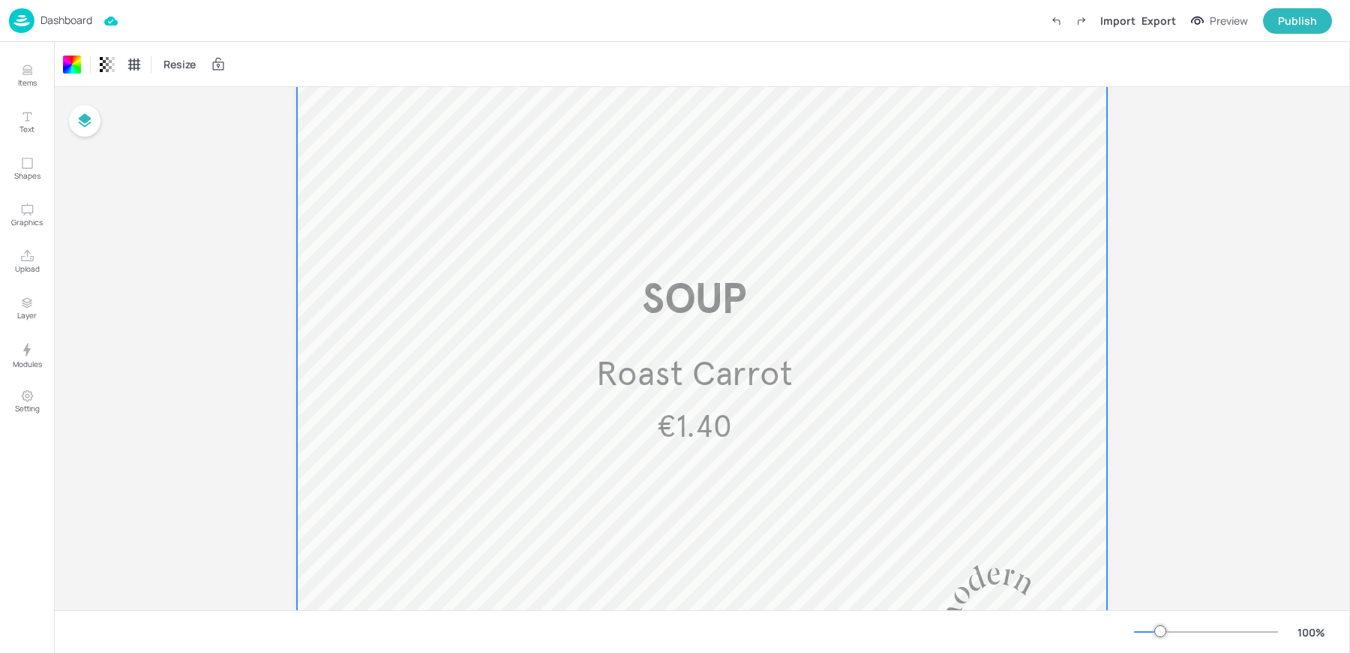
scroll to position [869, 0]
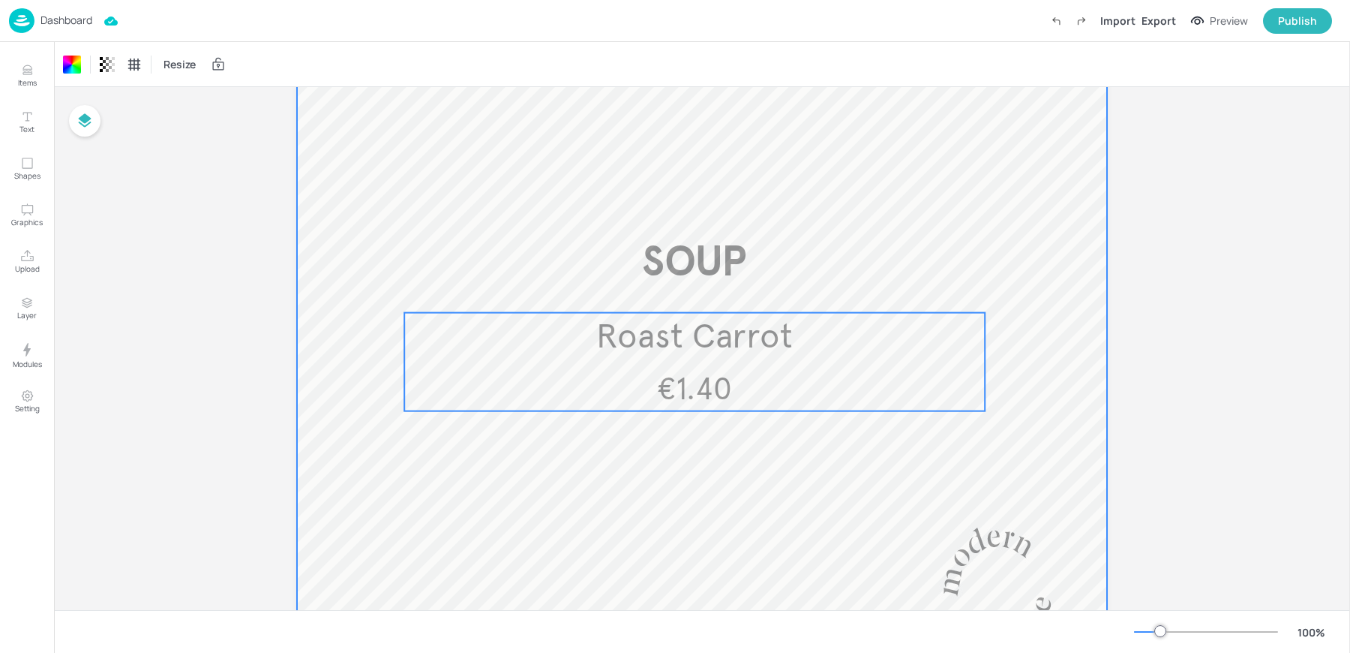
click at [623, 363] on div "€1.40 Roast Carrot" at bounding box center [694, 362] width 581 height 98
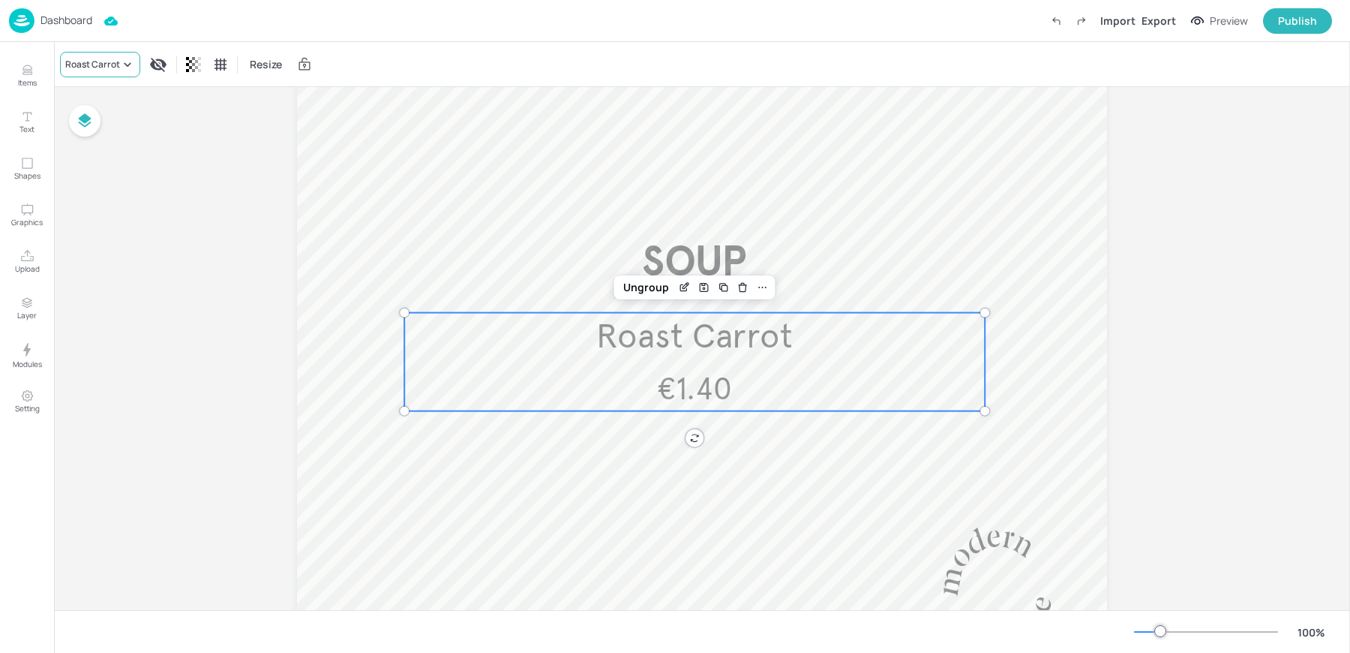
click at [84, 58] on div "Roast Carrot" at bounding box center [92, 65] width 55 height 14
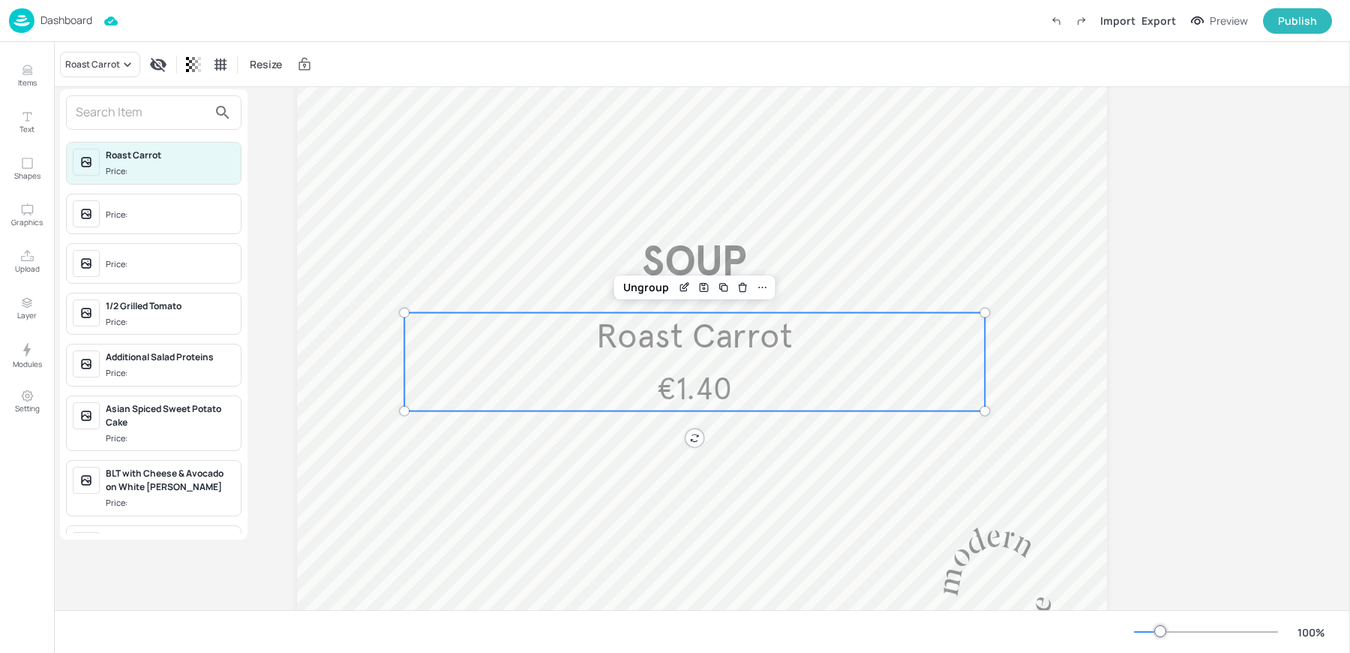
click at [98, 103] on input "text" at bounding box center [142, 113] width 132 height 24
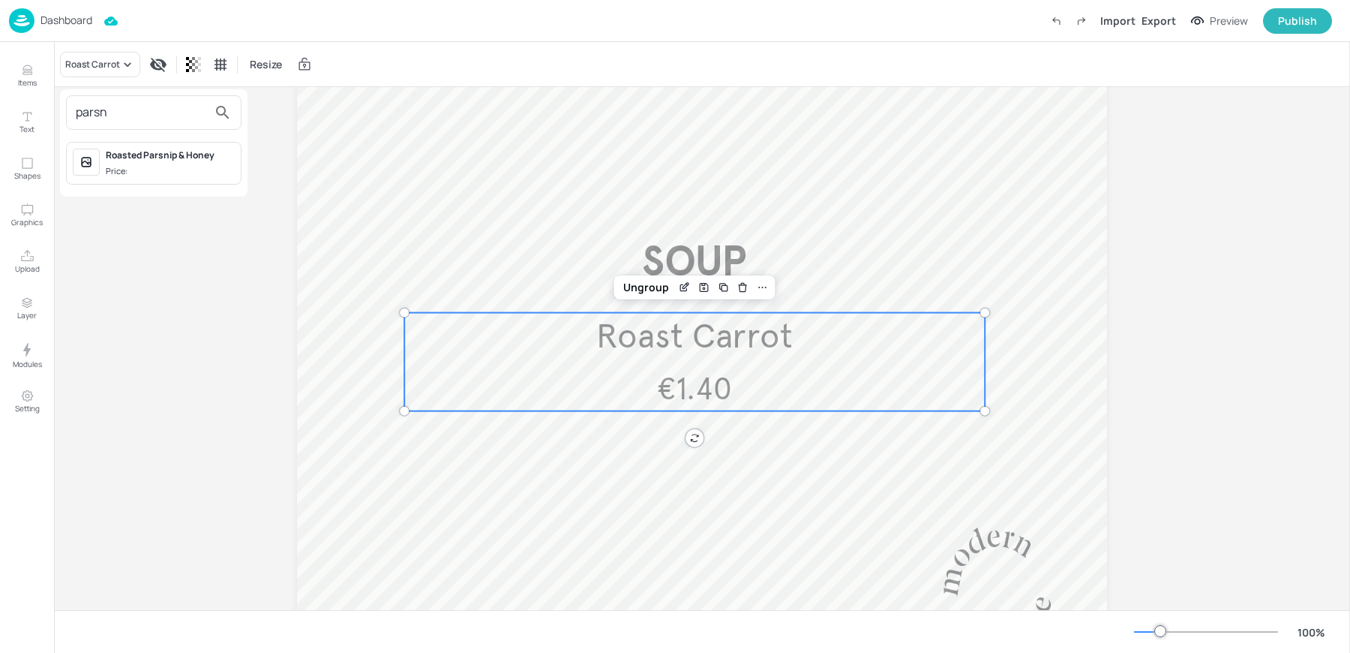
type input "parsn"
click at [142, 157] on div "Roasted Parsnip & Honey" at bounding box center [170, 156] width 129 height 14
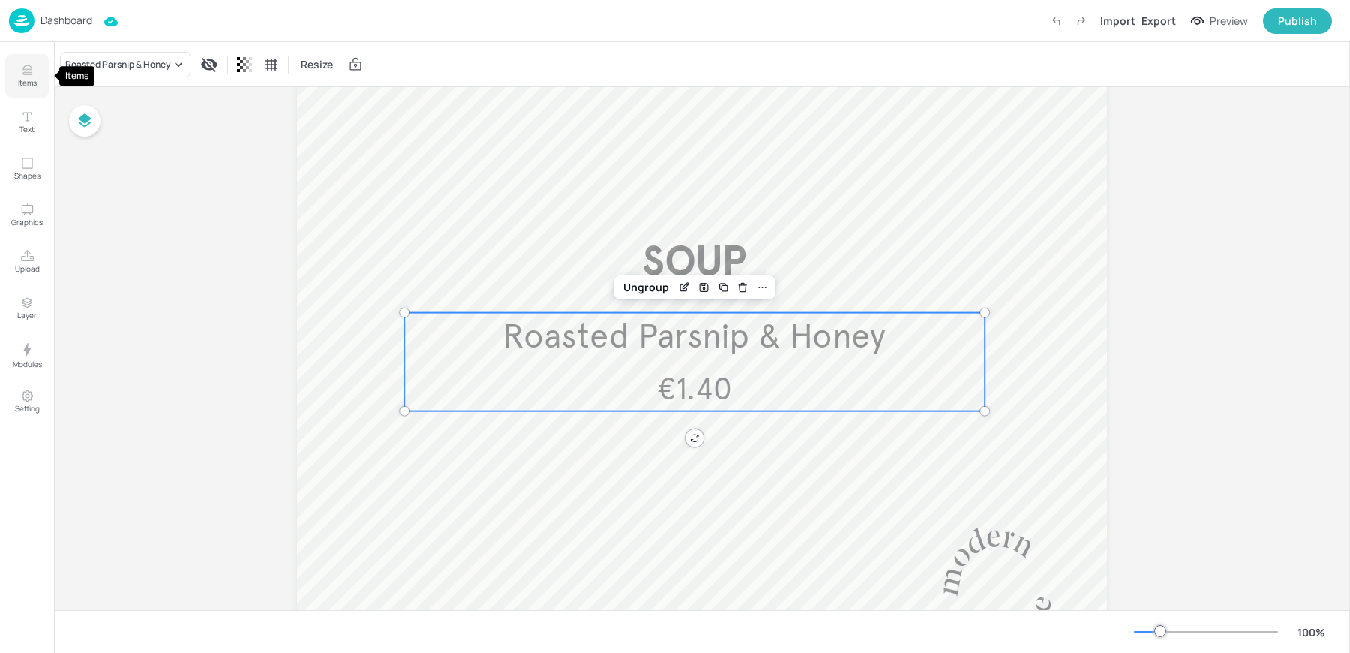
click at [23, 71] on icon "Items" at bounding box center [27, 70] width 14 height 14
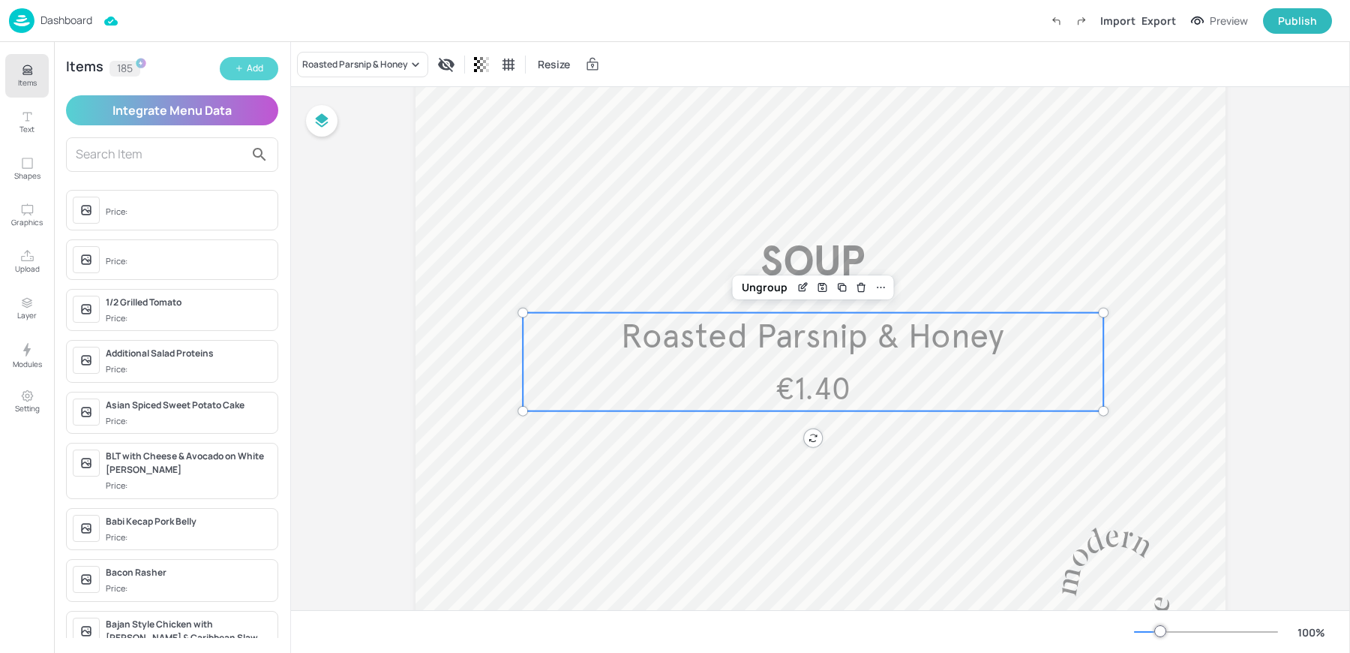
click at [256, 67] on div "Add" at bounding box center [255, 69] width 17 height 14
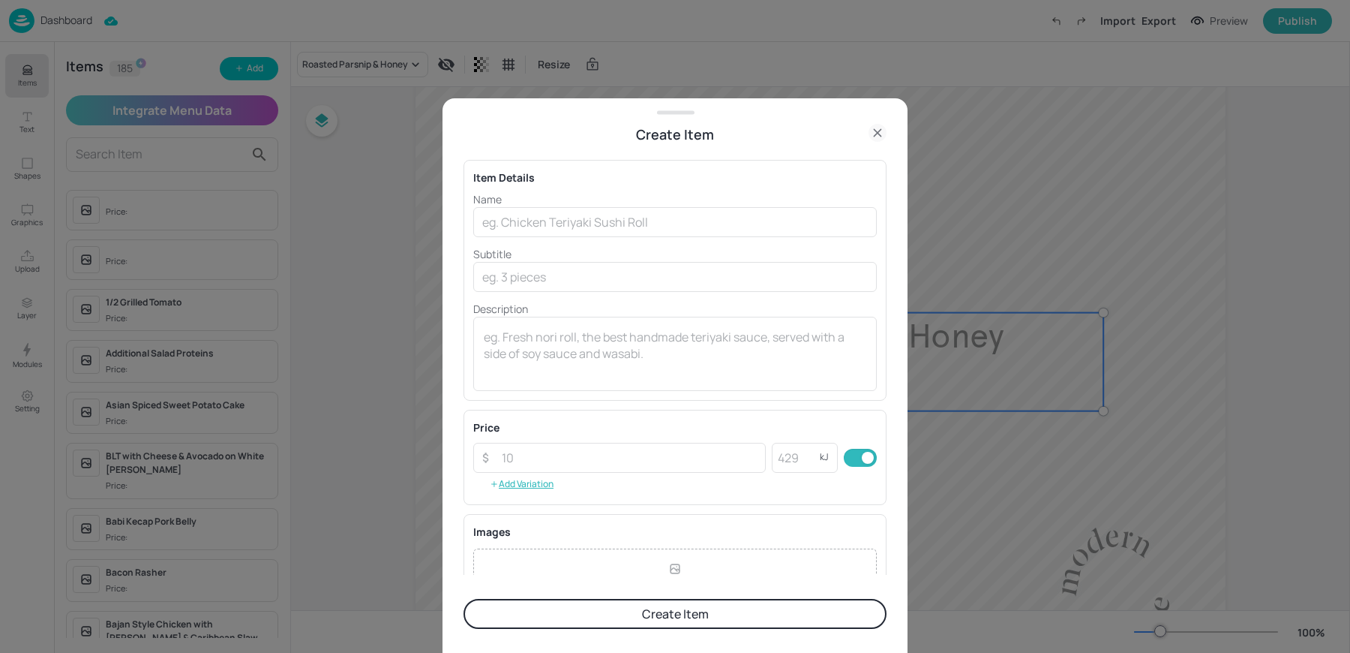
click at [545, 205] on p "Name" at bounding box center [675, 199] width 404 height 16
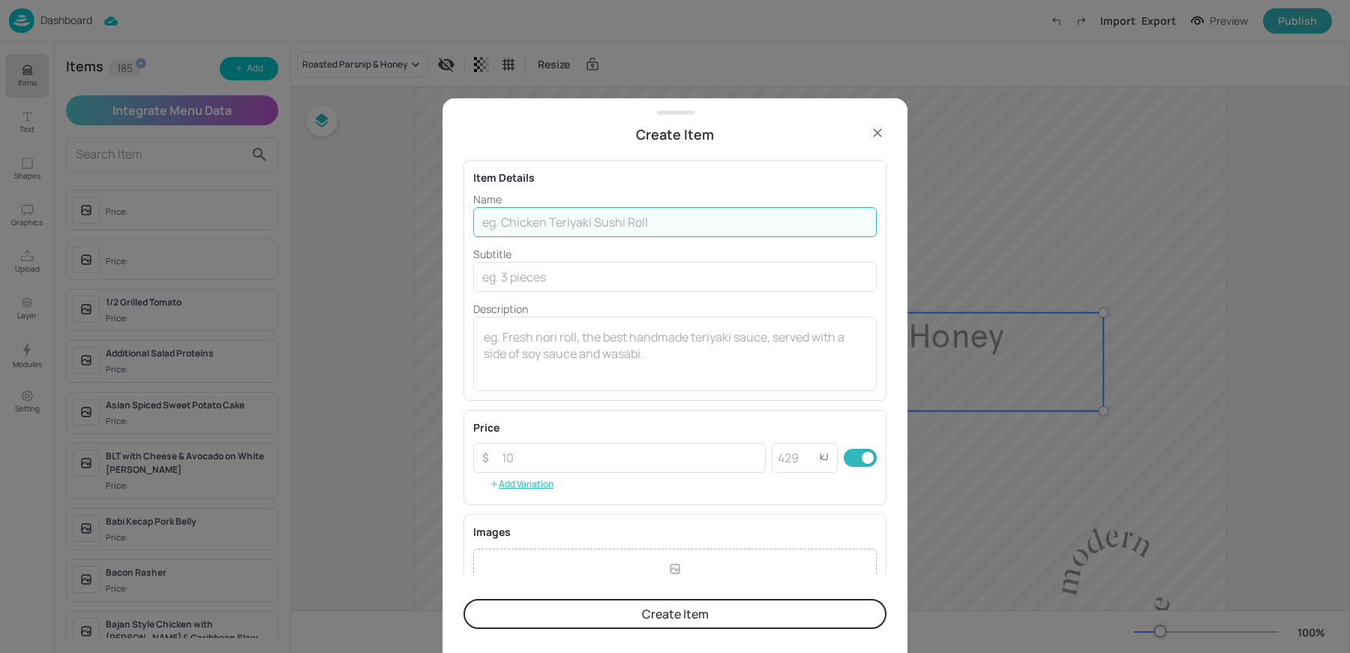
click at [537, 219] on input "text" at bounding box center [675, 222] width 404 height 30
type input "Roasted Parsnip"
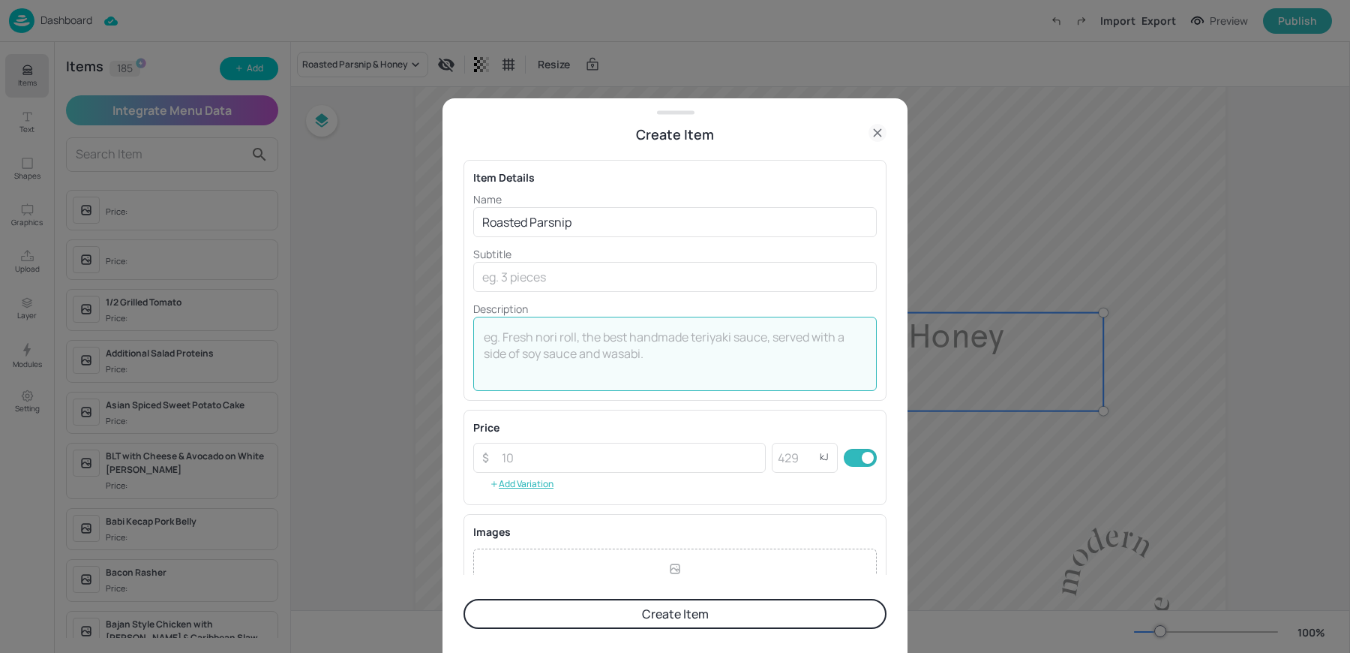
click at [512, 337] on textarea at bounding box center [675, 354] width 383 height 50
type textarea "1"
type textarea "€1.40"
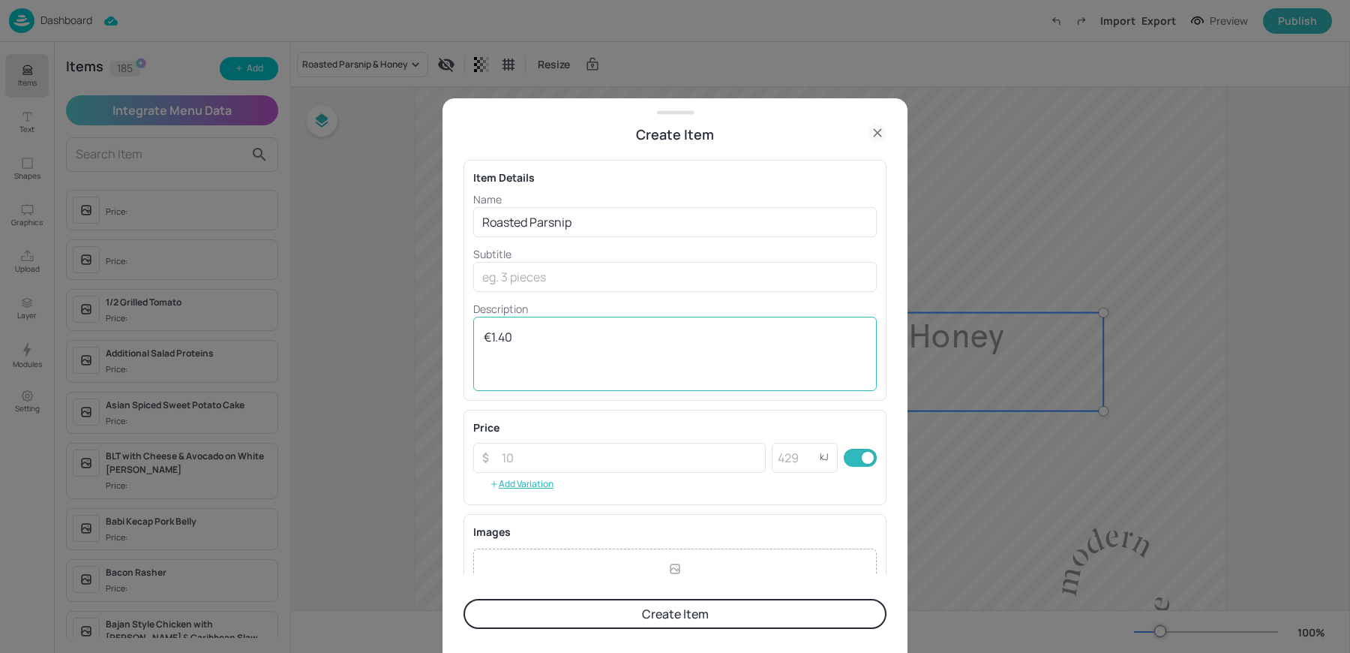
click at [603, 323] on div "€1.40 x ​" at bounding box center [675, 354] width 404 height 74
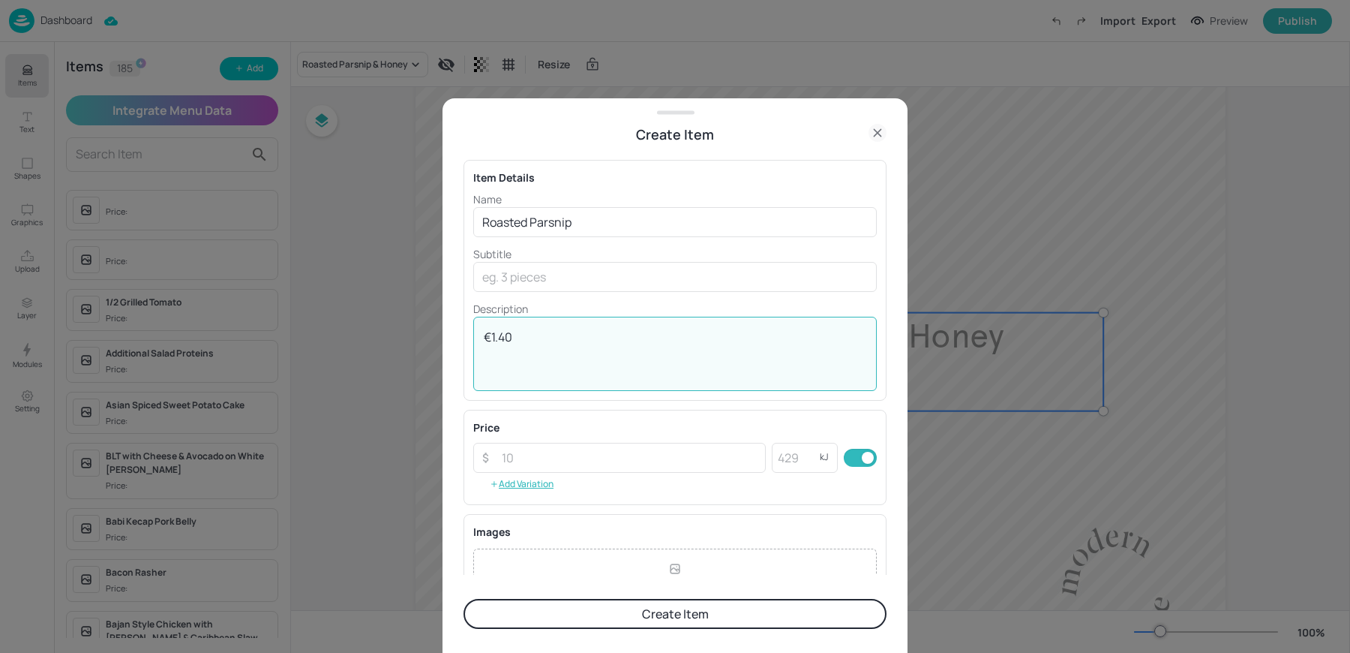
scroll to position [162, 0]
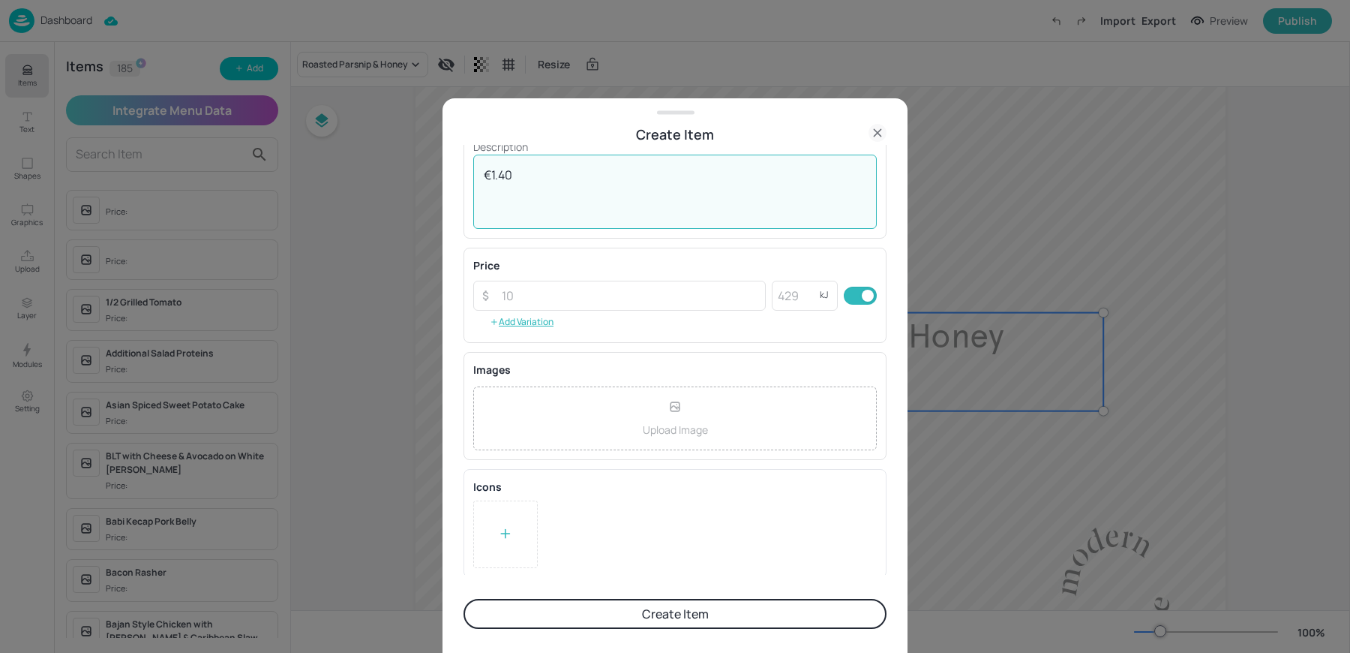
click at [503, 534] on icon at bounding box center [505, 533] width 15 height 15
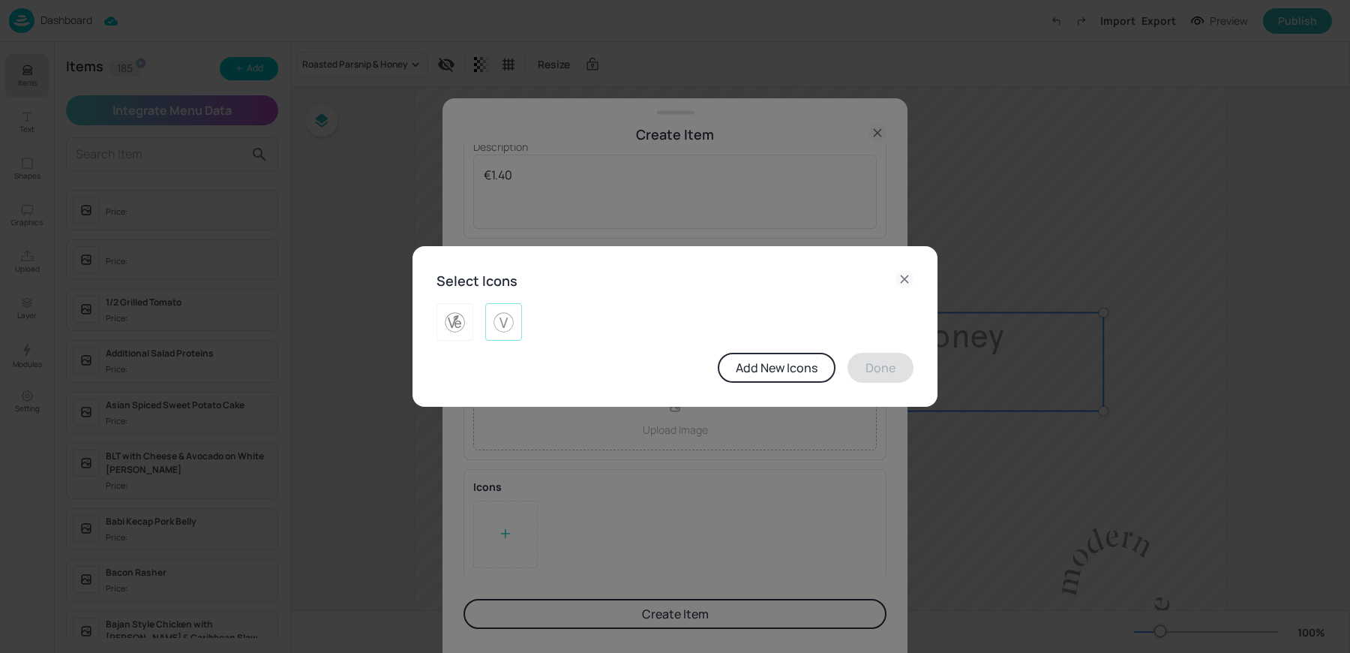
click at [503, 329] on img at bounding box center [503, 322] width 23 height 24
click at [890, 371] on button "Done" at bounding box center [881, 368] width 66 height 30
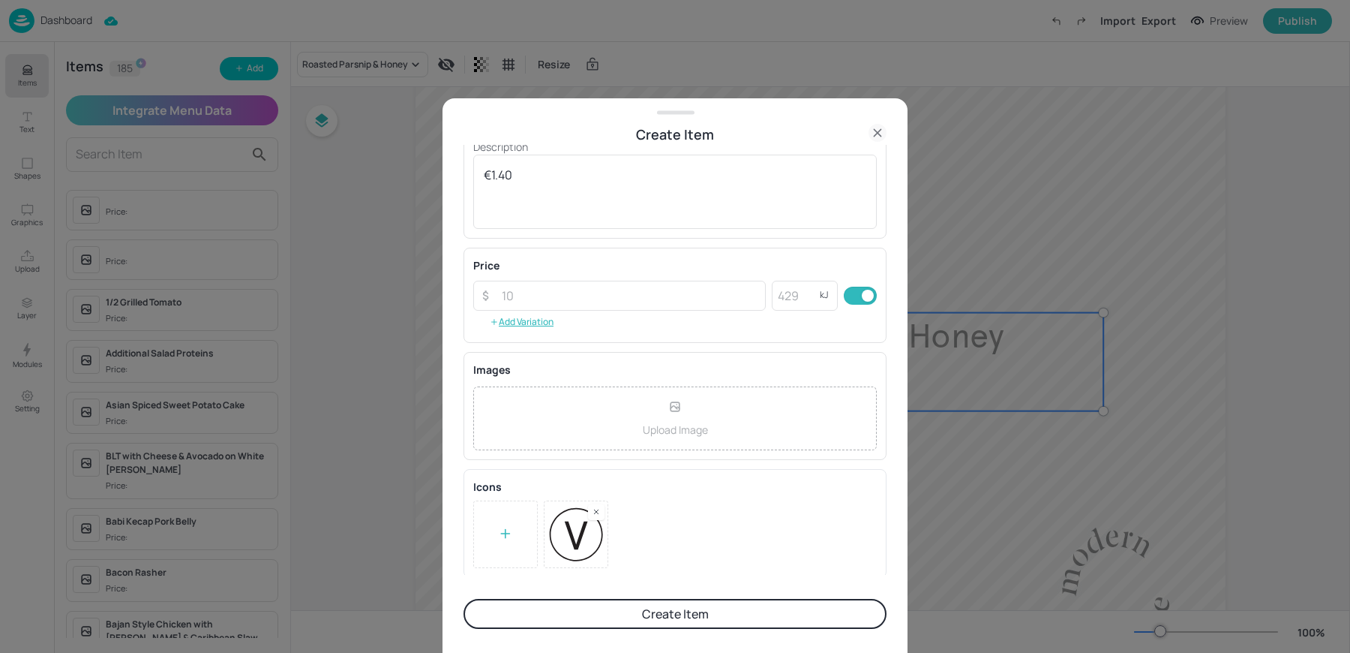
click at [595, 506] on rect at bounding box center [596, 511] width 11 height 11
click at [509, 527] on icon at bounding box center [505, 533] width 15 height 15
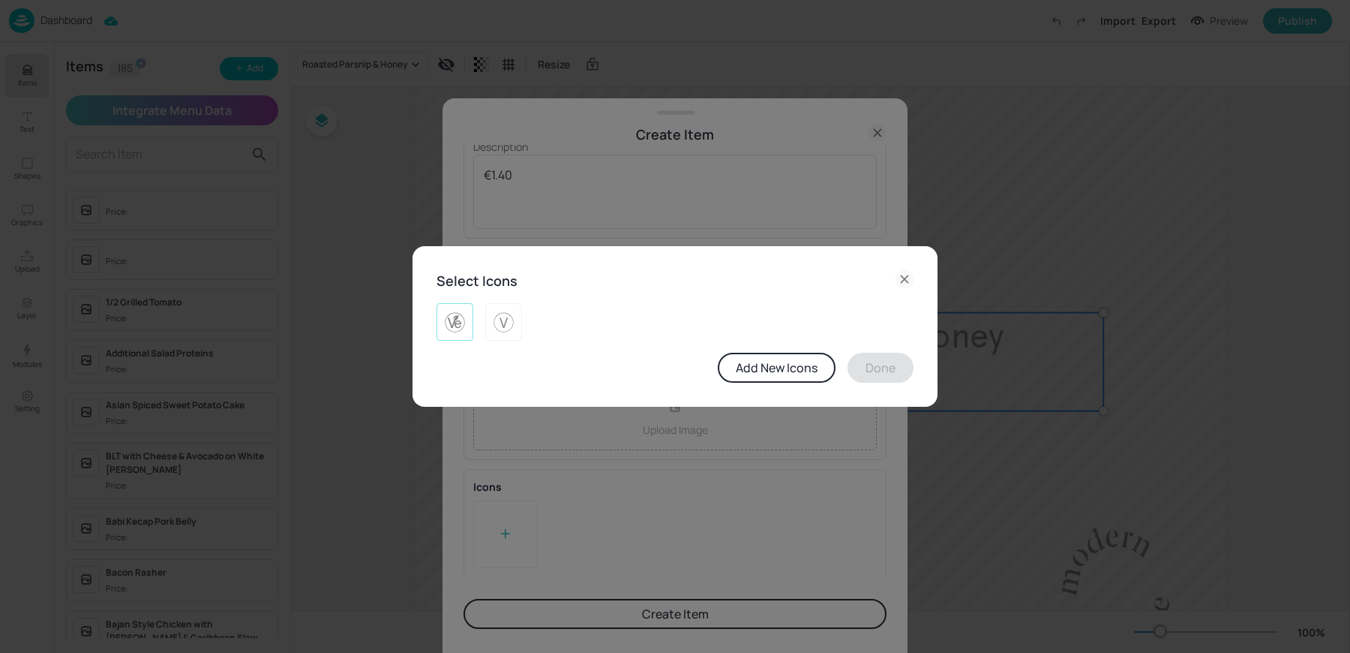
click at [462, 332] on img at bounding box center [454, 322] width 23 height 24
click at [889, 362] on button "Done" at bounding box center [881, 368] width 66 height 30
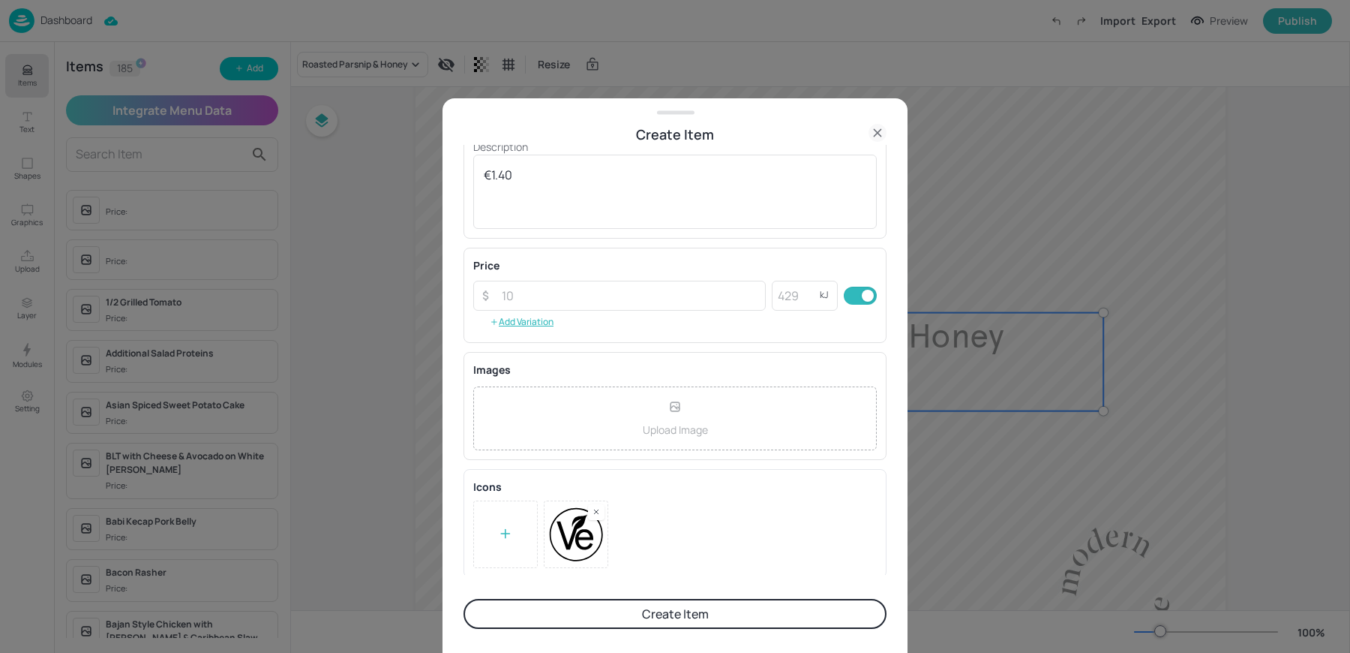
click at [650, 614] on button "Create Item" at bounding box center [675, 614] width 423 height 30
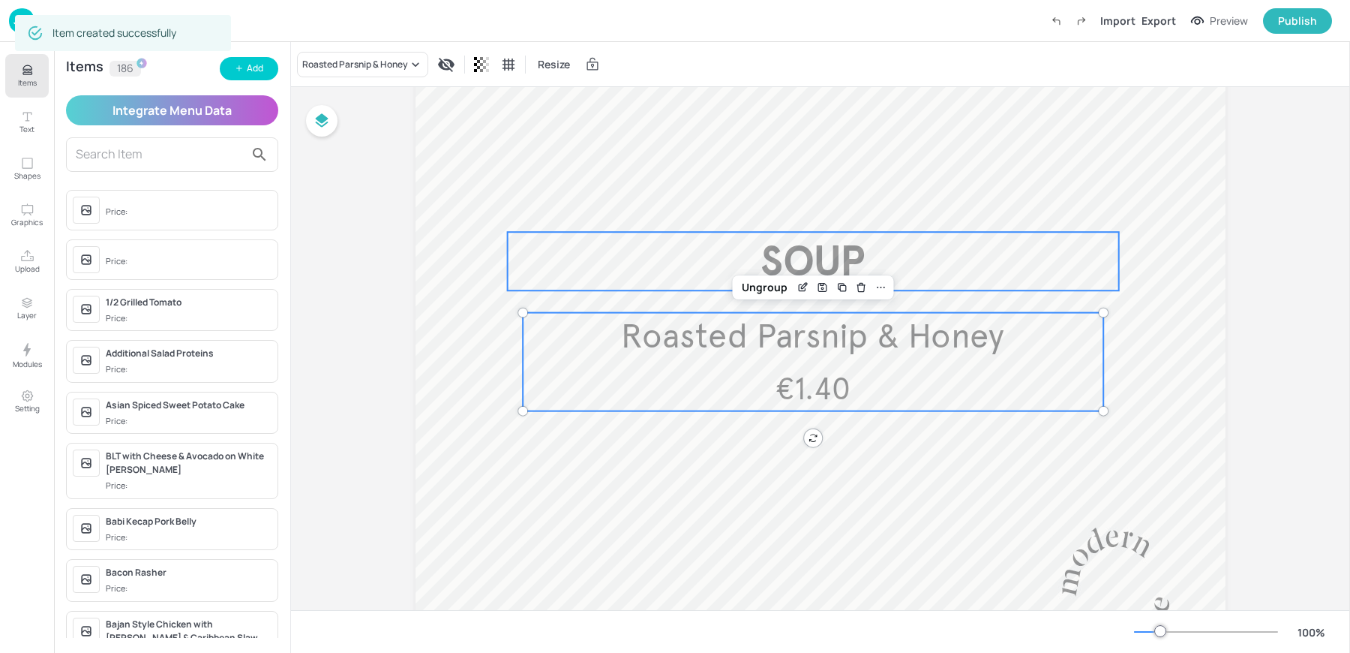
scroll to position [0, 0]
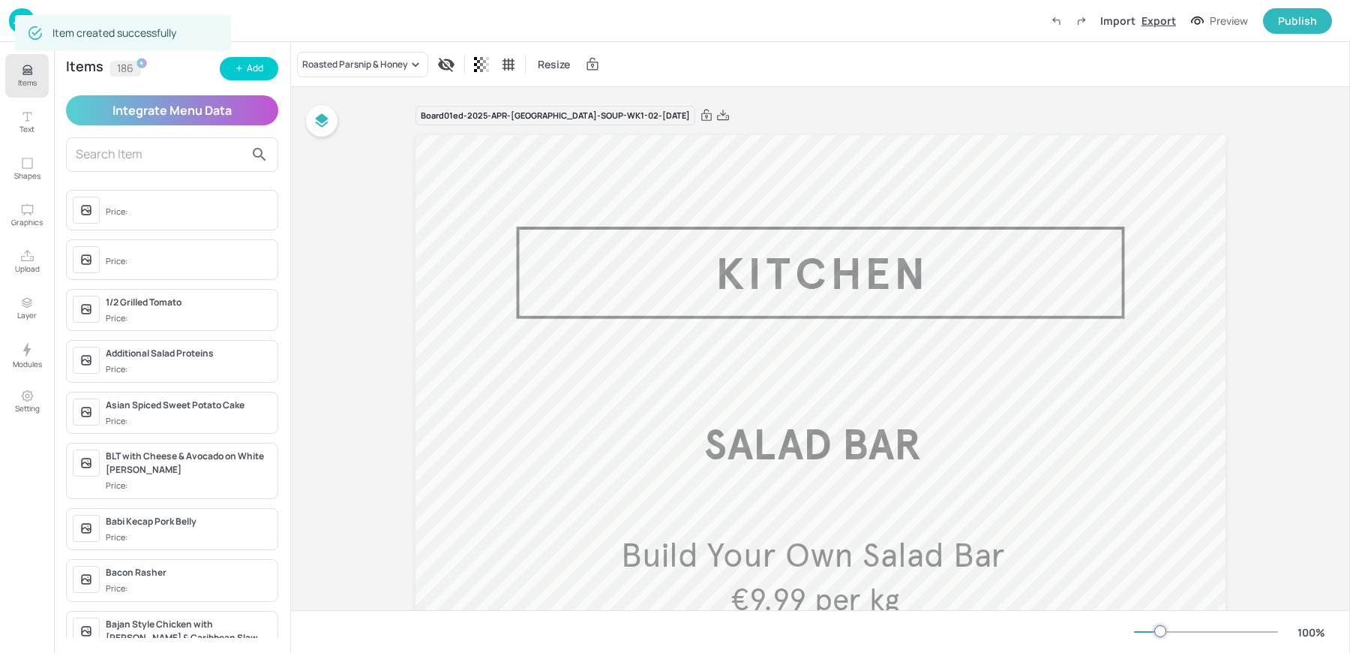
click at [1173, 22] on div "Export" at bounding box center [1159, 21] width 35 height 16
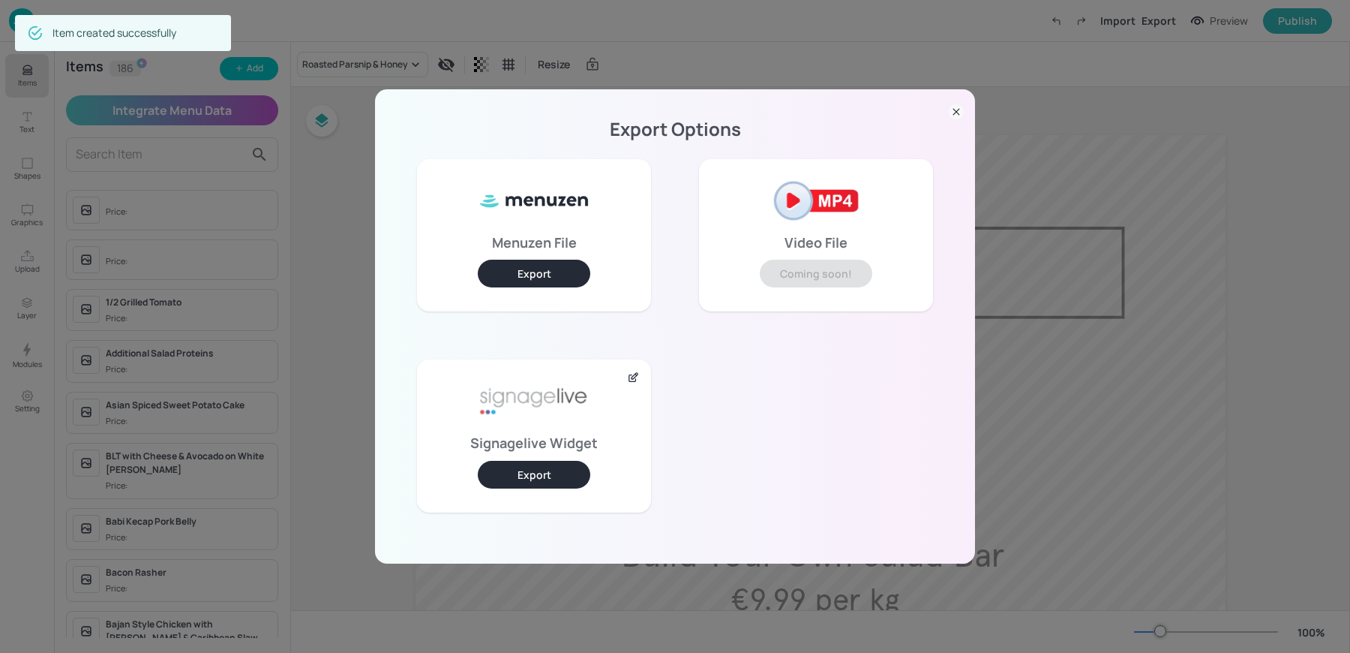
click at [536, 477] on button "Export" at bounding box center [534, 475] width 113 height 28
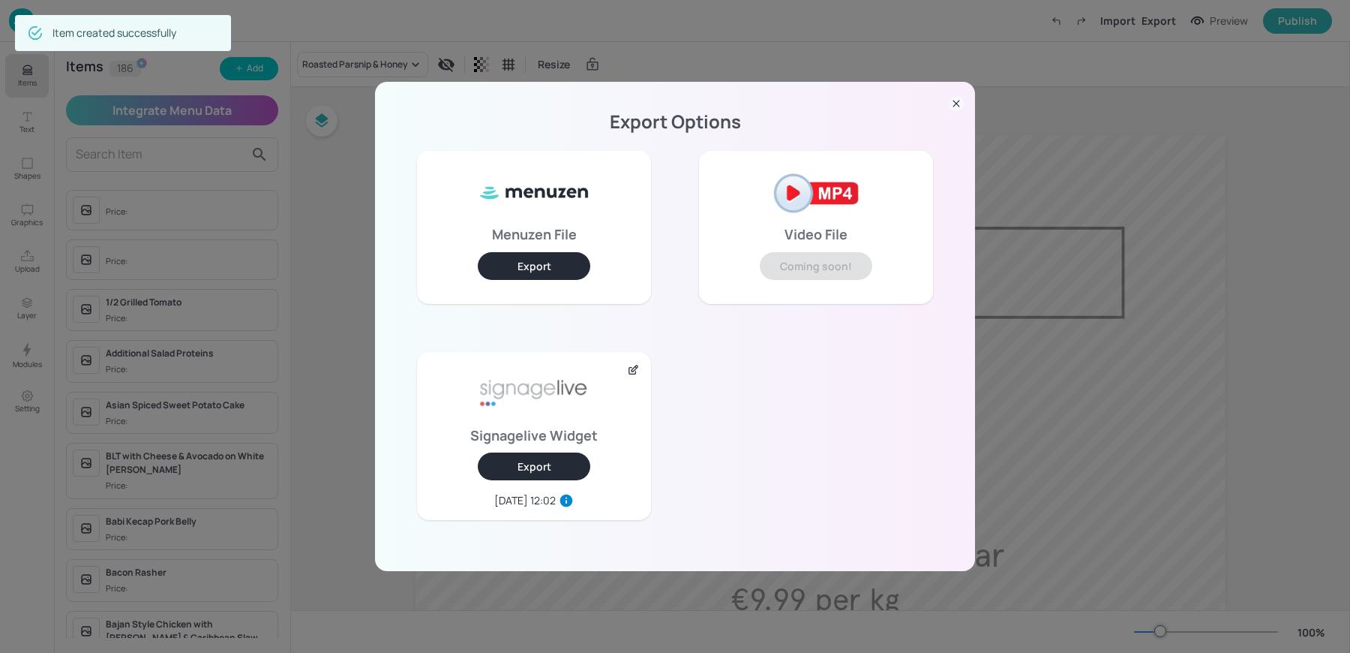
click at [1223, 396] on div "Export Options Menuzen File Export Video File Coming soon! Signagelive Widget E…" at bounding box center [675, 326] width 1350 height 653
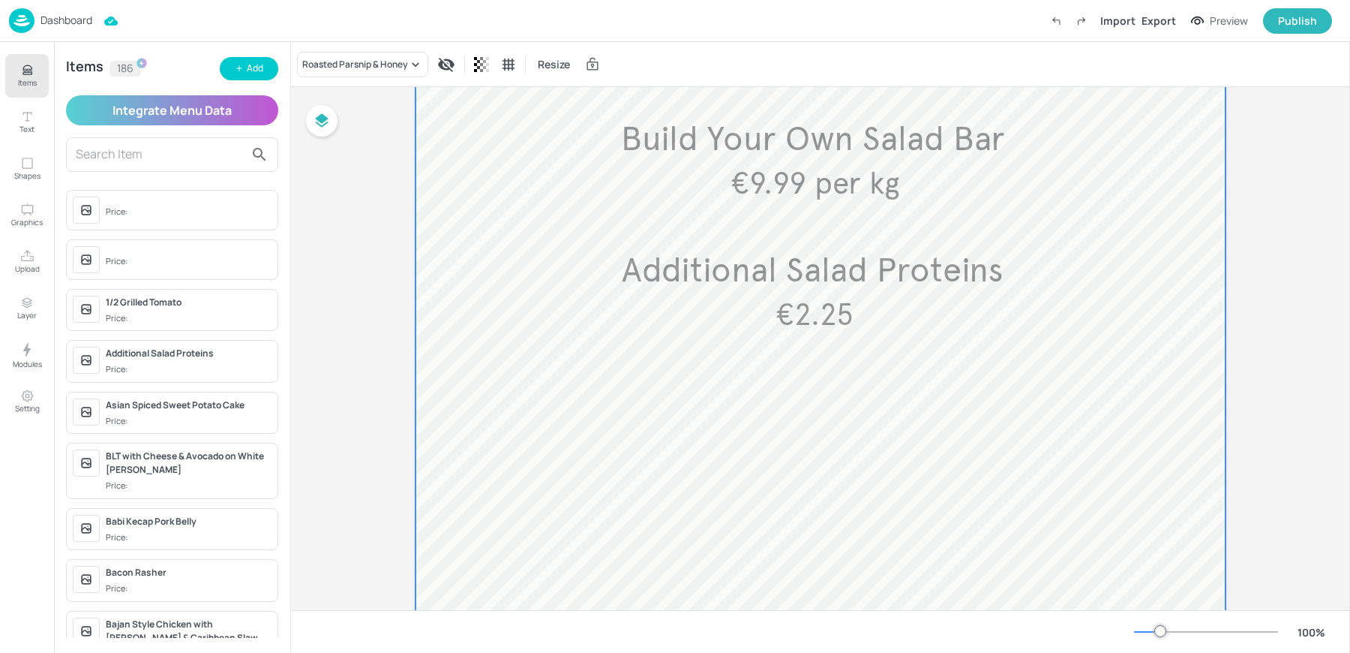
scroll to position [786, 0]
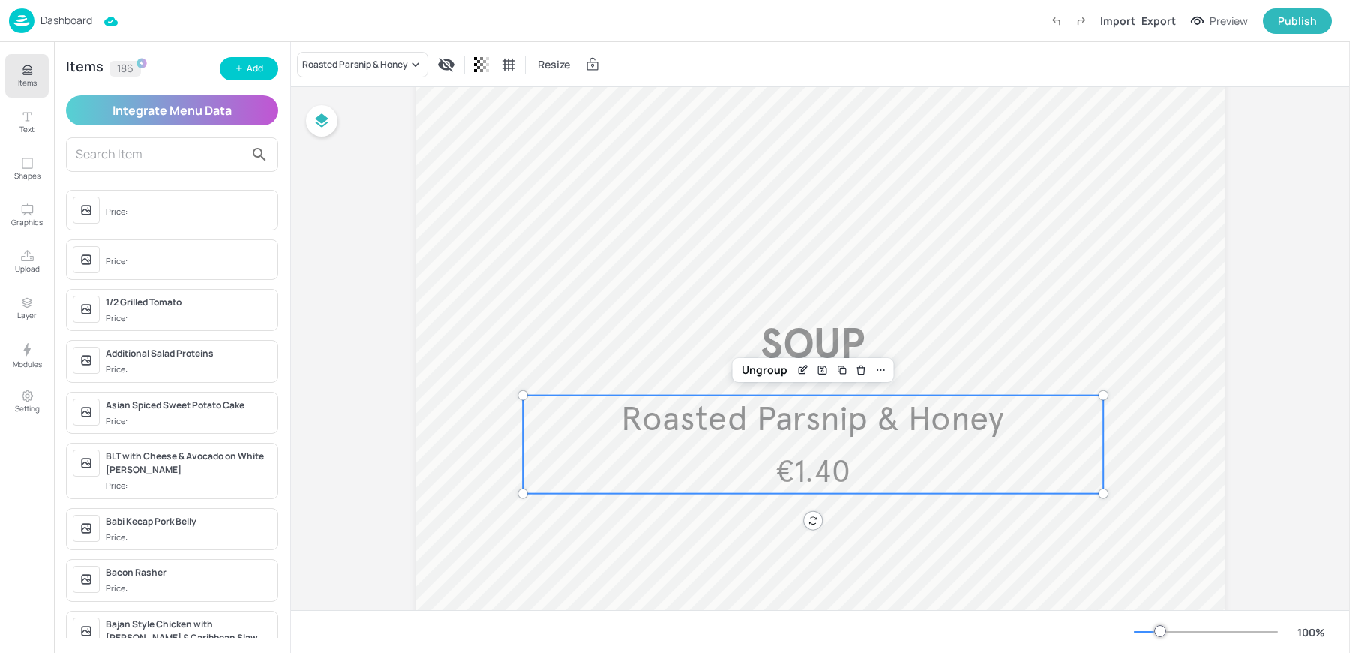
click at [788, 422] on span "Roasted Parsnip & Honey" at bounding box center [812, 419] width 383 height 42
click at [330, 64] on div "Roasted Parsnip & Honey" at bounding box center [355, 65] width 106 height 14
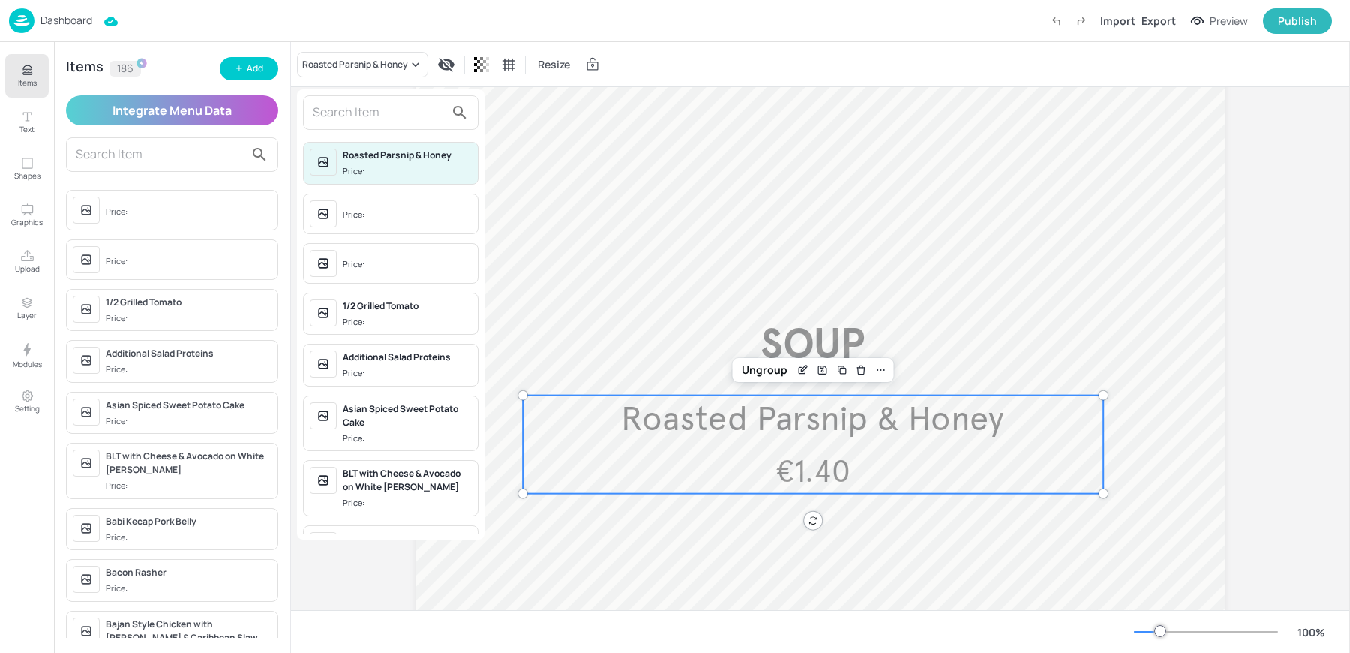
click at [336, 108] on input "text" at bounding box center [379, 113] width 132 height 24
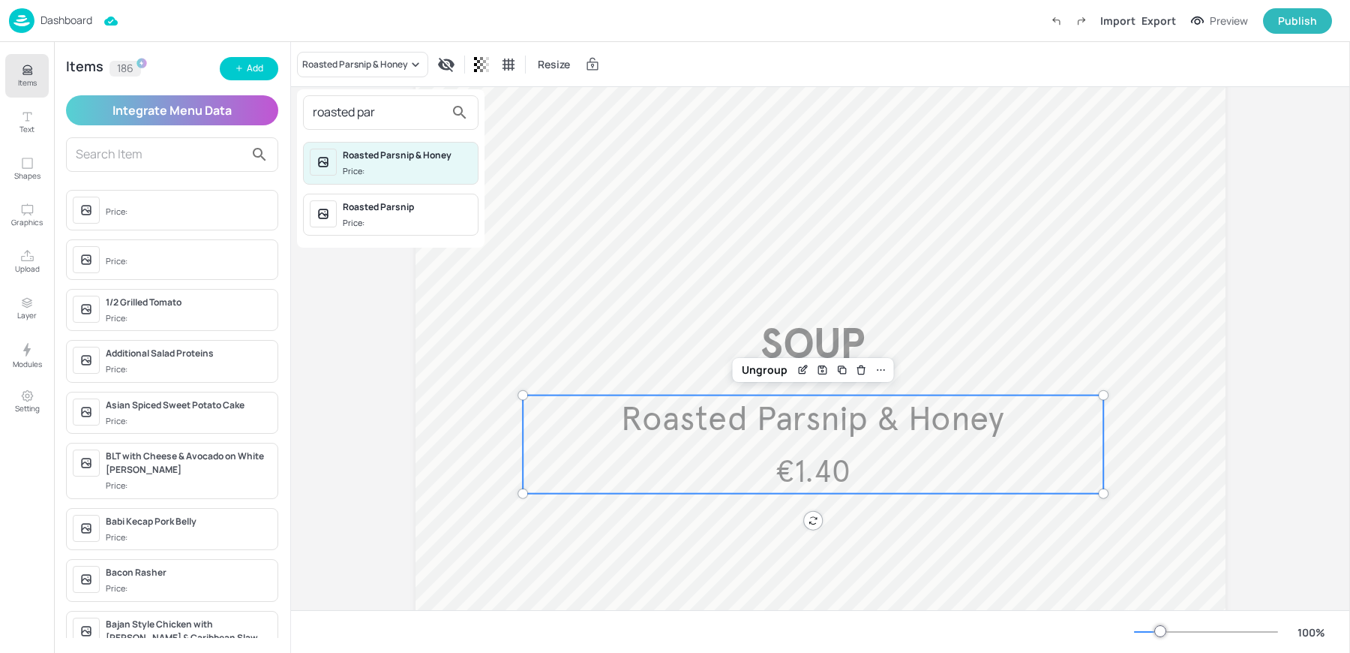
type input "roasted par"
click at [440, 213] on div "Roasted Parsnip Price:" at bounding box center [407, 214] width 129 height 29
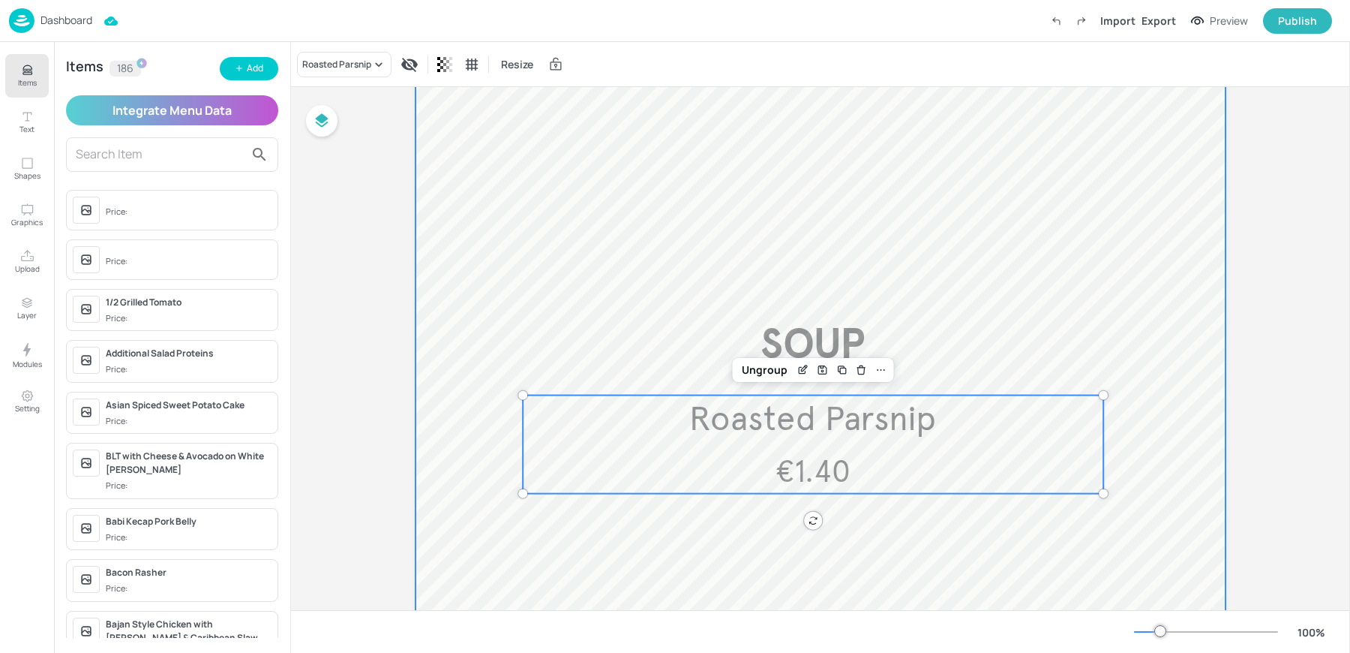
scroll to position [0, 0]
